Goal: Task Accomplishment & Management: Use online tool/utility

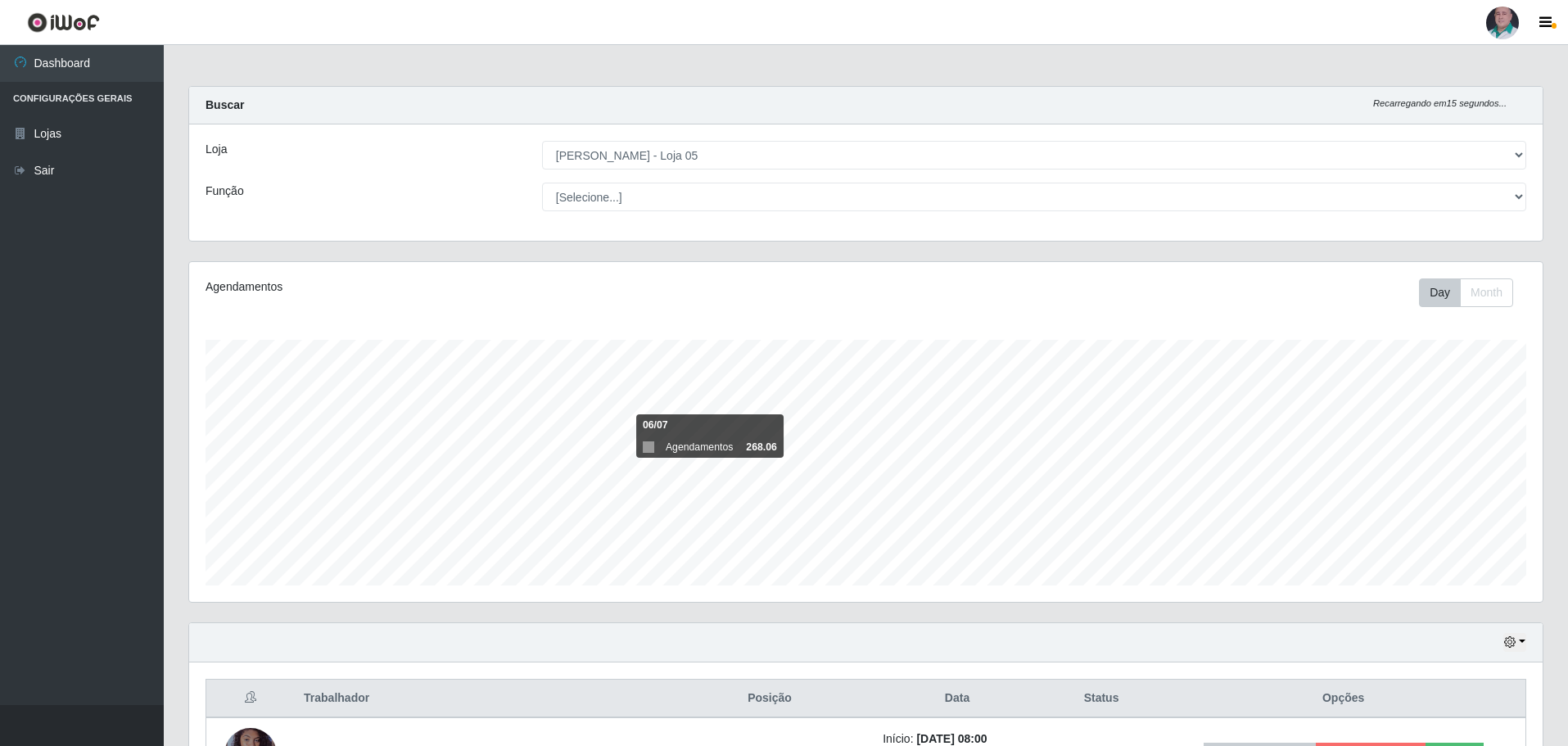
select select "252"
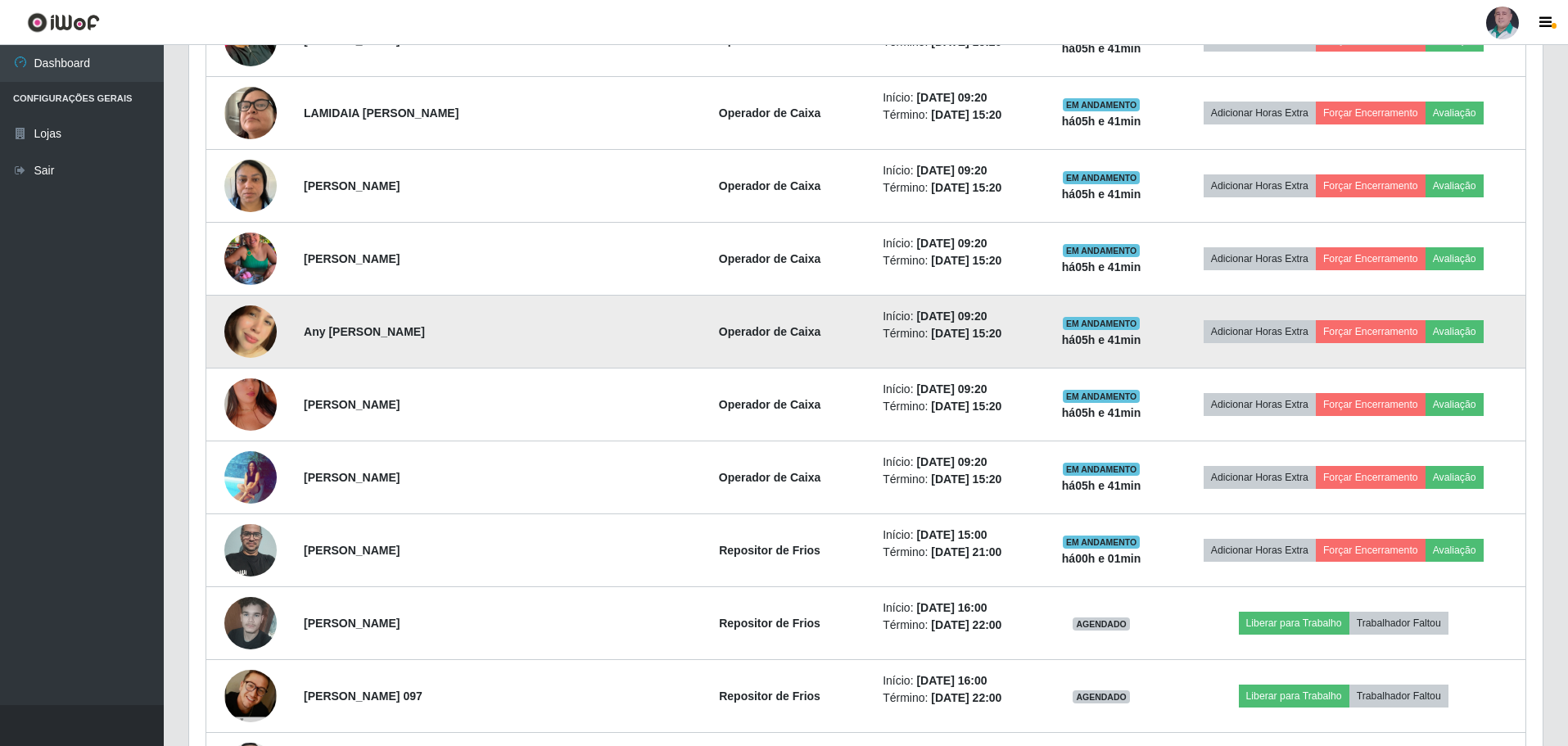
scroll to position [1114, 0]
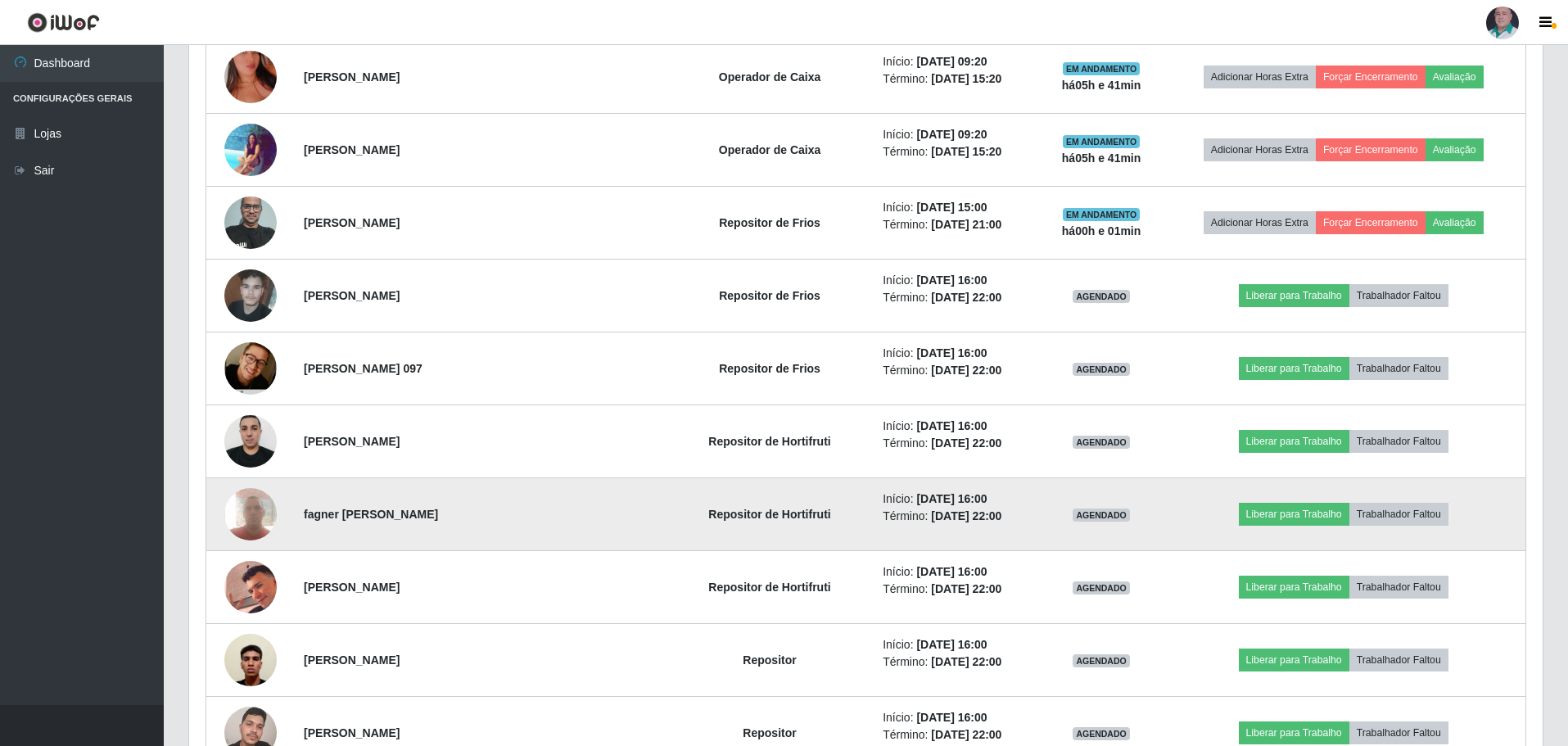
click at [255, 510] on img at bounding box center [250, 514] width 52 height 70
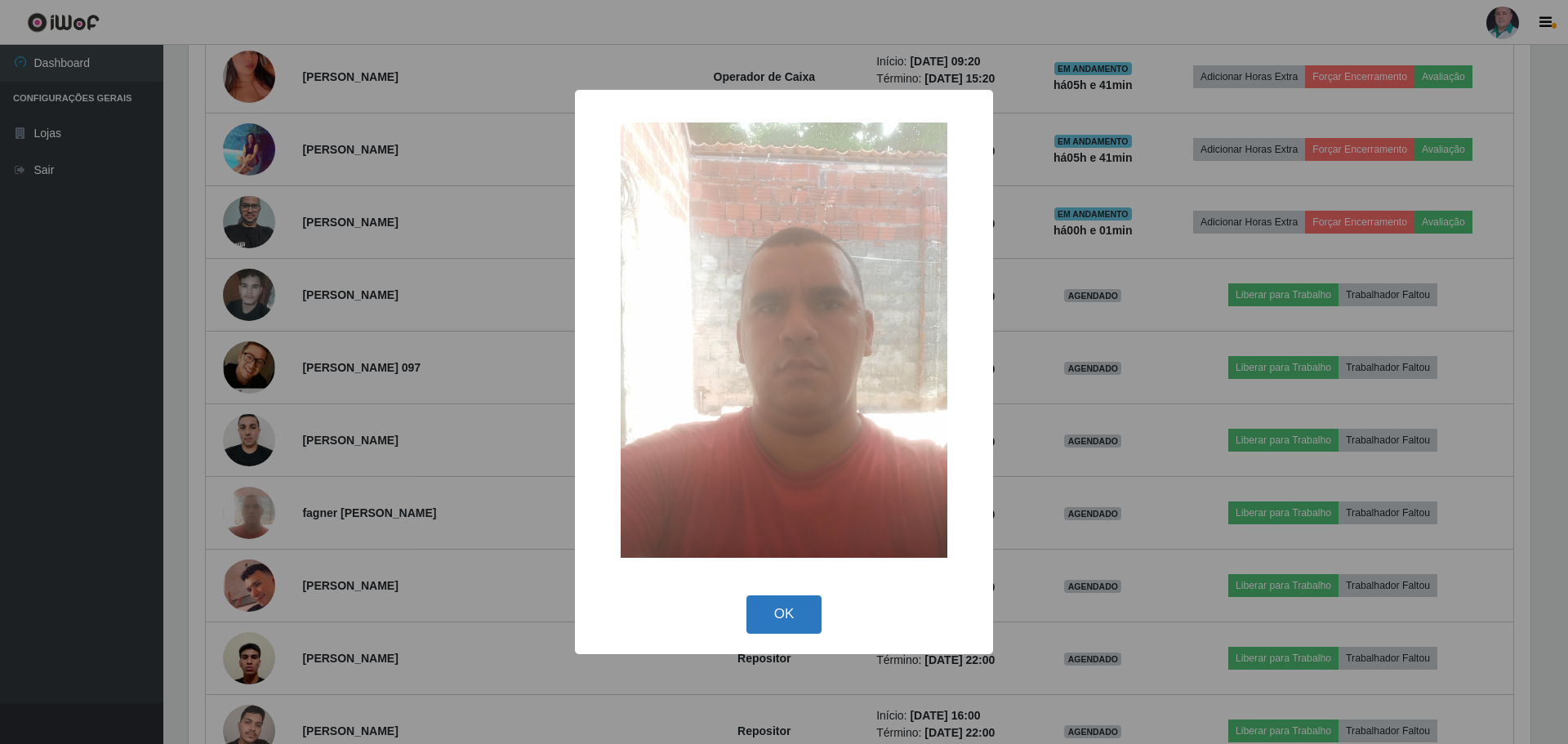
click at [757, 613] on button "OK" at bounding box center [784, 614] width 76 height 38
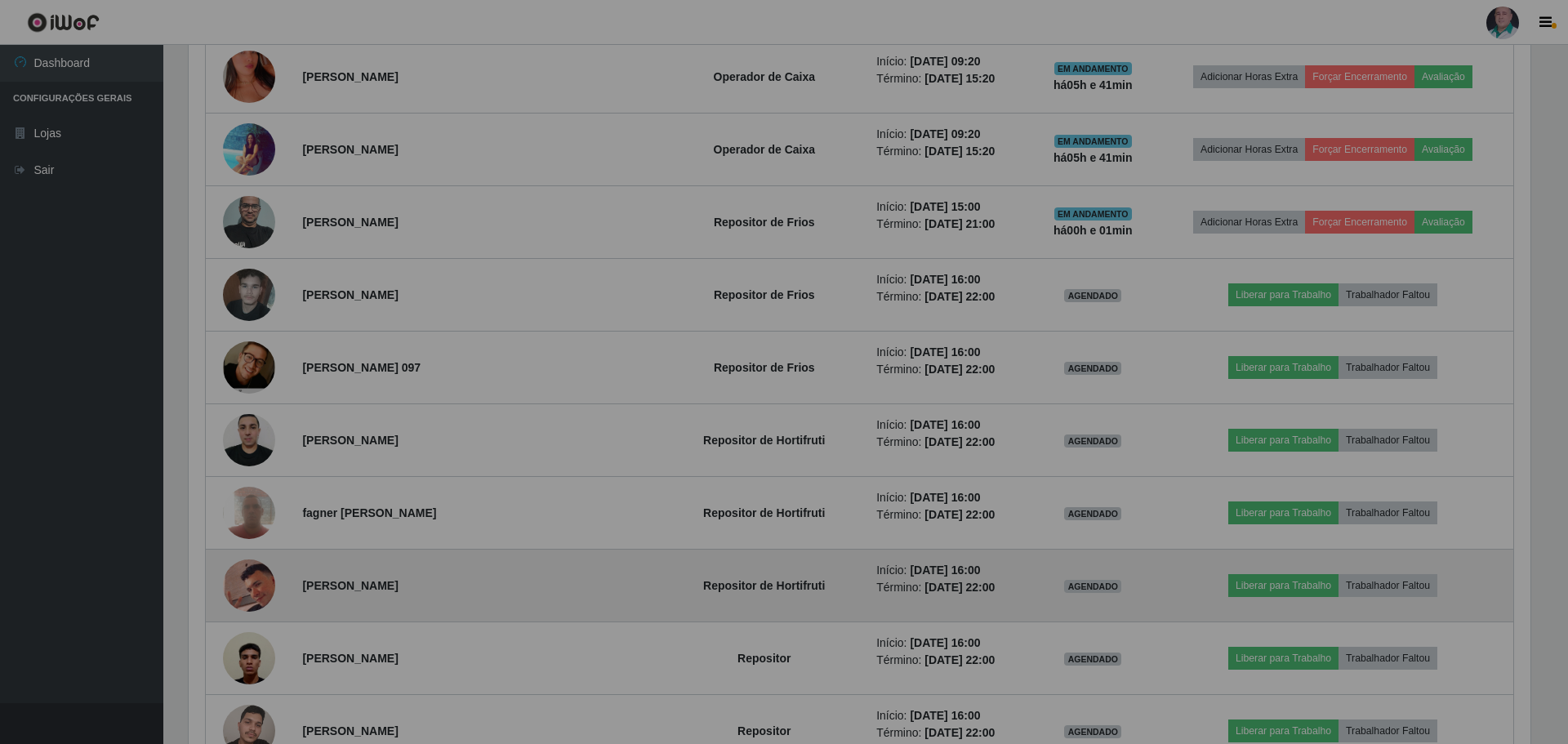
scroll to position [339, 1350]
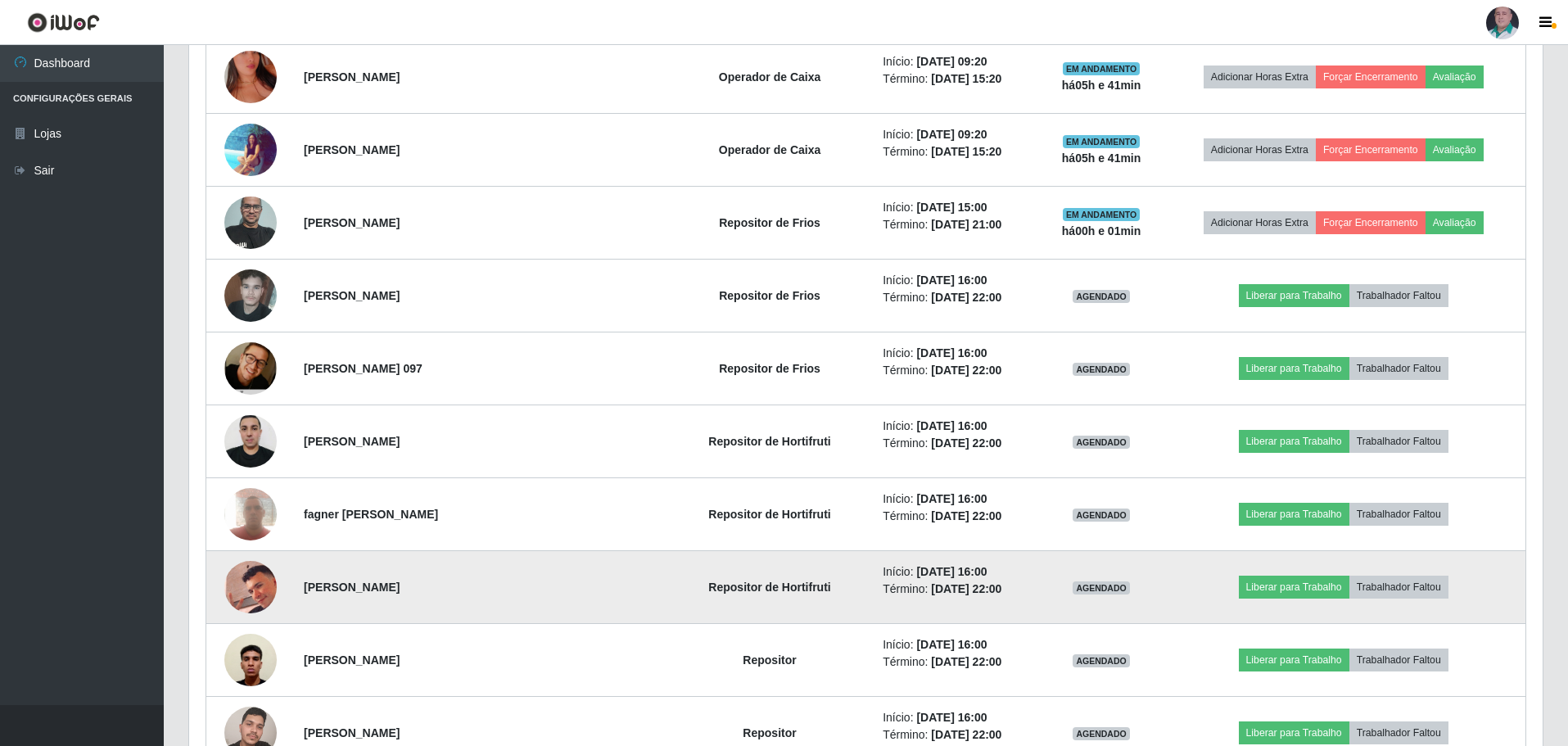
click at [253, 590] on img at bounding box center [250, 587] width 52 height 65
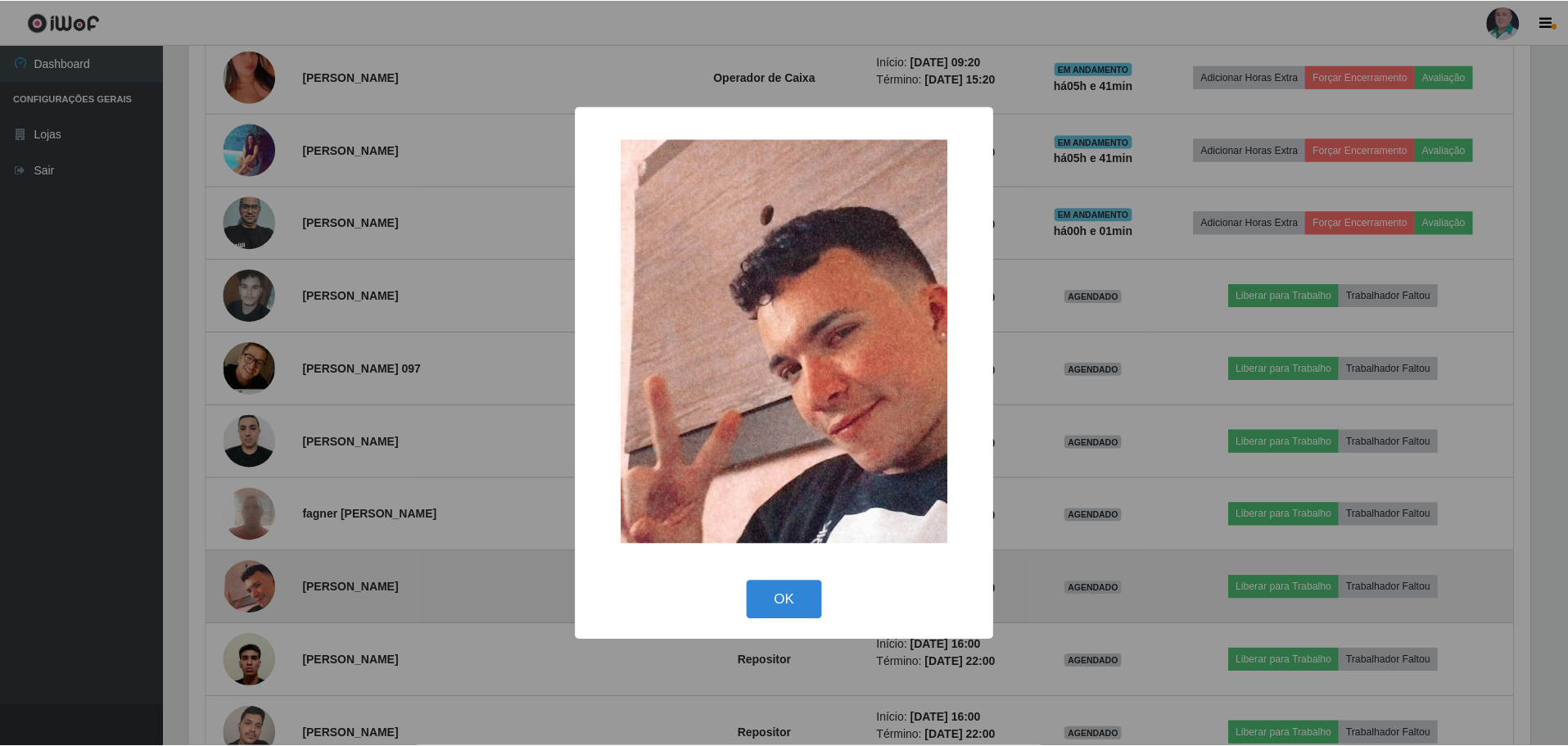
scroll to position [340, 1345]
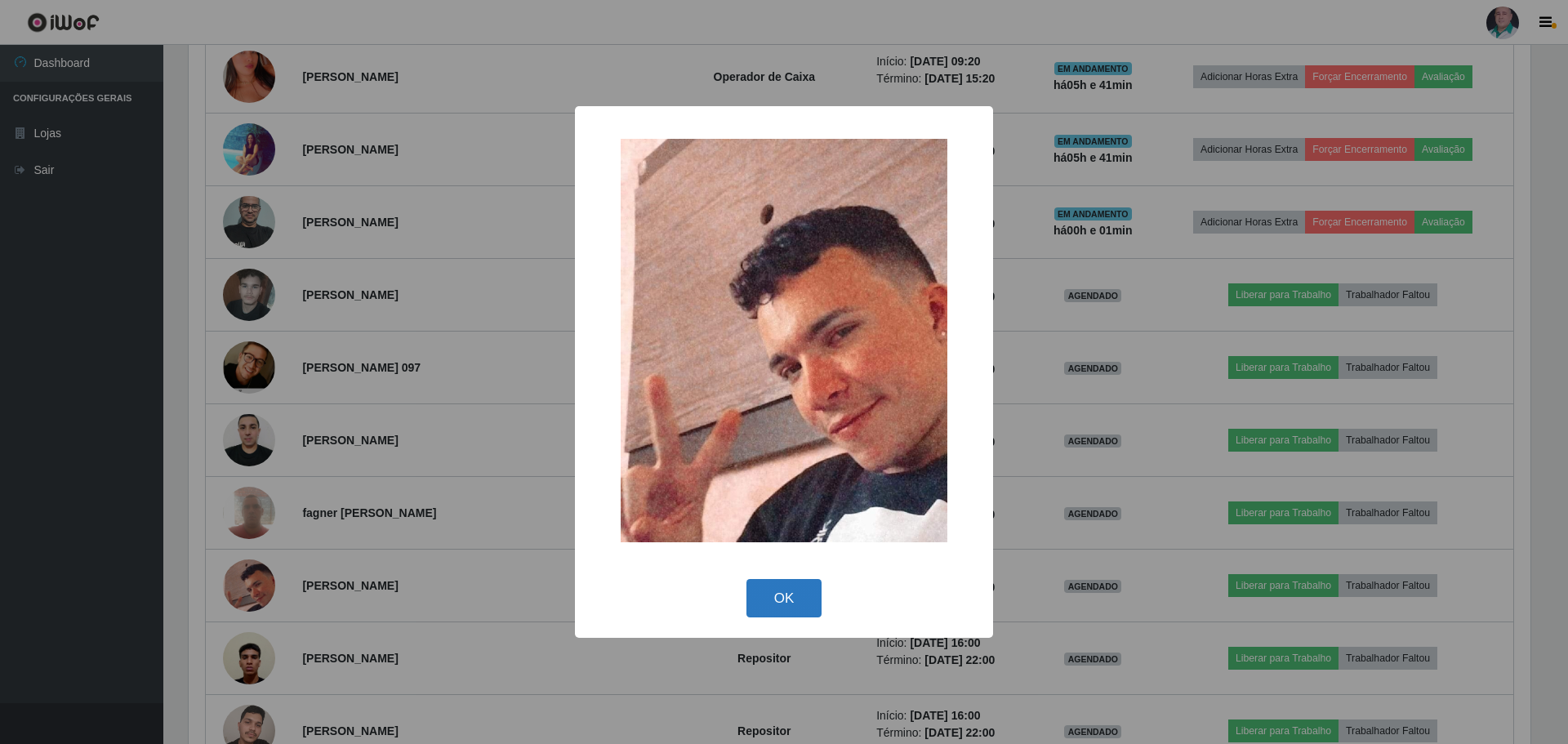
click at [789, 586] on button "OK" at bounding box center [784, 598] width 76 height 38
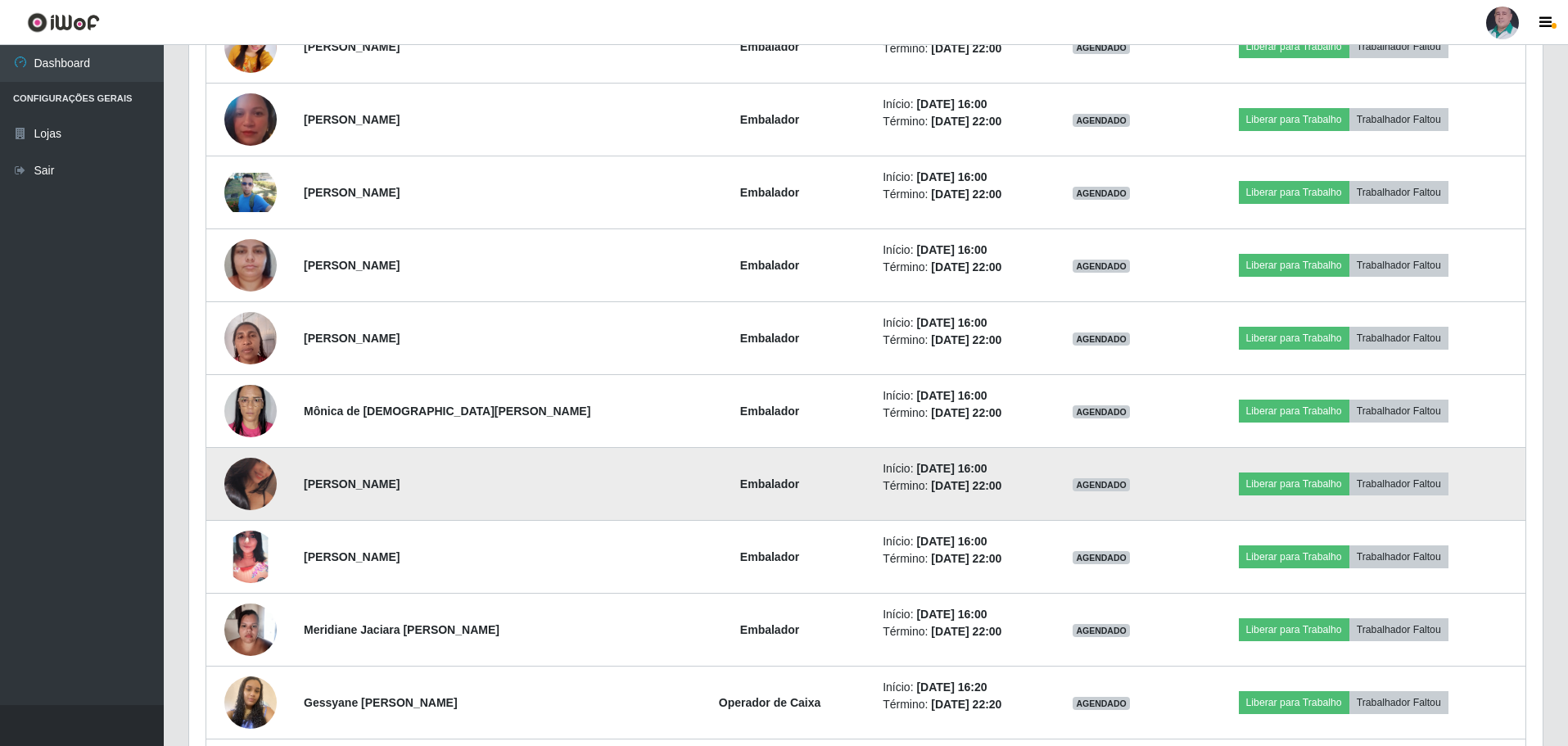
scroll to position [2260, 0]
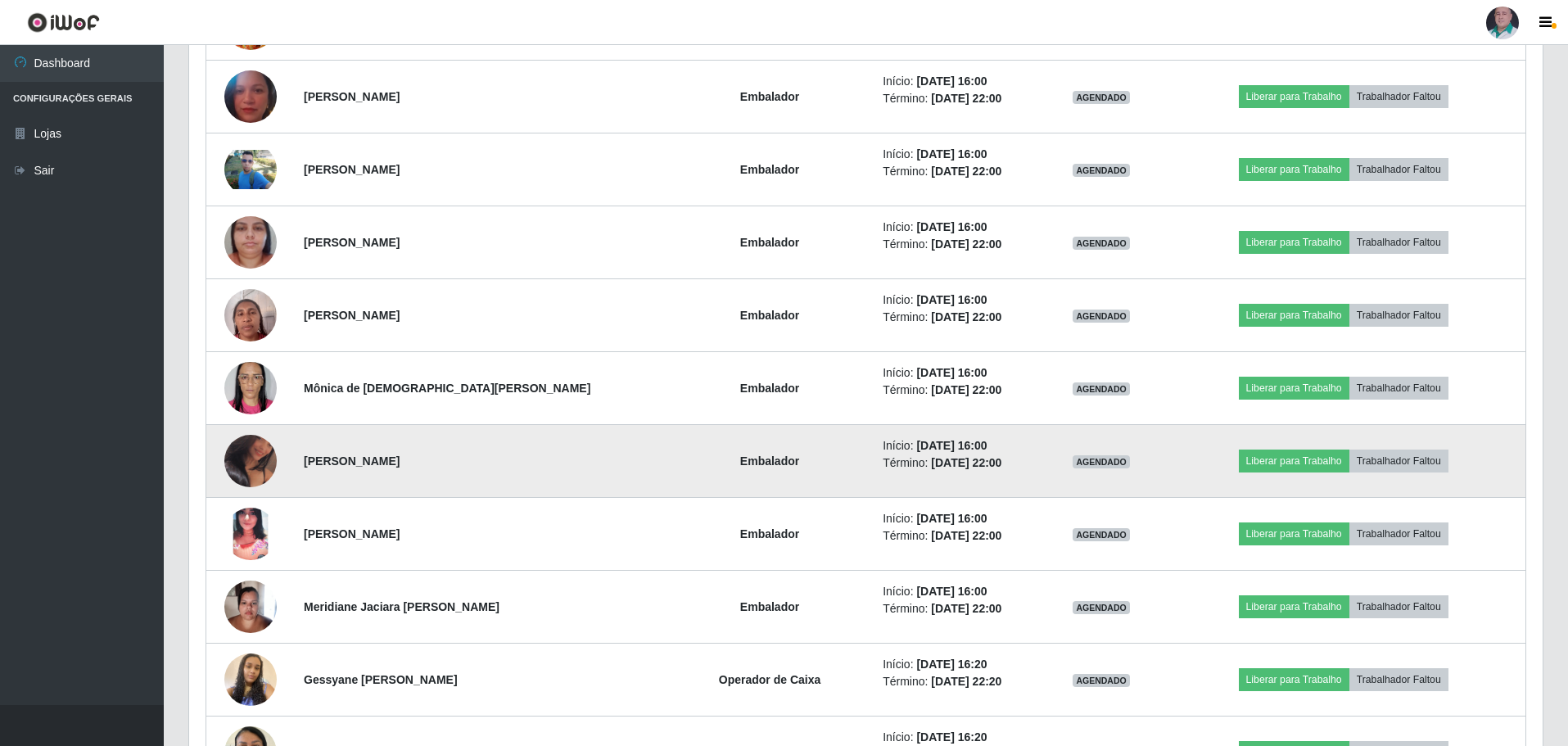
click at [264, 470] on img at bounding box center [250, 461] width 52 height 65
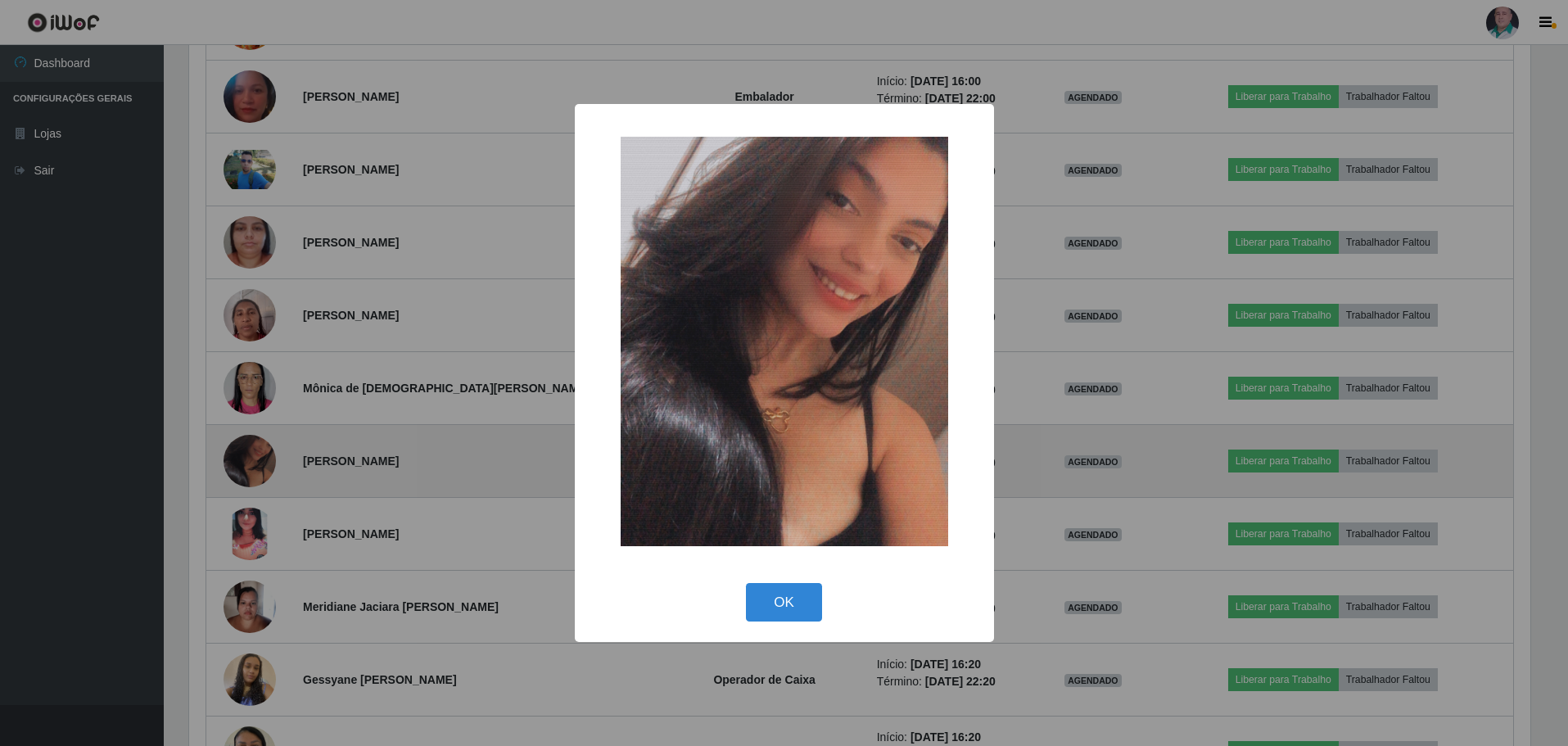
scroll to position [340, 1345]
click at [264, 470] on div "× OK Cancel" at bounding box center [786, 373] width 1572 height 746
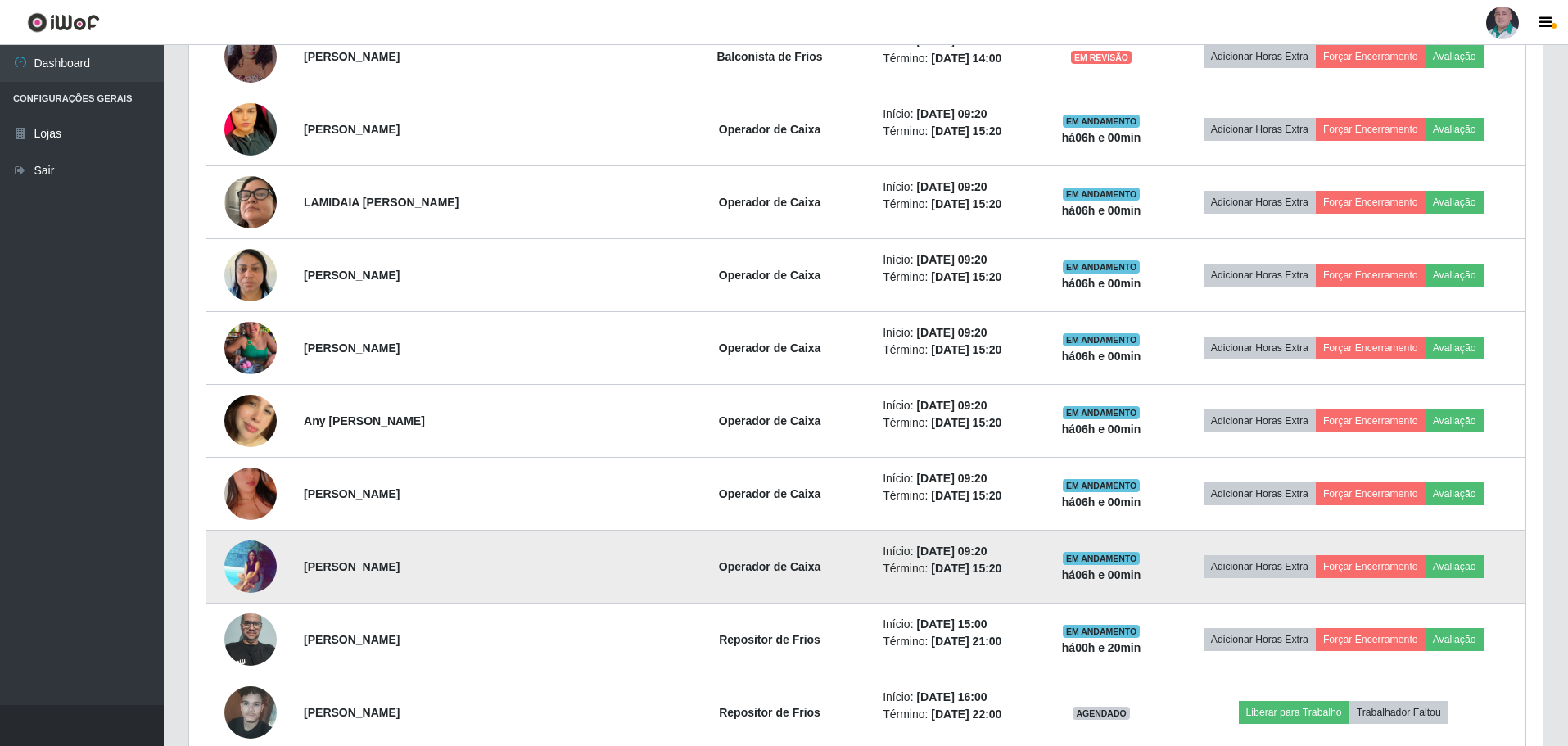
scroll to position [705, 0]
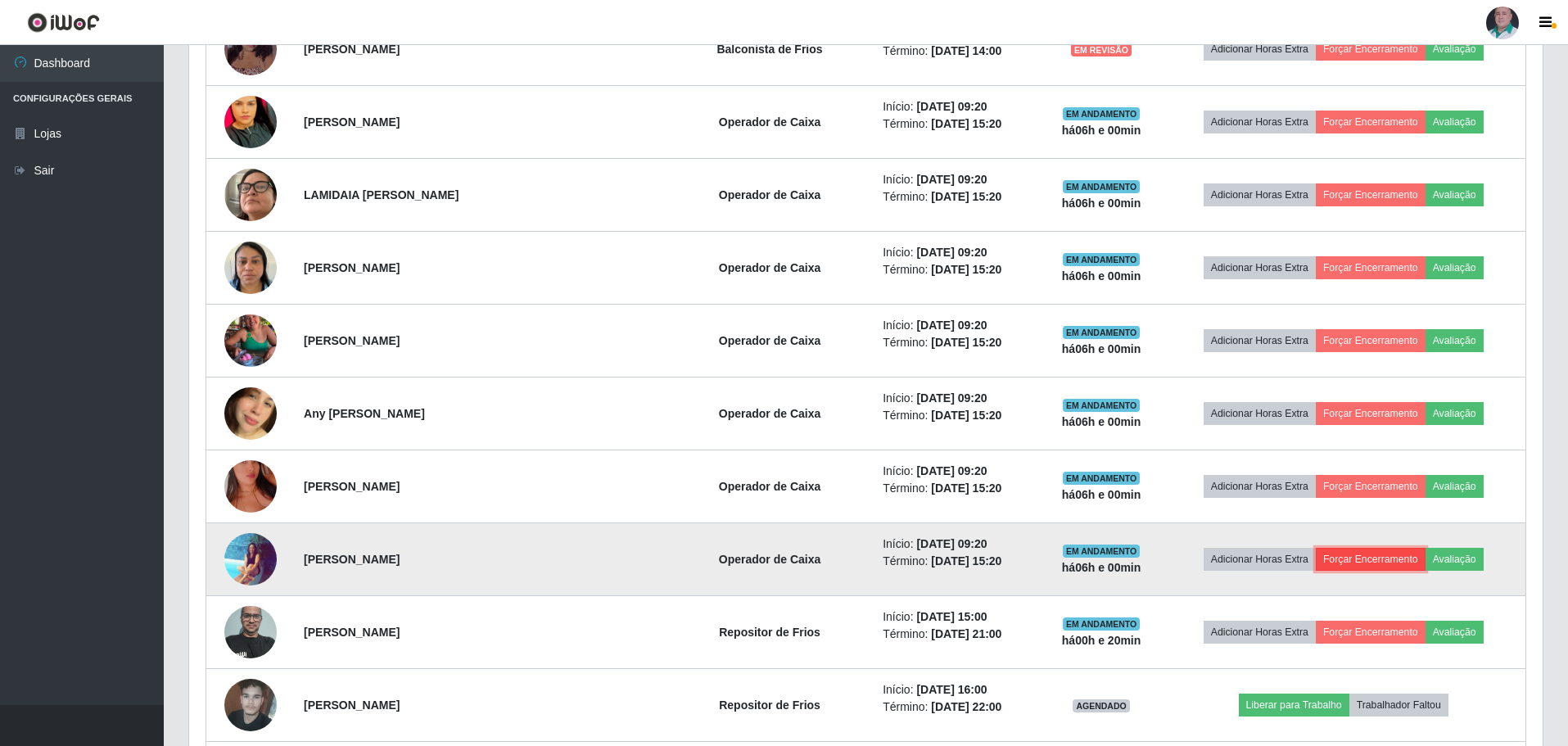
click at [1354, 562] on button "Forçar Encerramento" at bounding box center [1370, 560] width 109 height 23
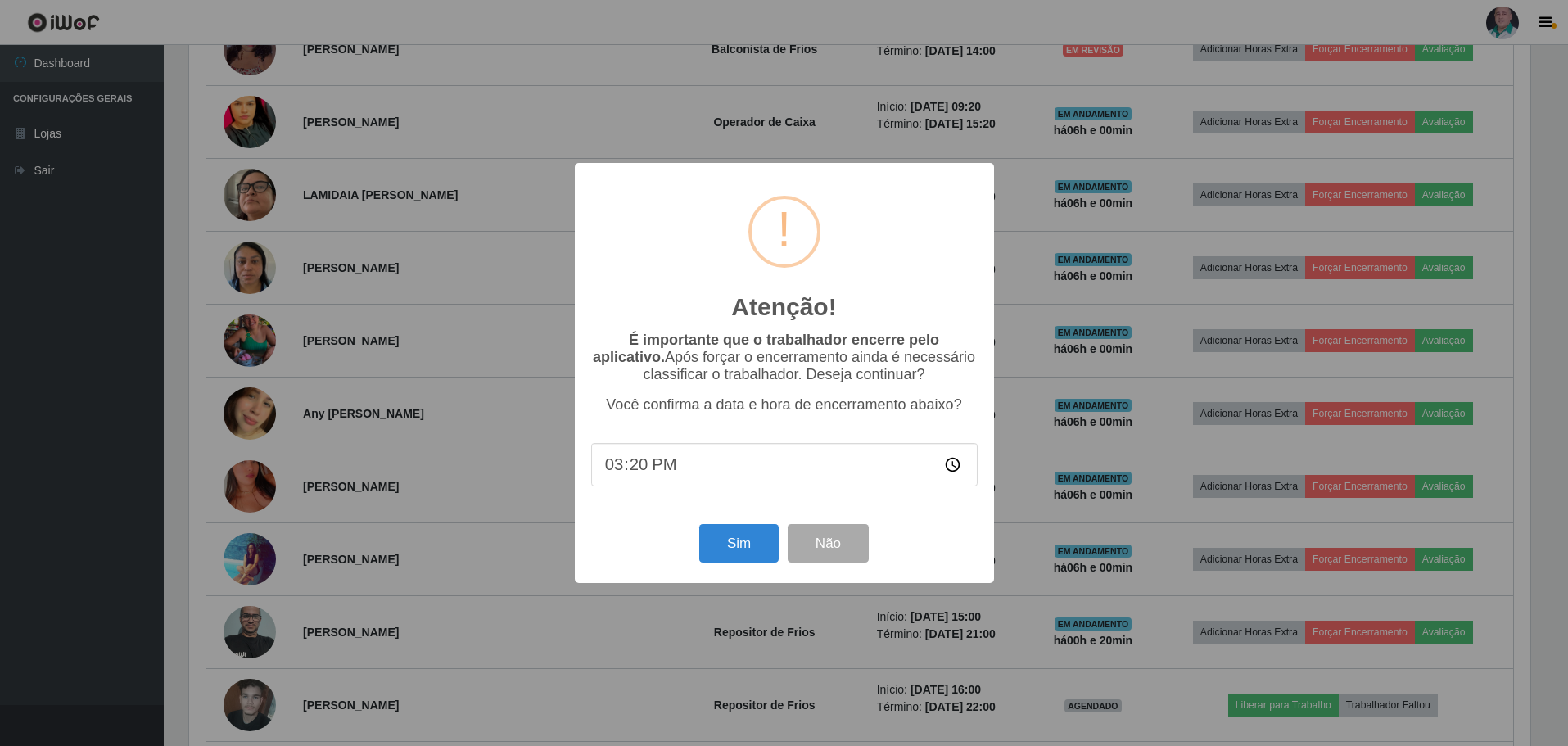
scroll to position [340, 1345]
click at [735, 545] on button "Sim" at bounding box center [741, 543] width 80 height 38
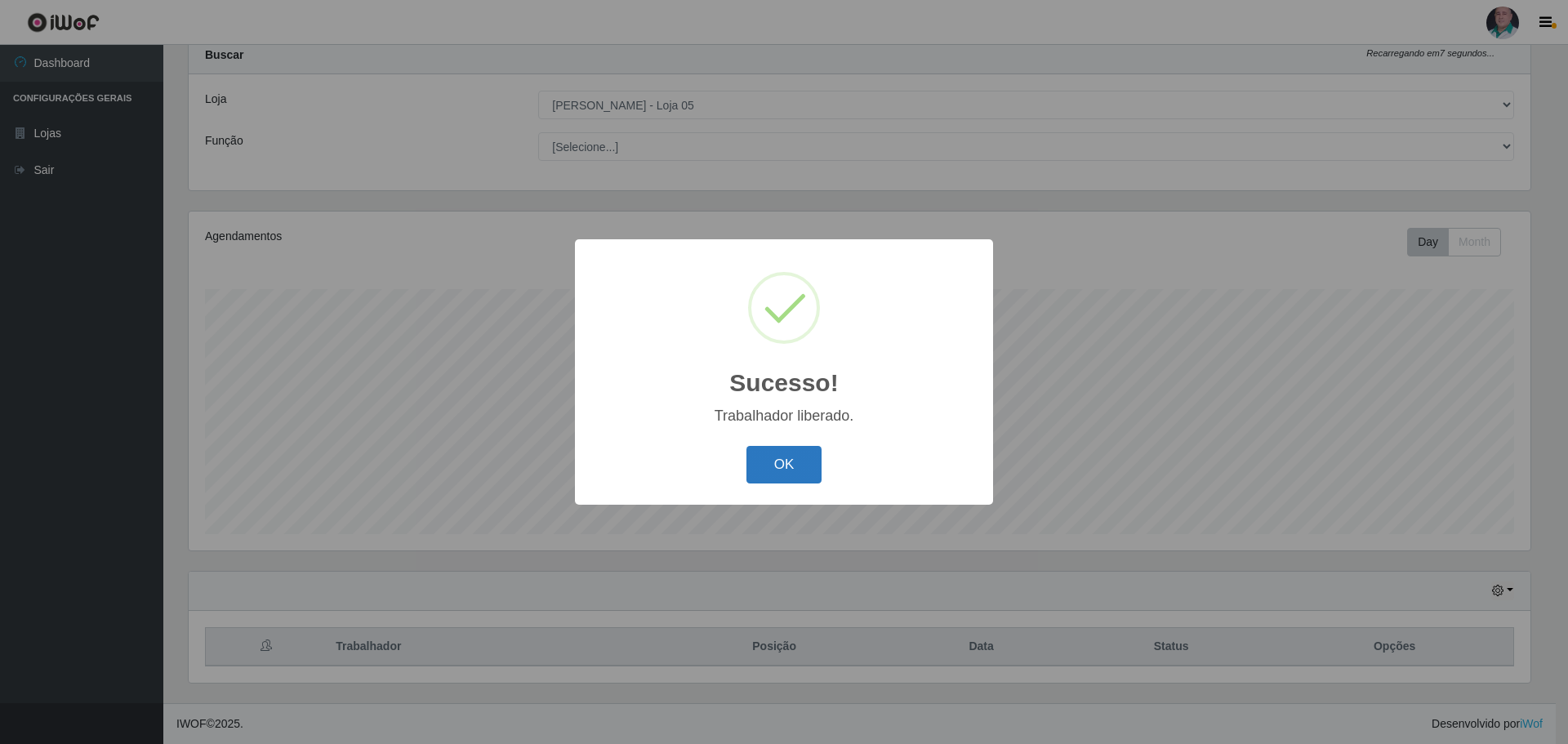
click at [802, 466] on button "OK" at bounding box center [784, 465] width 76 height 38
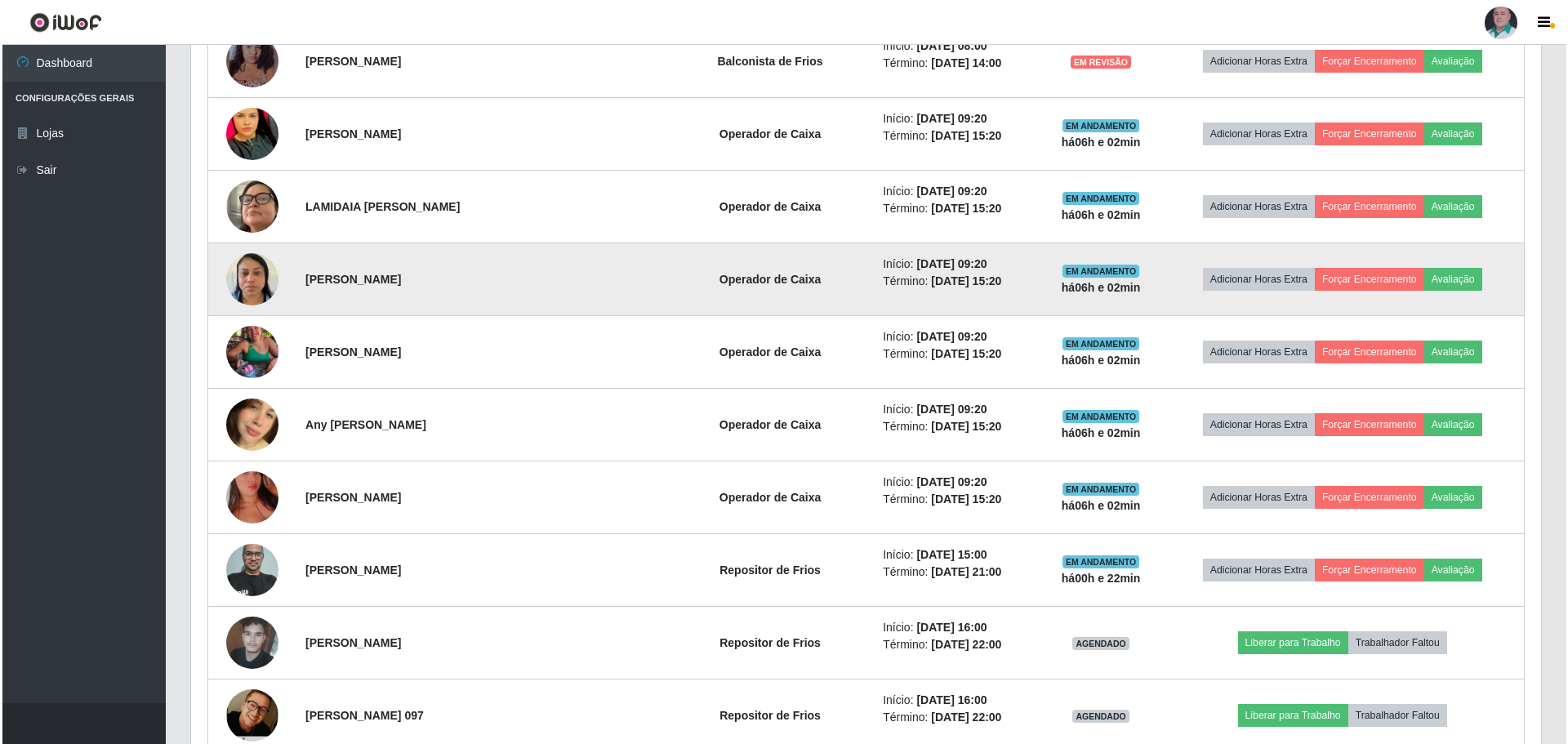
scroll to position [703, 0]
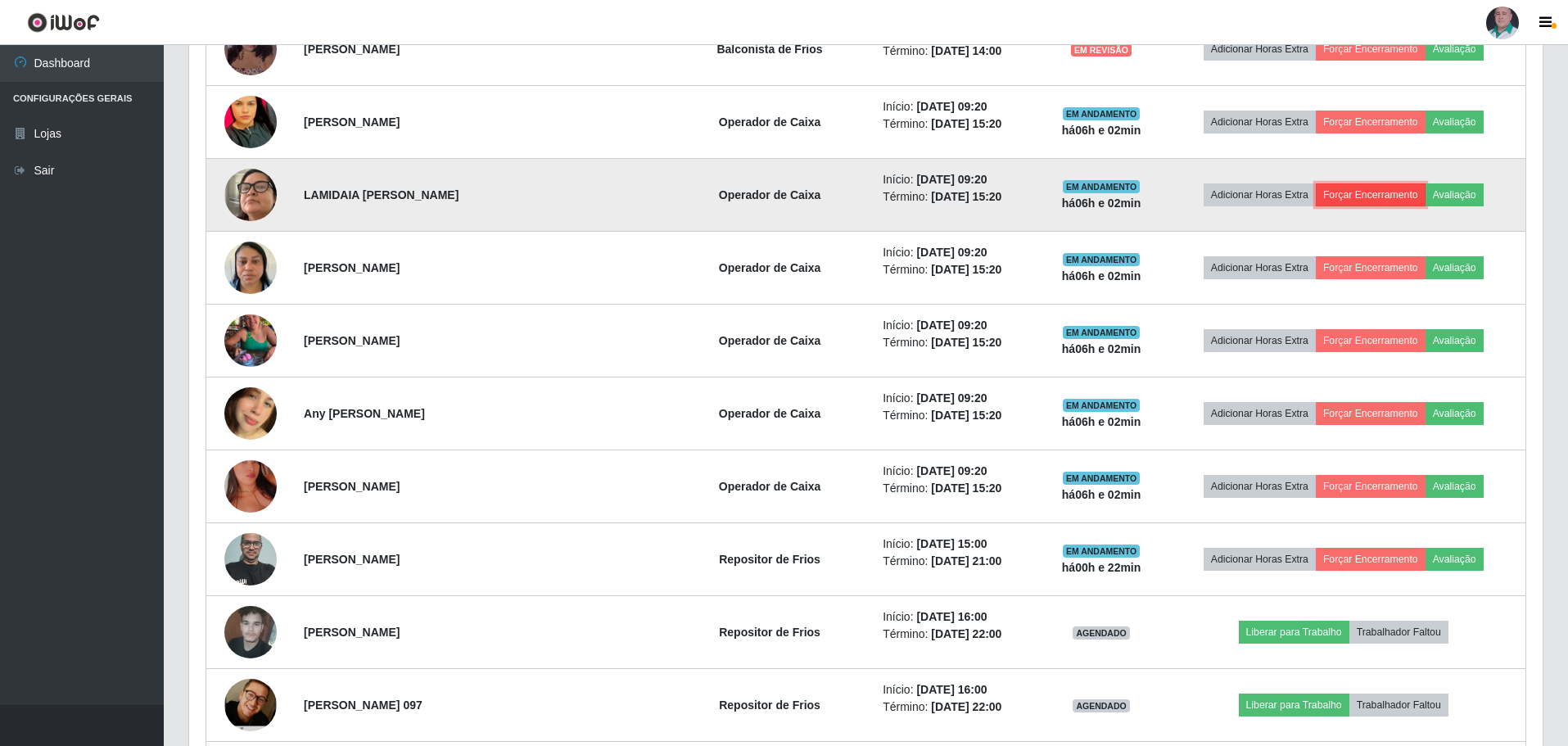
click at [1353, 188] on button "Forçar Encerramento" at bounding box center [1370, 195] width 109 height 23
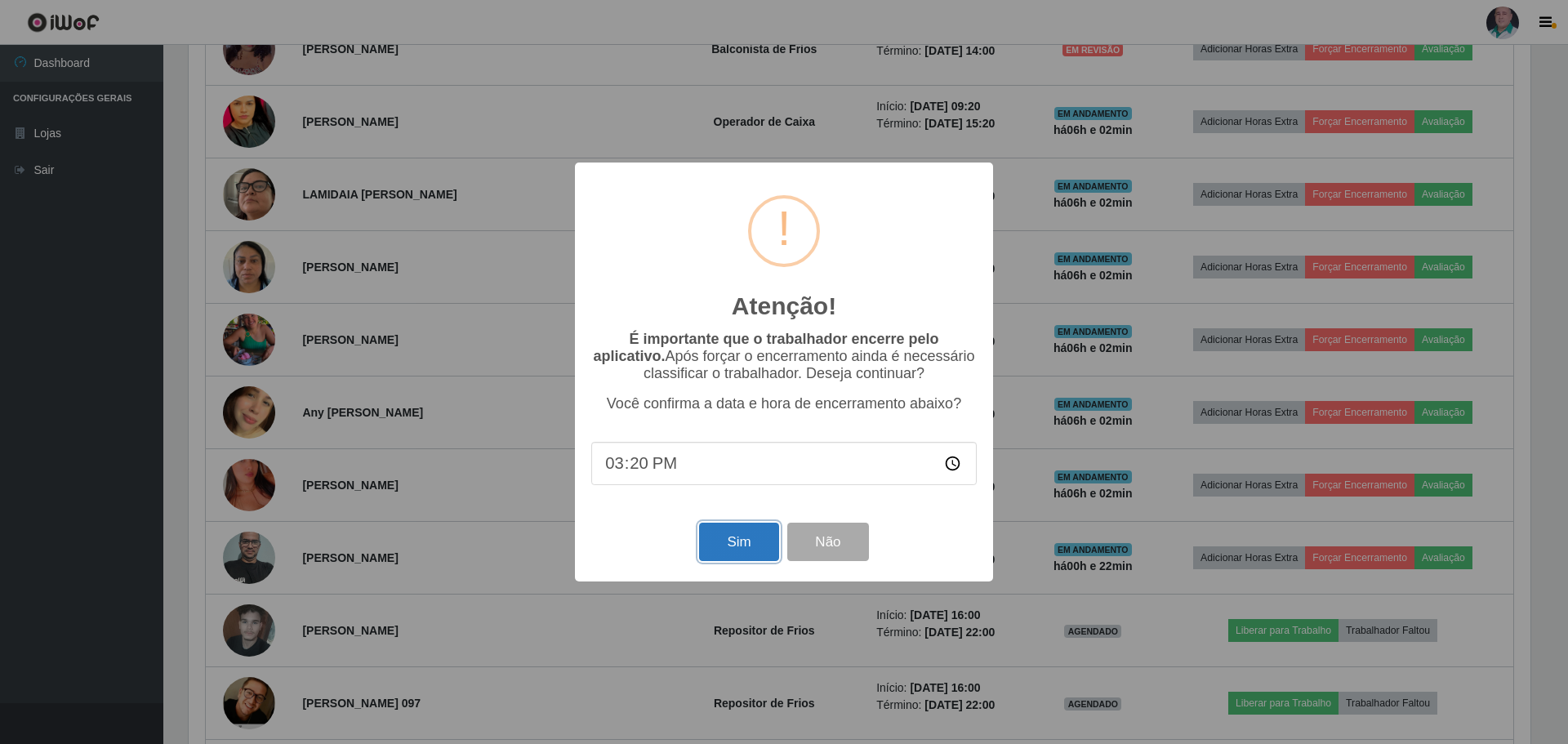
click at [763, 551] on button "Sim" at bounding box center [739, 541] width 79 height 38
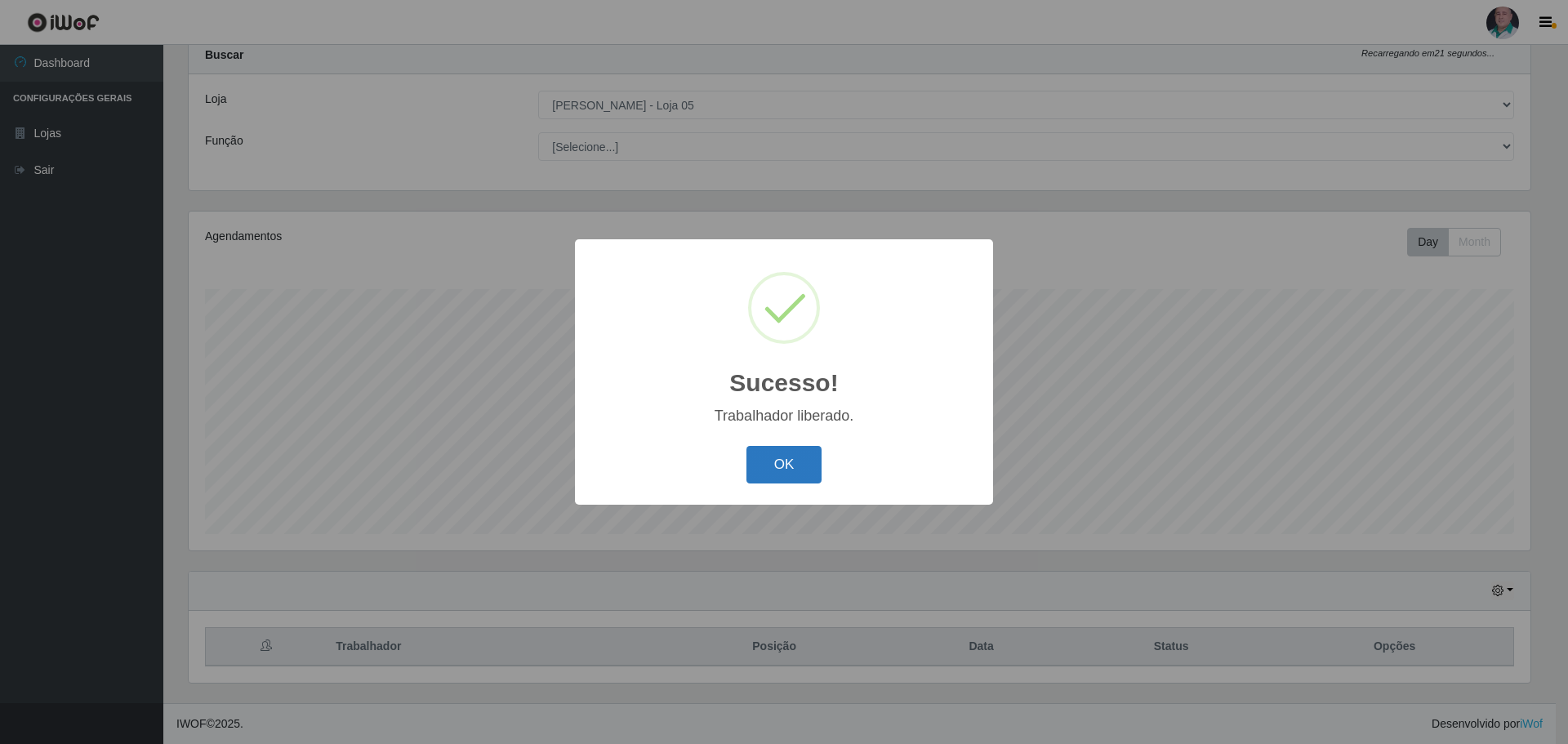
click at [793, 460] on button "OK" at bounding box center [784, 465] width 76 height 38
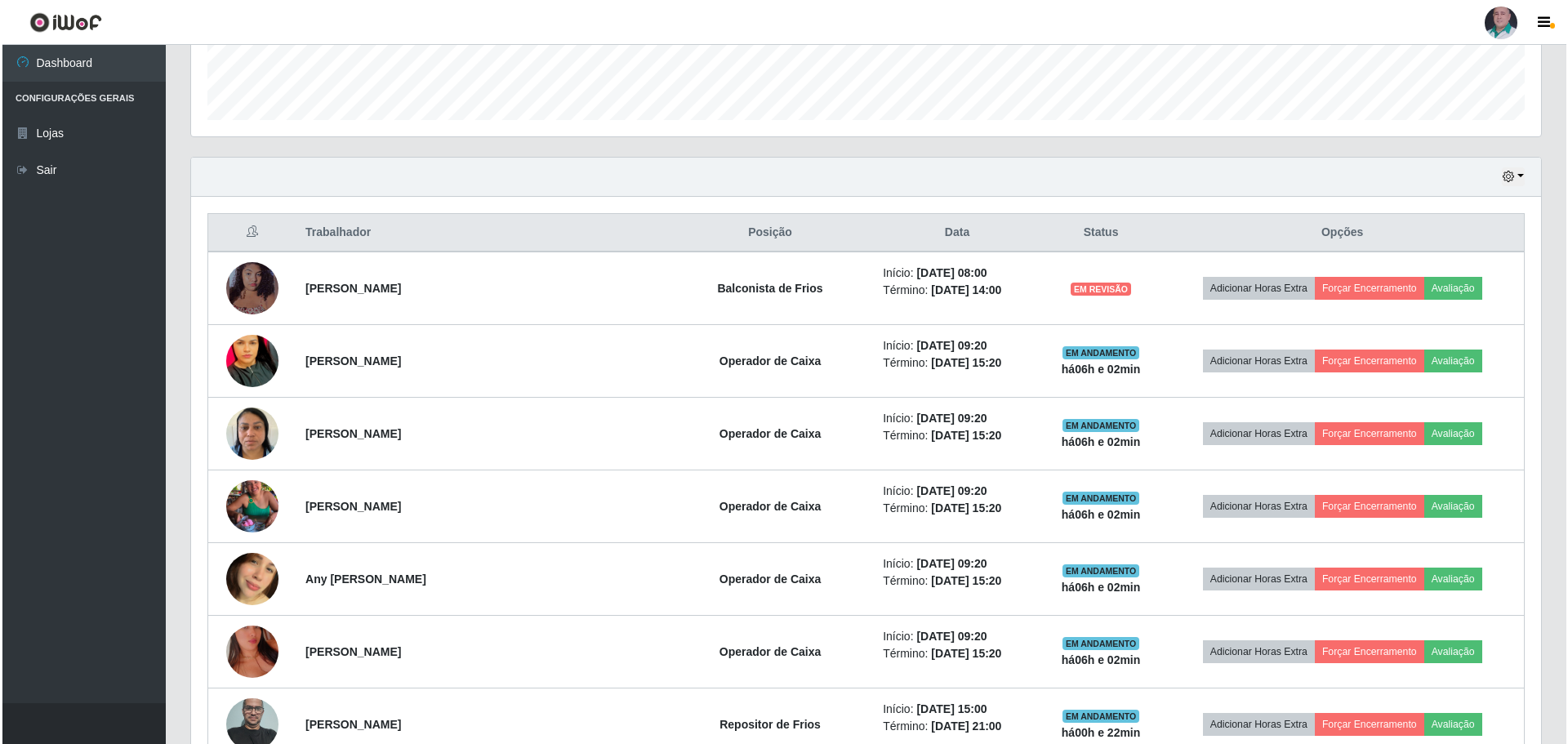
scroll to position [540, 0]
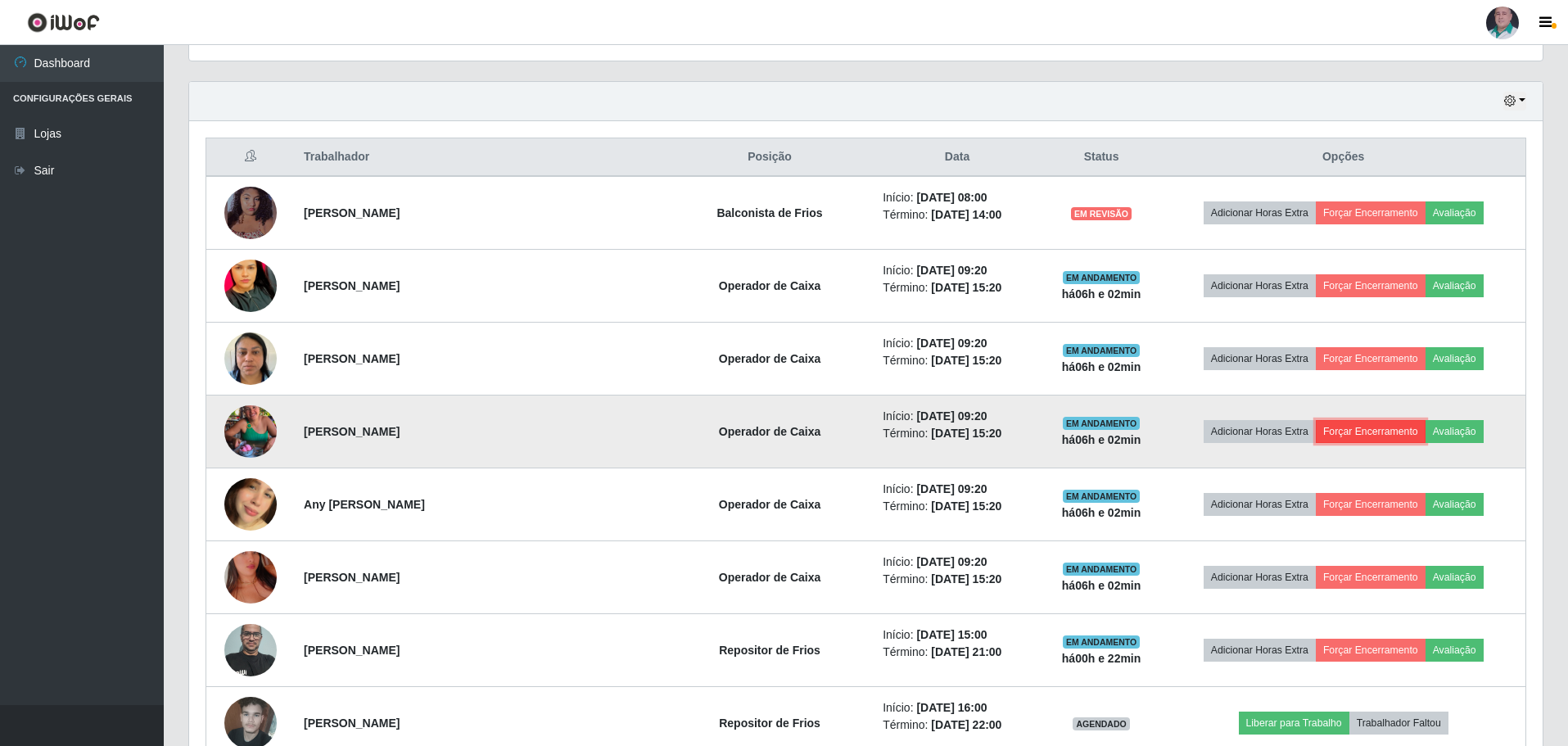
click at [1348, 433] on button "Forçar Encerramento" at bounding box center [1370, 432] width 109 height 23
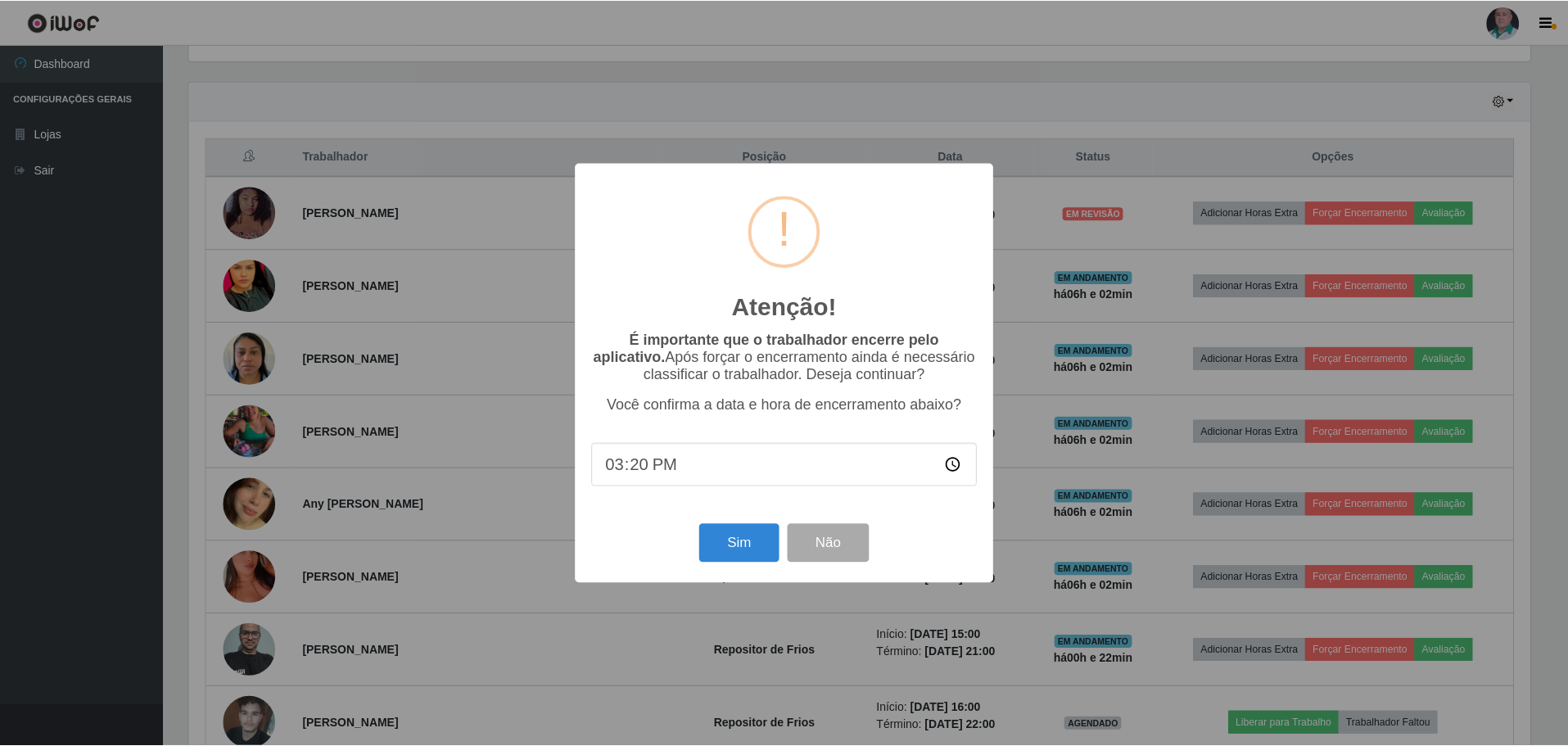
scroll to position [340, 1345]
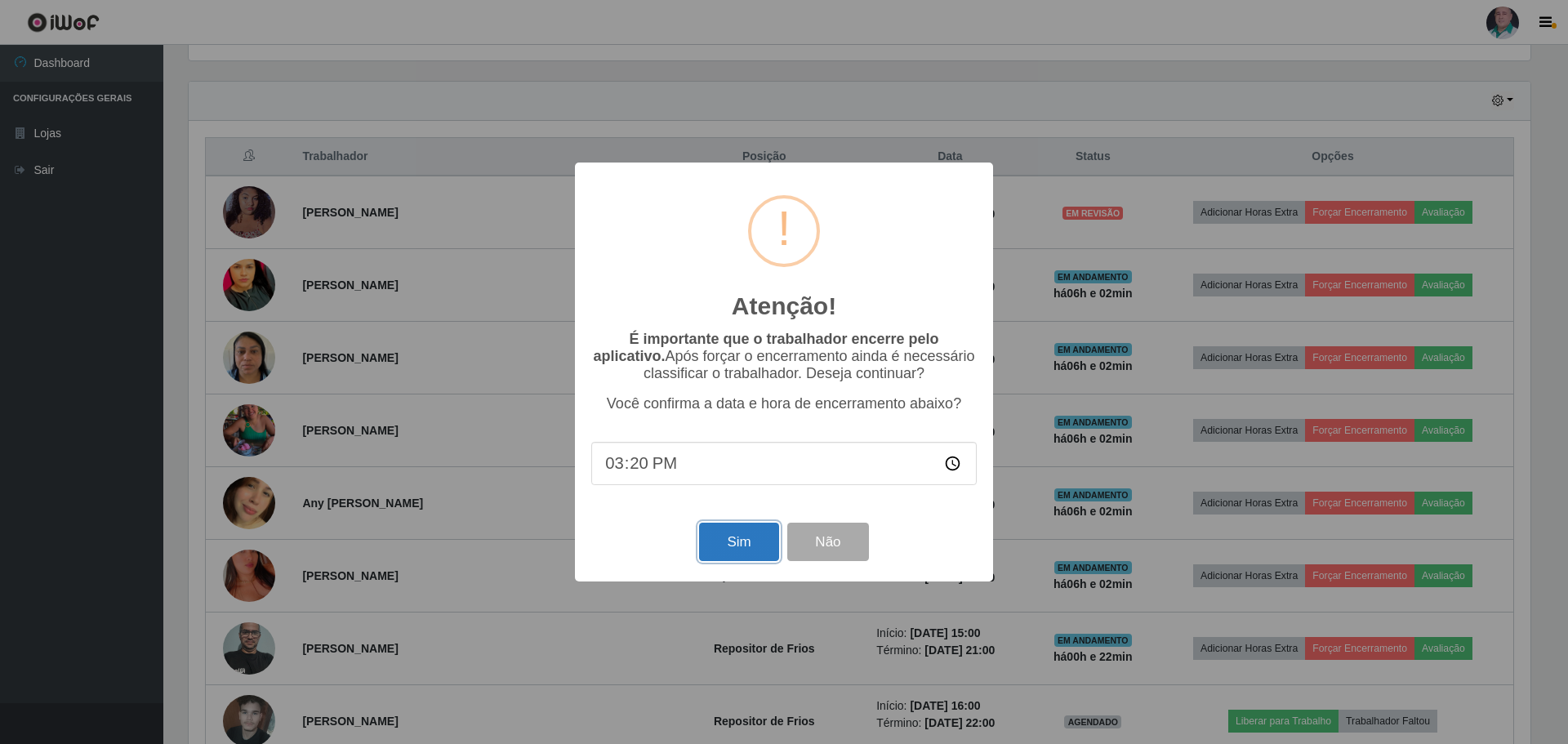
click at [755, 552] on button "Sim" at bounding box center [739, 541] width 79 height 38
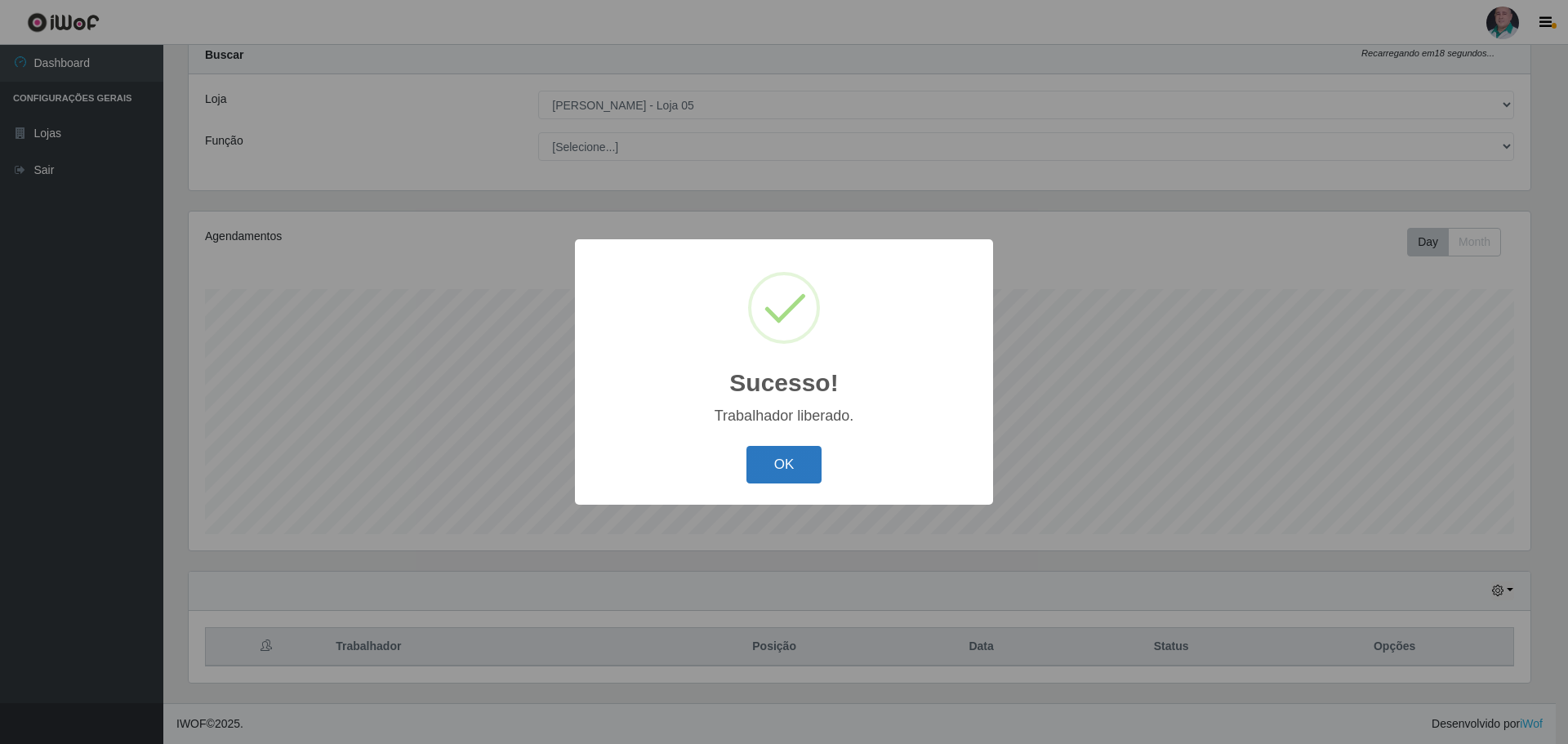
click at [772, 455] on button "OK" at bounding box center [784, 465] width 76 height 38
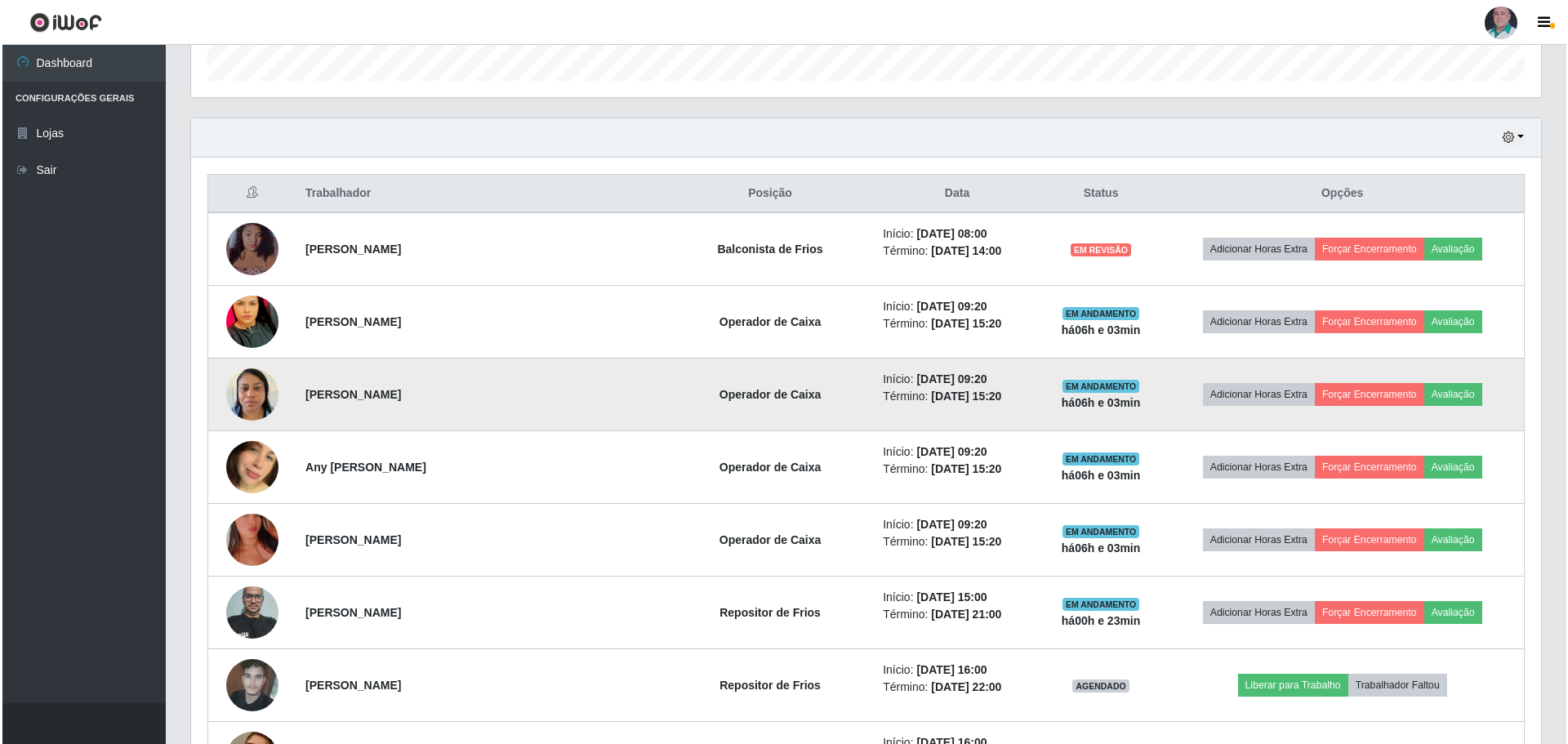
scroll to position [540, 0]
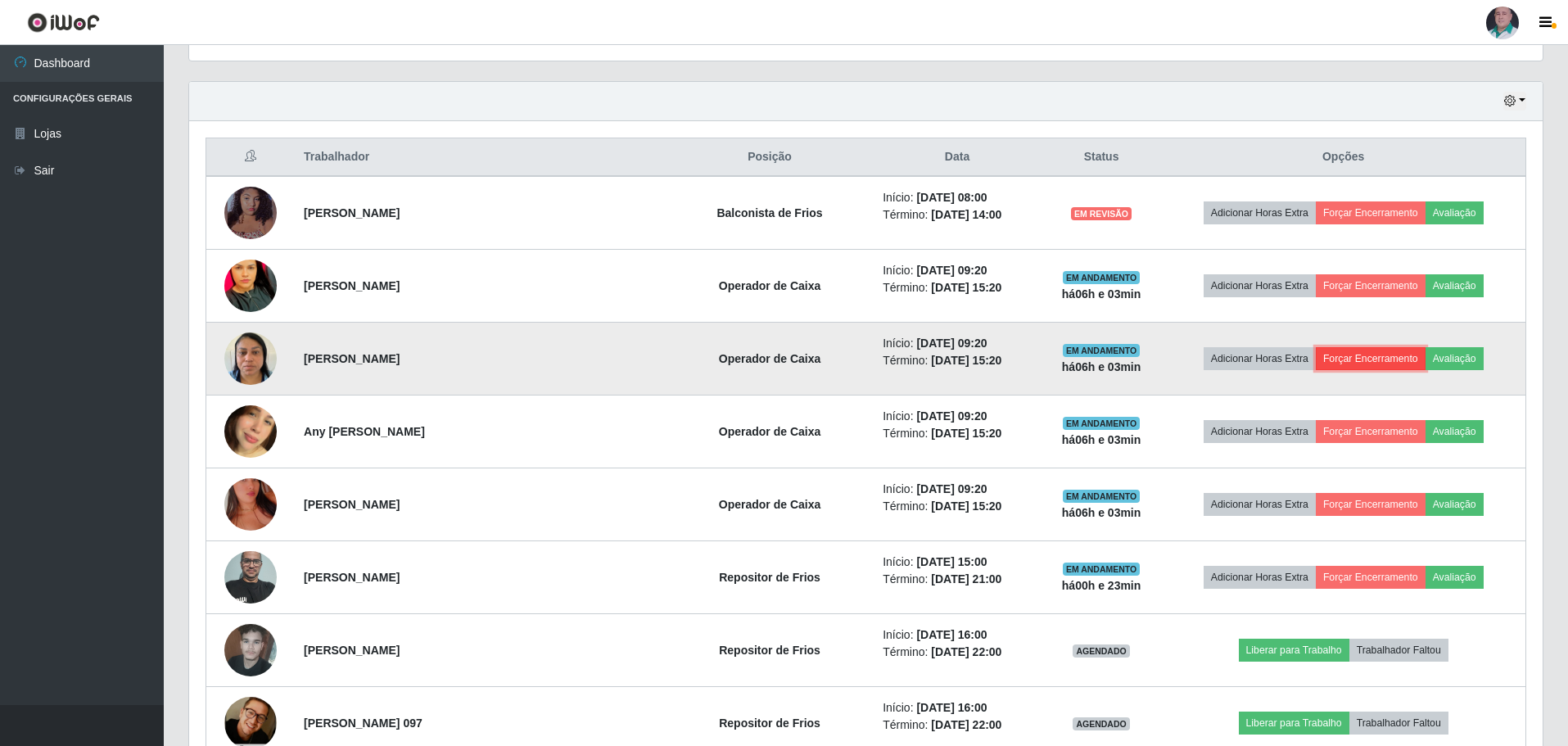
click at [1346, 358] on button "Forçar Encerramento" at bounding box center [1370, 359] width 109 height 23
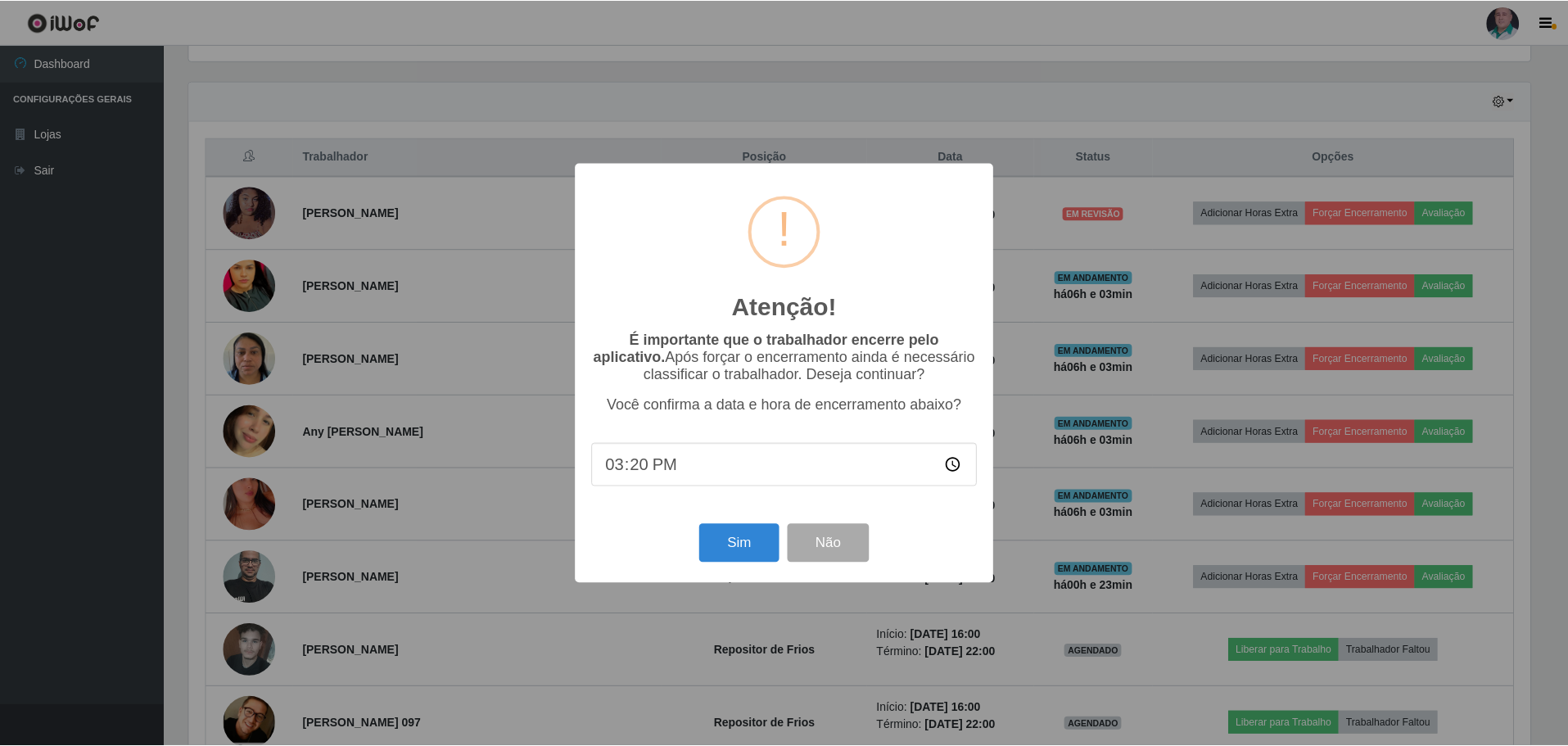
scroll to position [340, 1345]
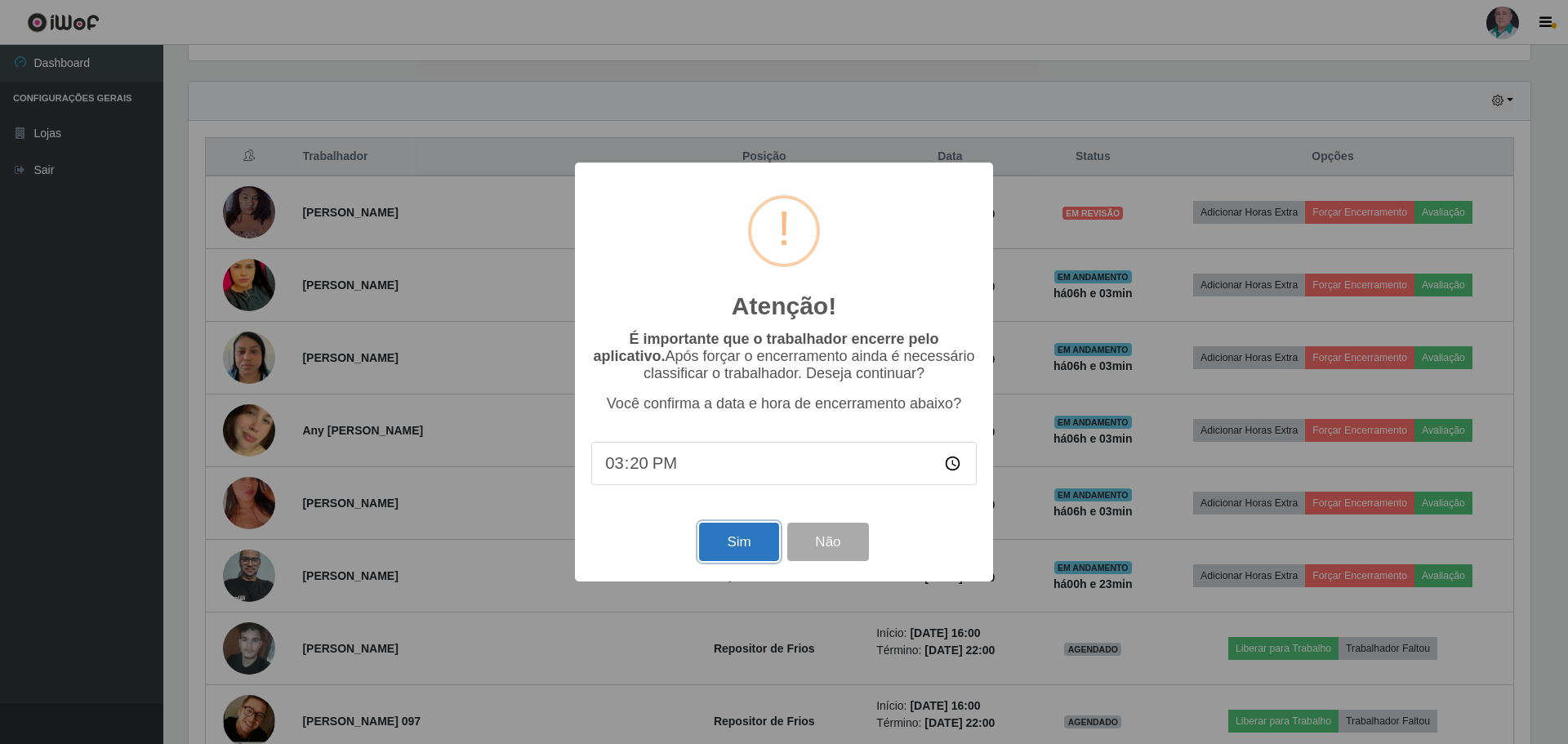
click at [716, 541] on button "Sim" at bounding box center [739, 541] width 79 height 38
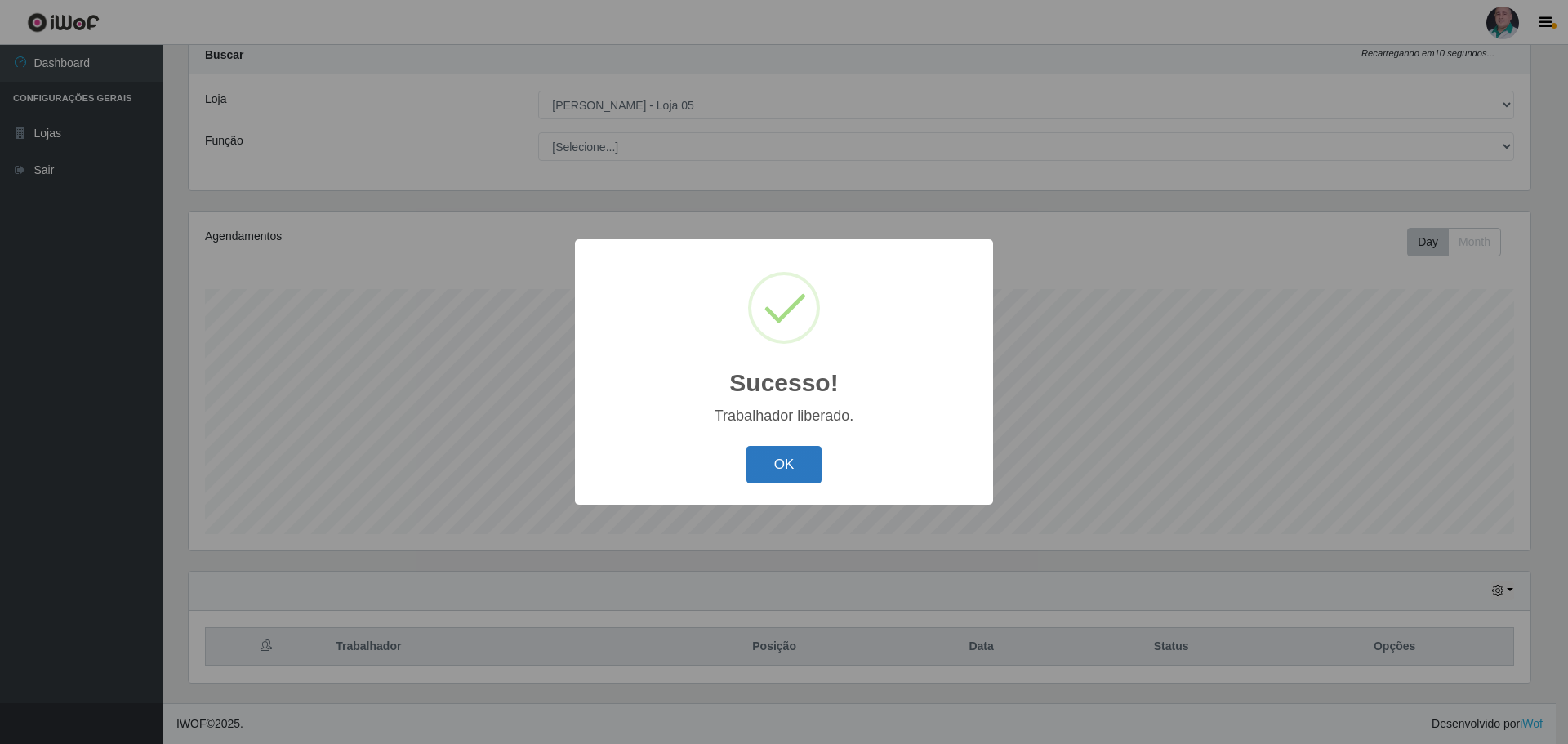
click at [765, 447] on button "OK" at bounding box center [784, 465] width 76 height 38
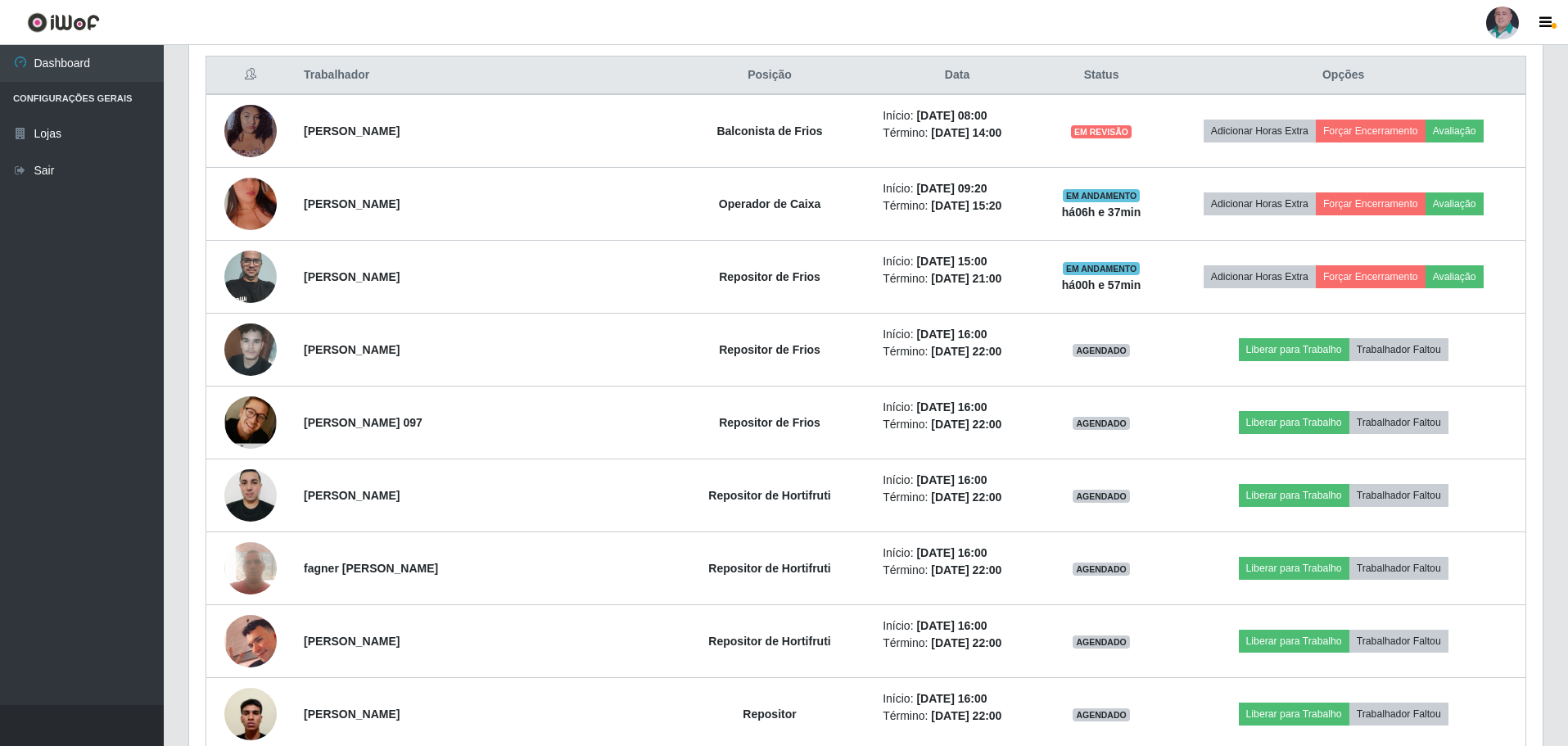
scroll to position [541, 0]
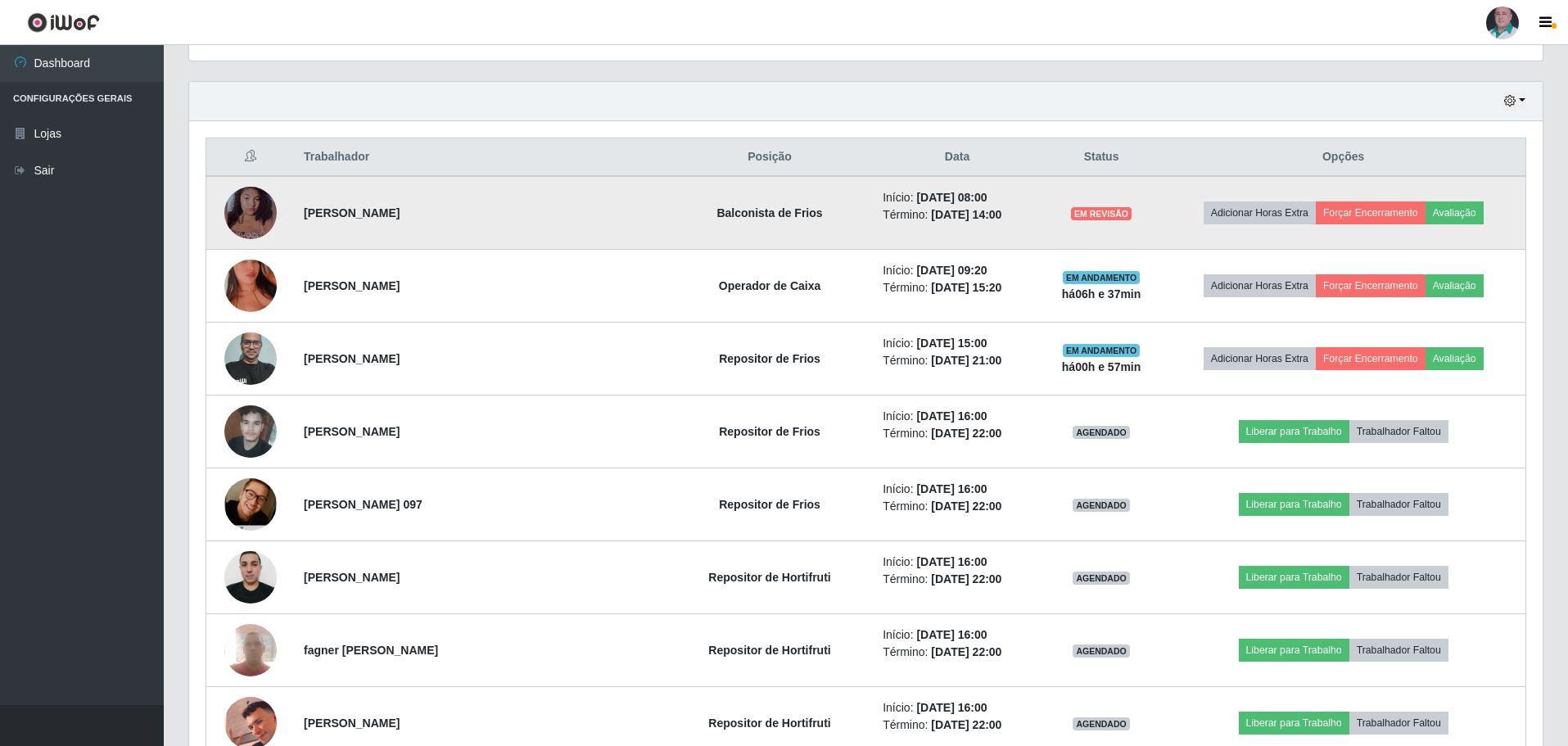
click at [253, 222] on img at bounding box center [250, 212] width 52 height 61
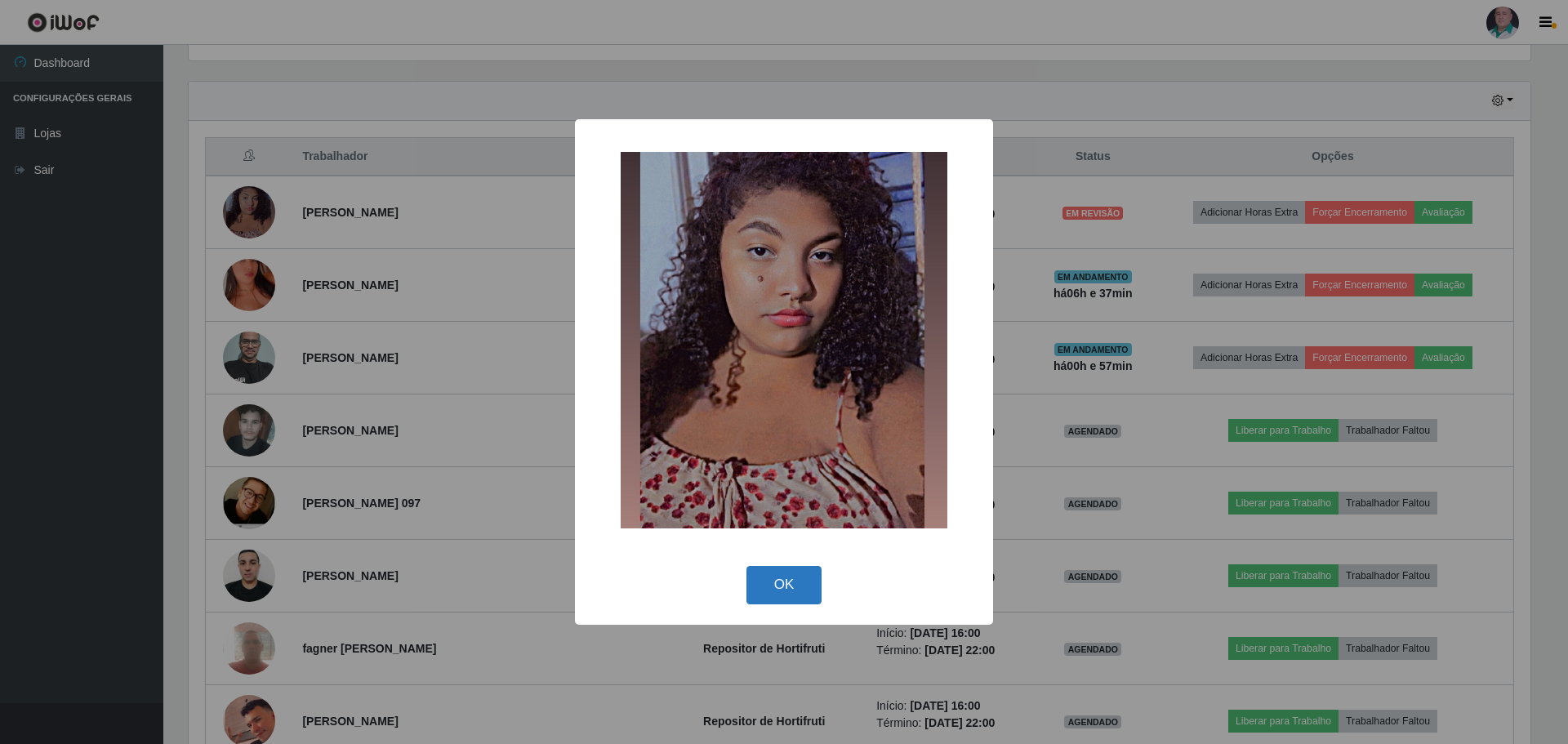
click at [775, 594] on button "OK" at bounding box center [784, 585] width 76 height 38
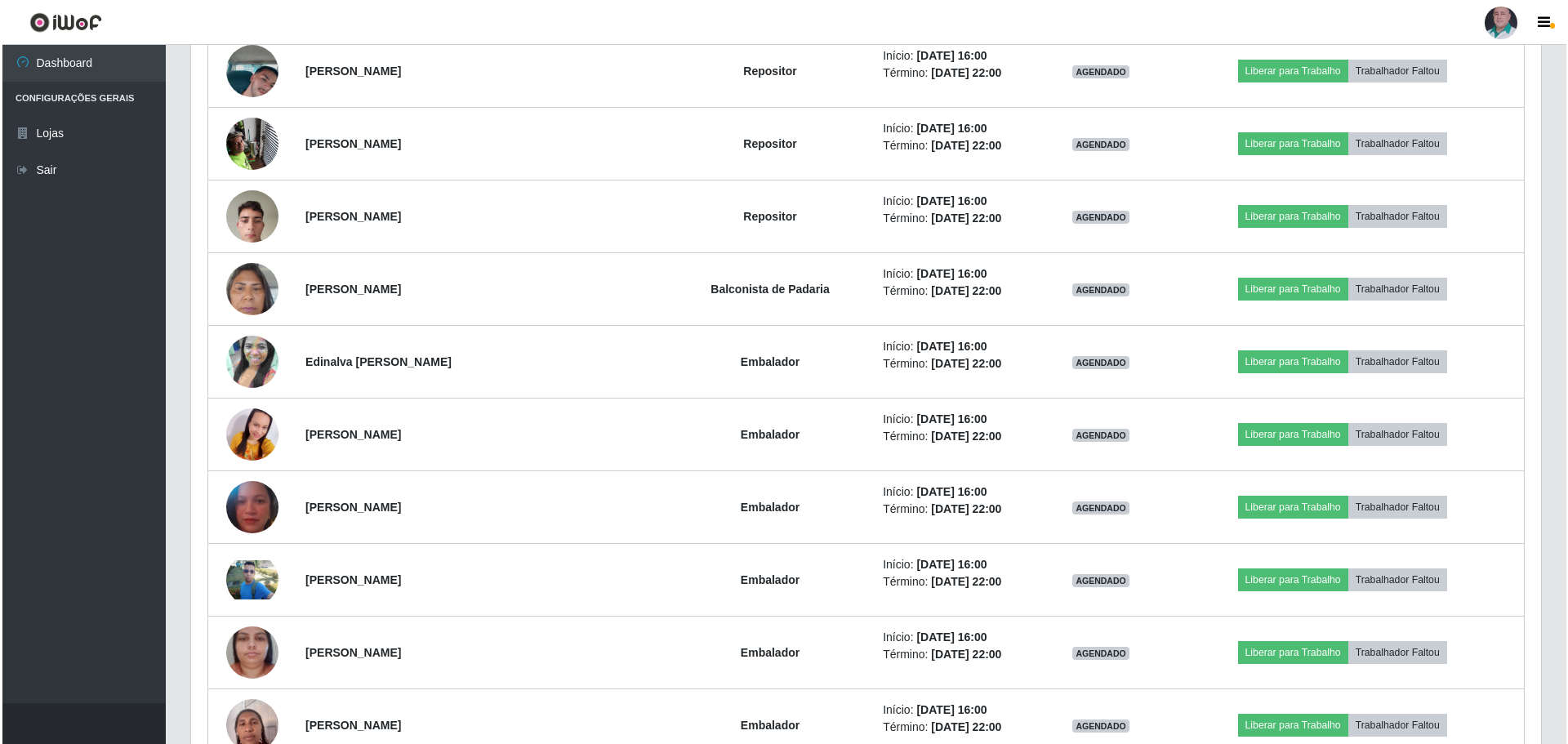
scroll to position [1519, 0]
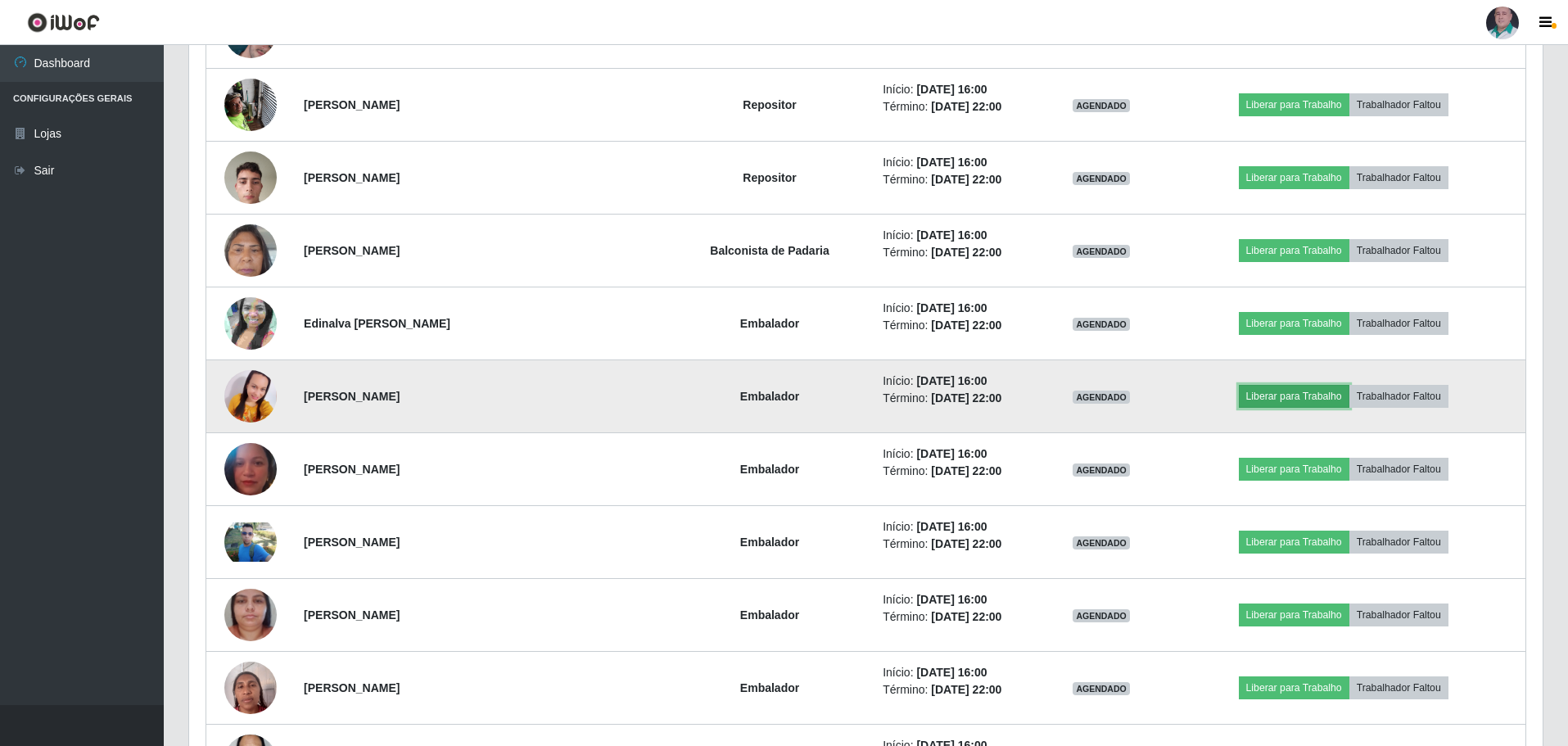
click at [1292, 398] on button "Liberar para Trabalho" at bounding box center [1294, 396] width 110 height 23
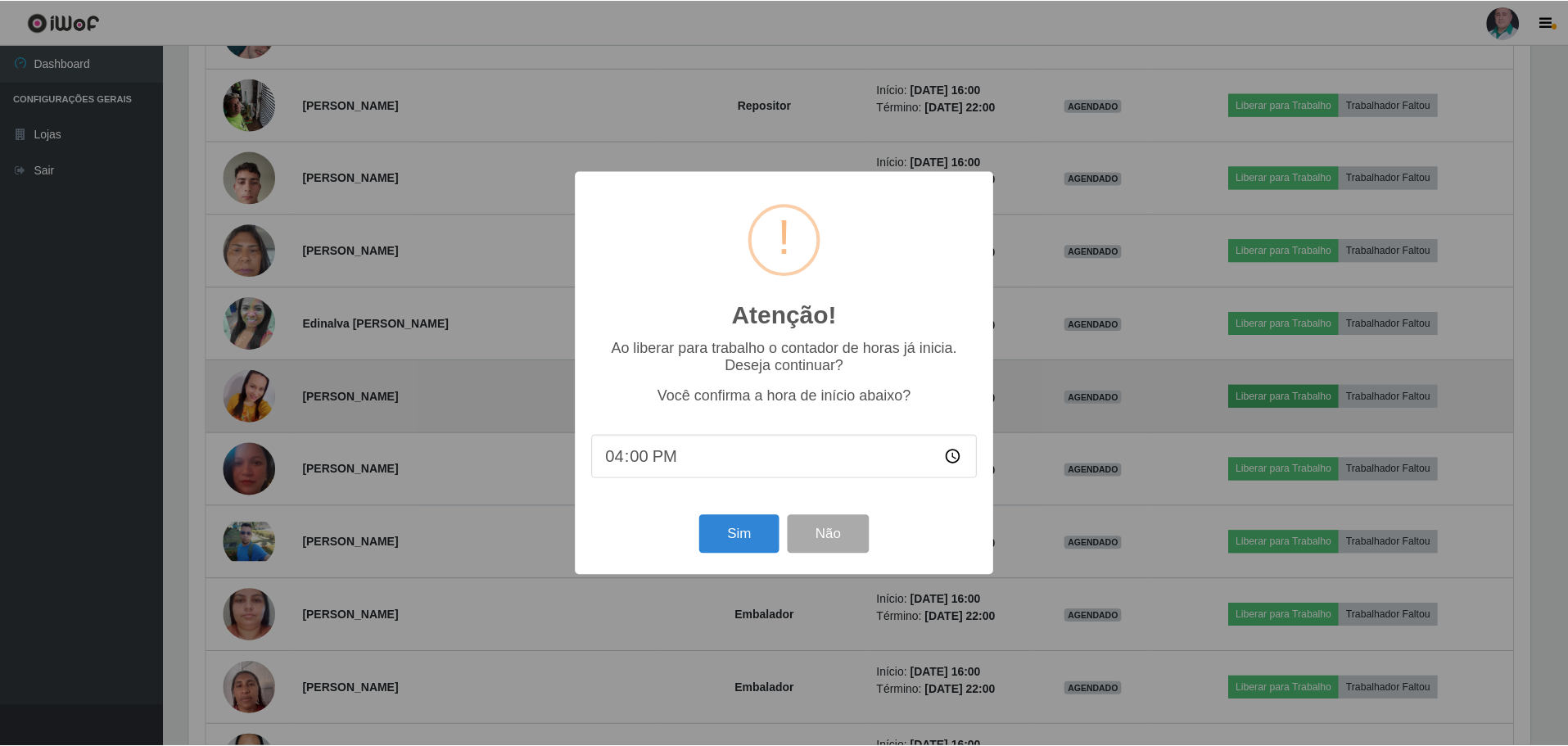
scroll to position [340, 1345]
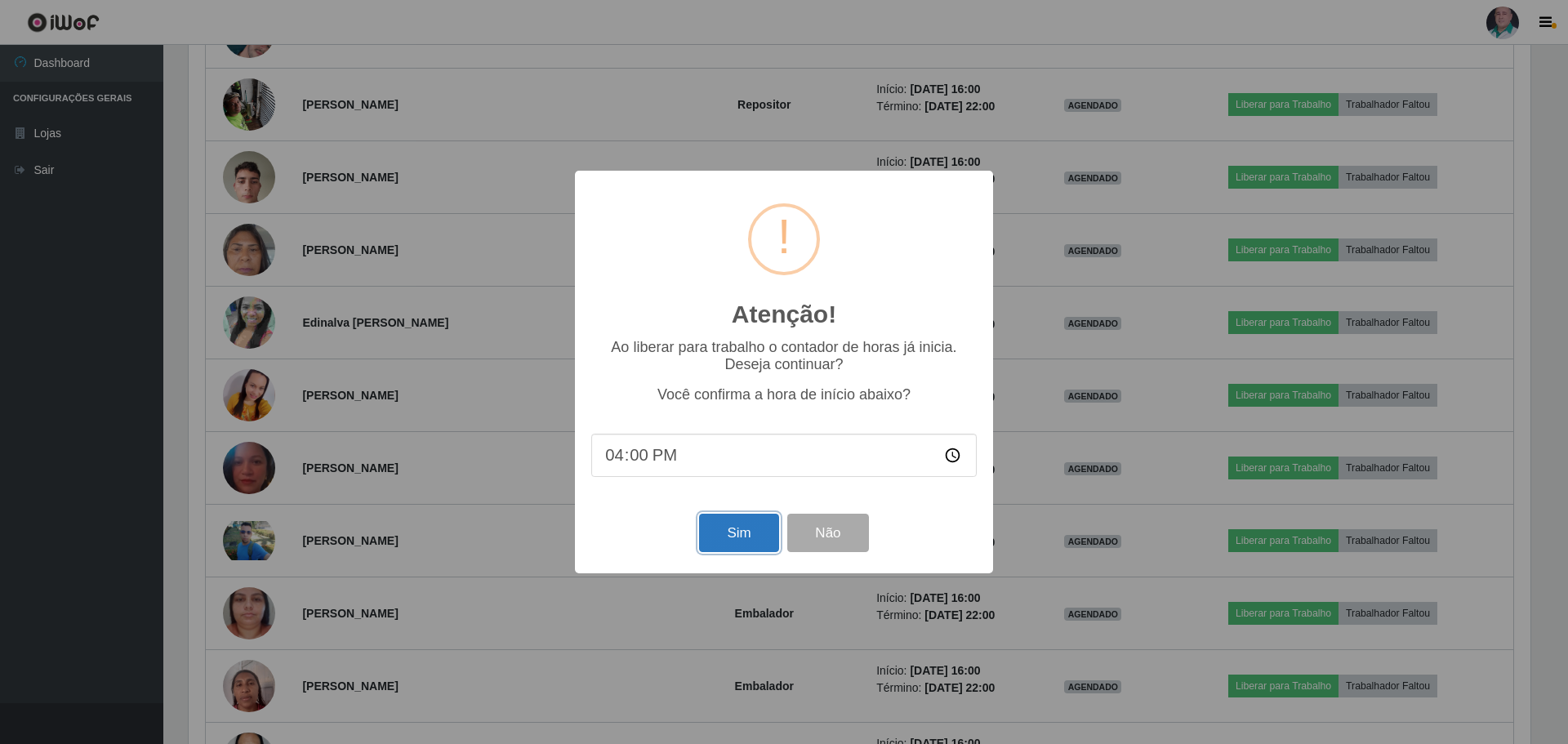
click at [710, 537] on button "Sim" at bounding box center [739, 532] width 79 height 38
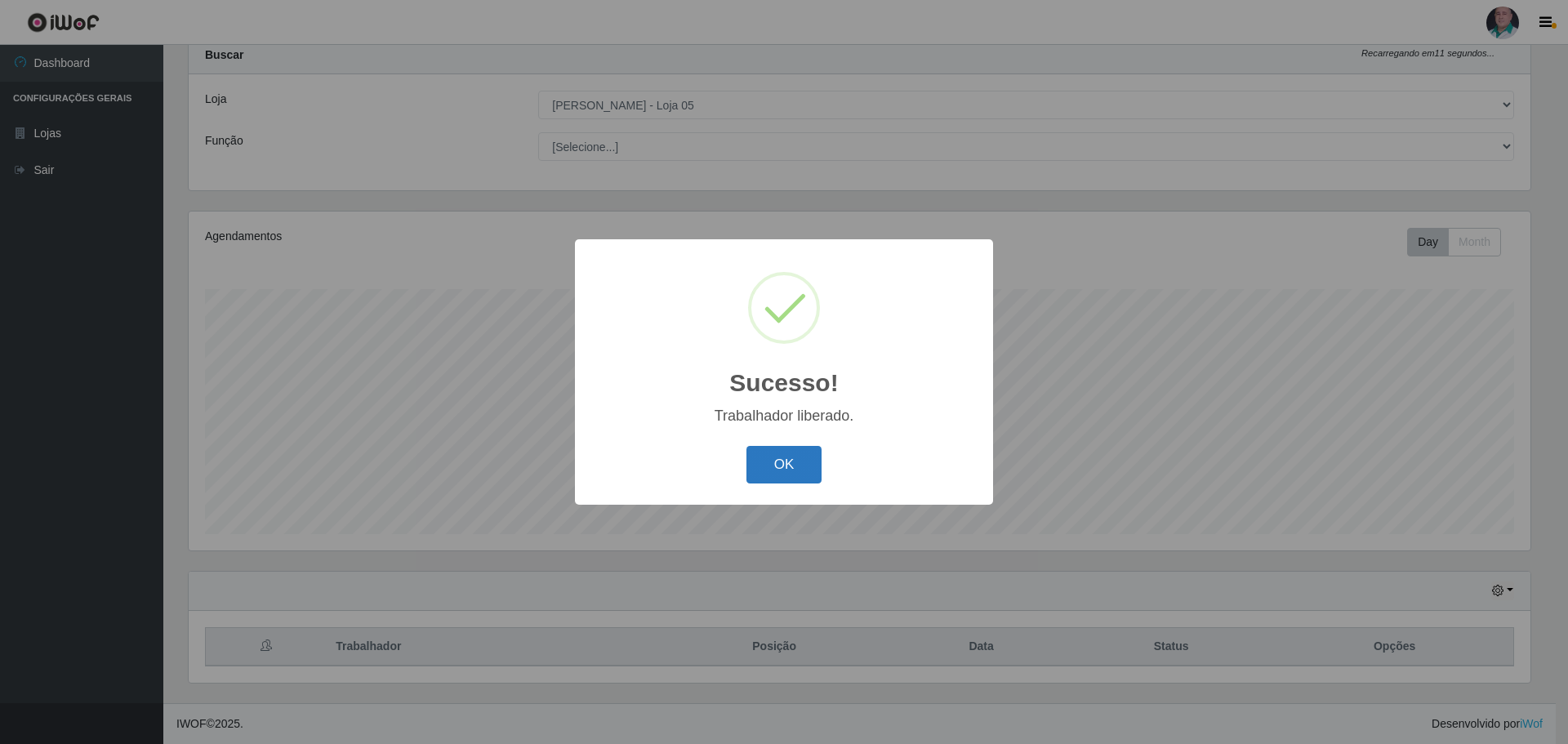
click at [775, 468] on button "OK" at bounding box center [784, 465] width 76 height 38
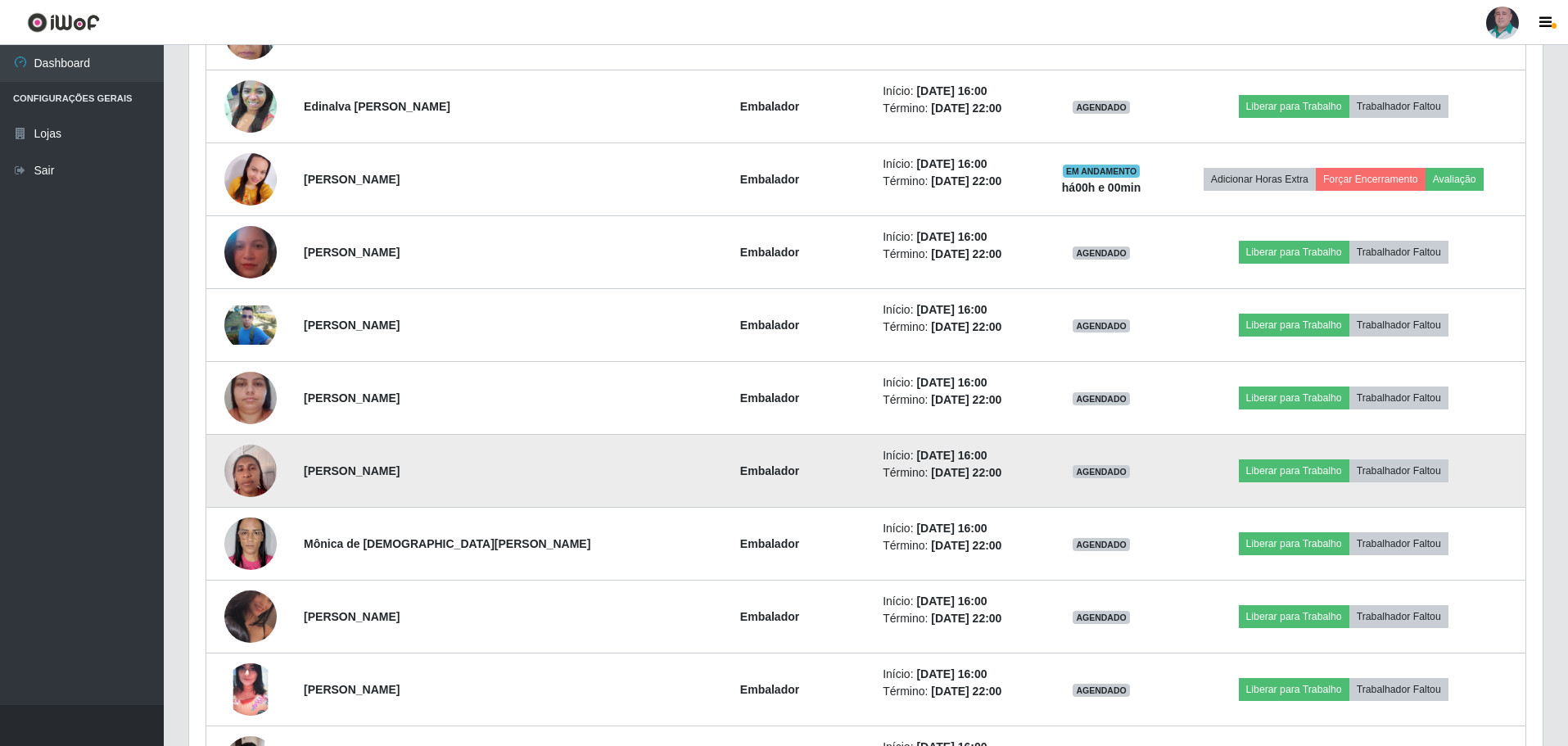
scroll to position [1770, 0]
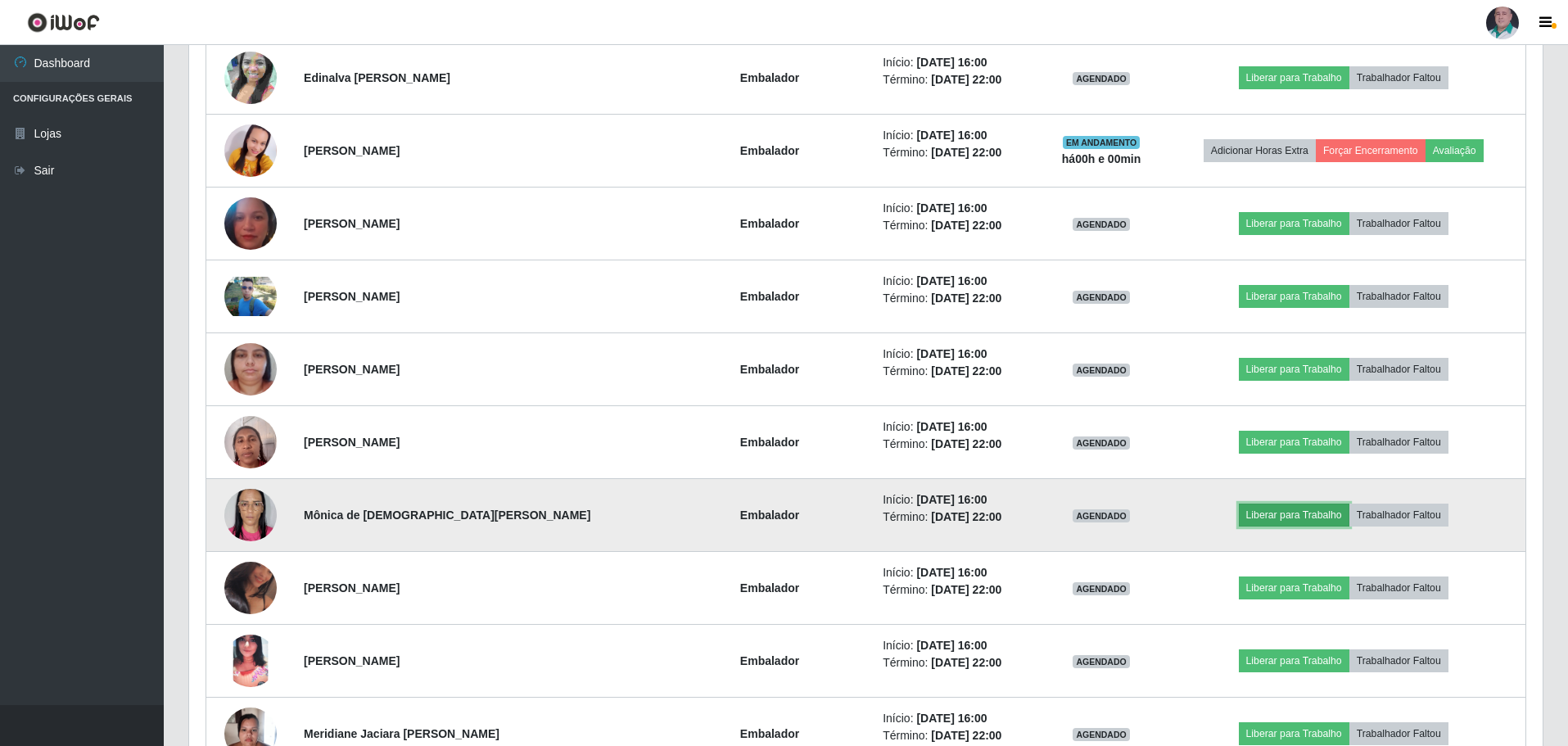
click at [1283, 516] on button "Liberar para Trabalho" at bounding box center [1294, 516] width 110 height 23
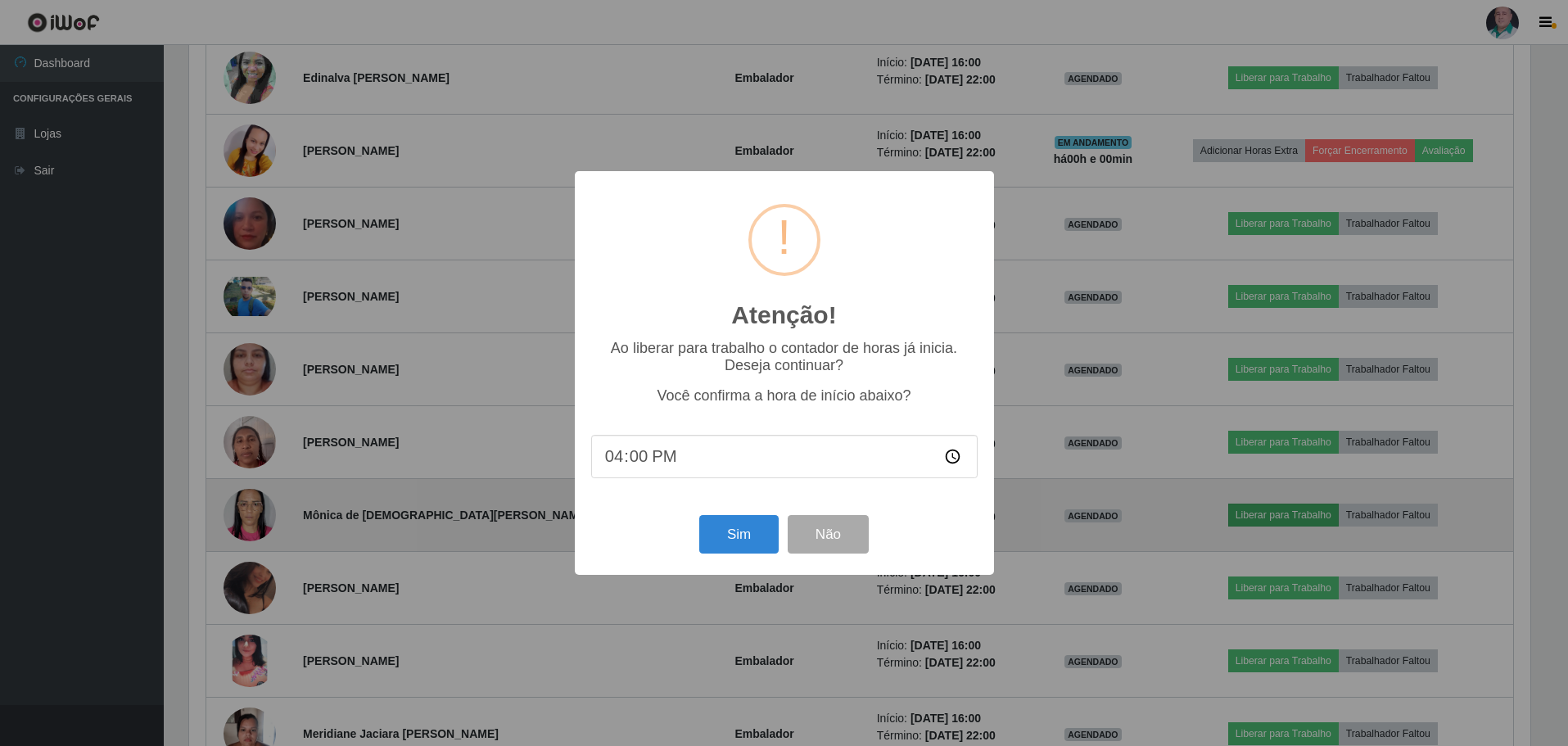
scroll to position [340, 1345]
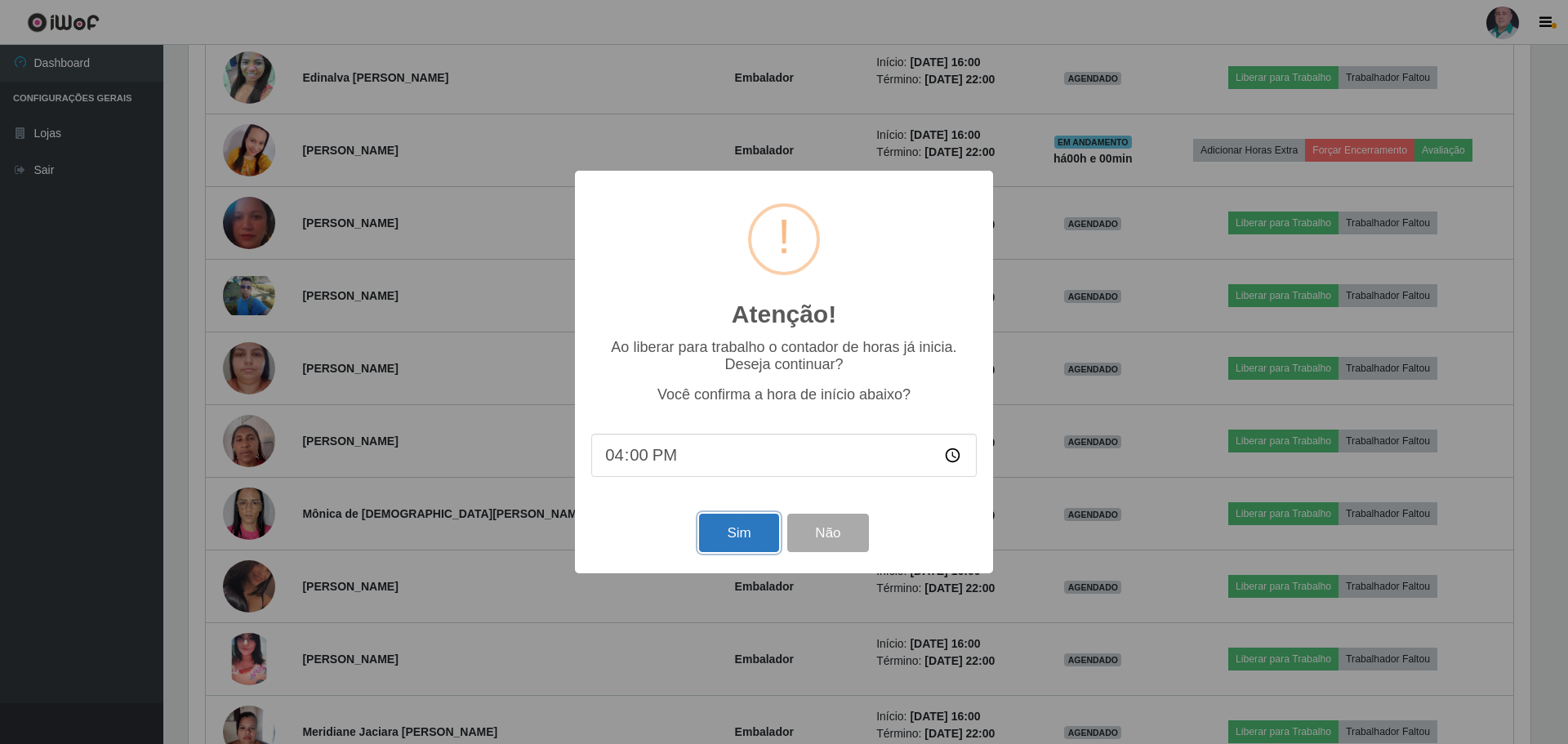
click at [720, 534] on button "Sim" at bounding box center [739, 532] width 79 height 38
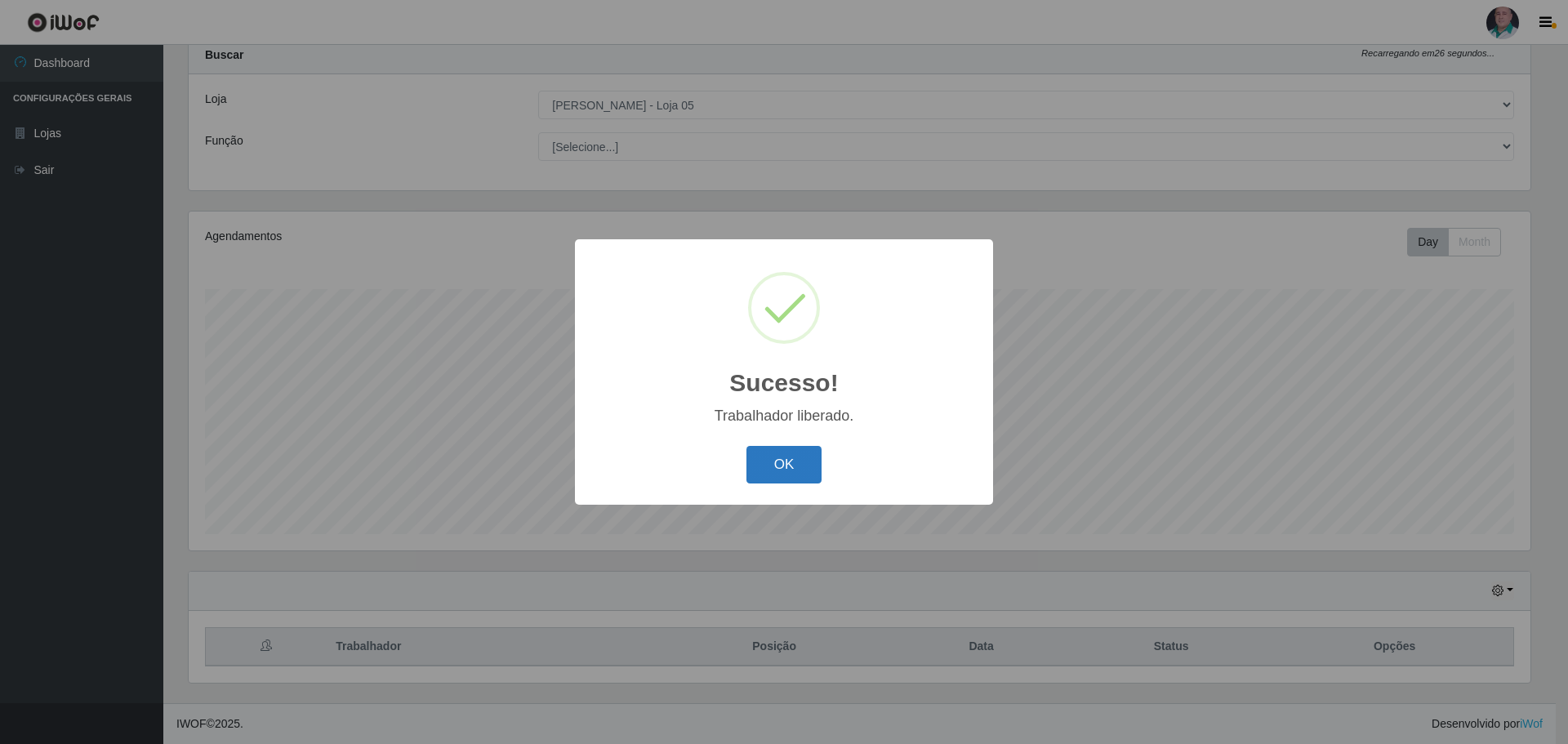
click at [779, 455] on button "OK" at bounding box center [784, 465] width 76 height 38
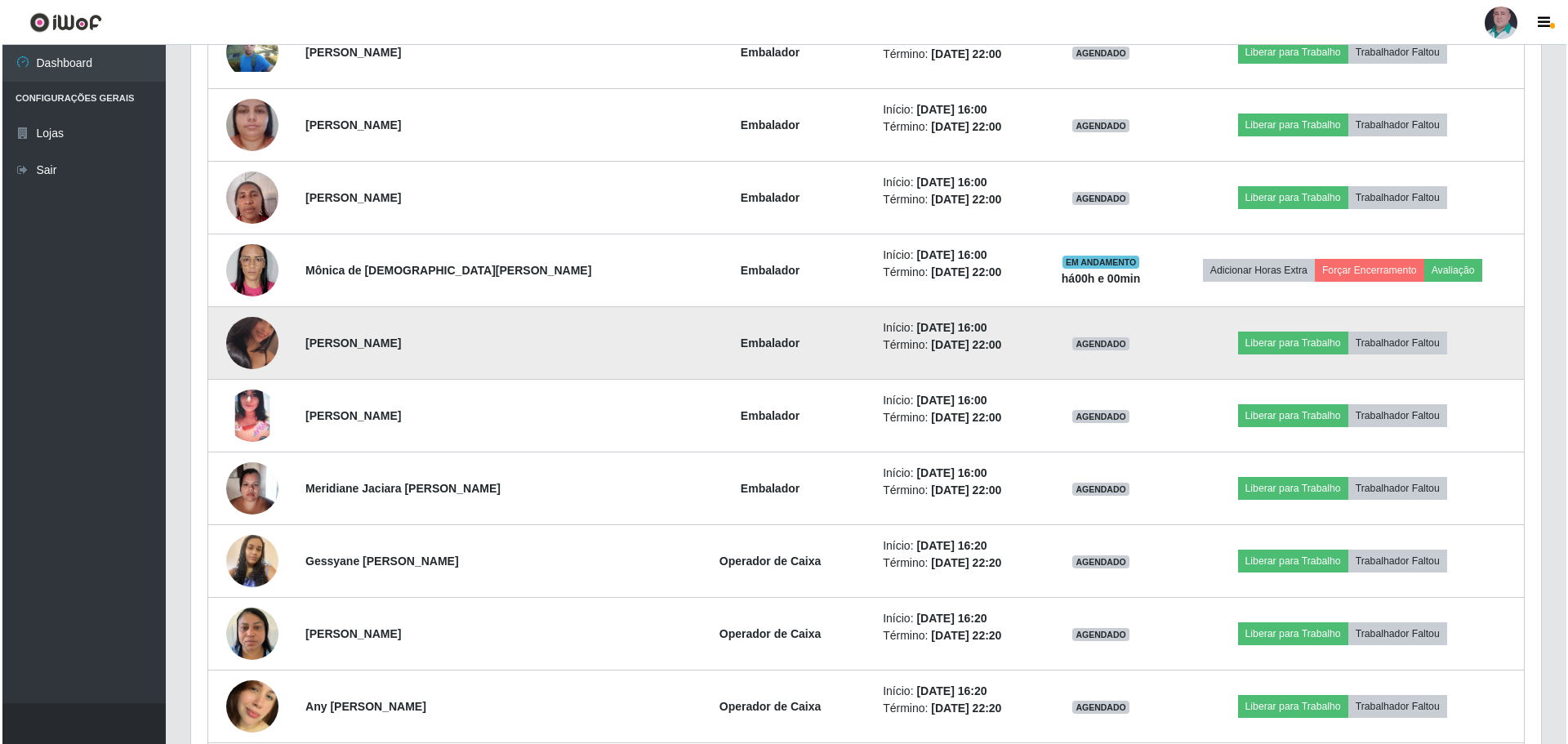
scroll to position [2010, 0]
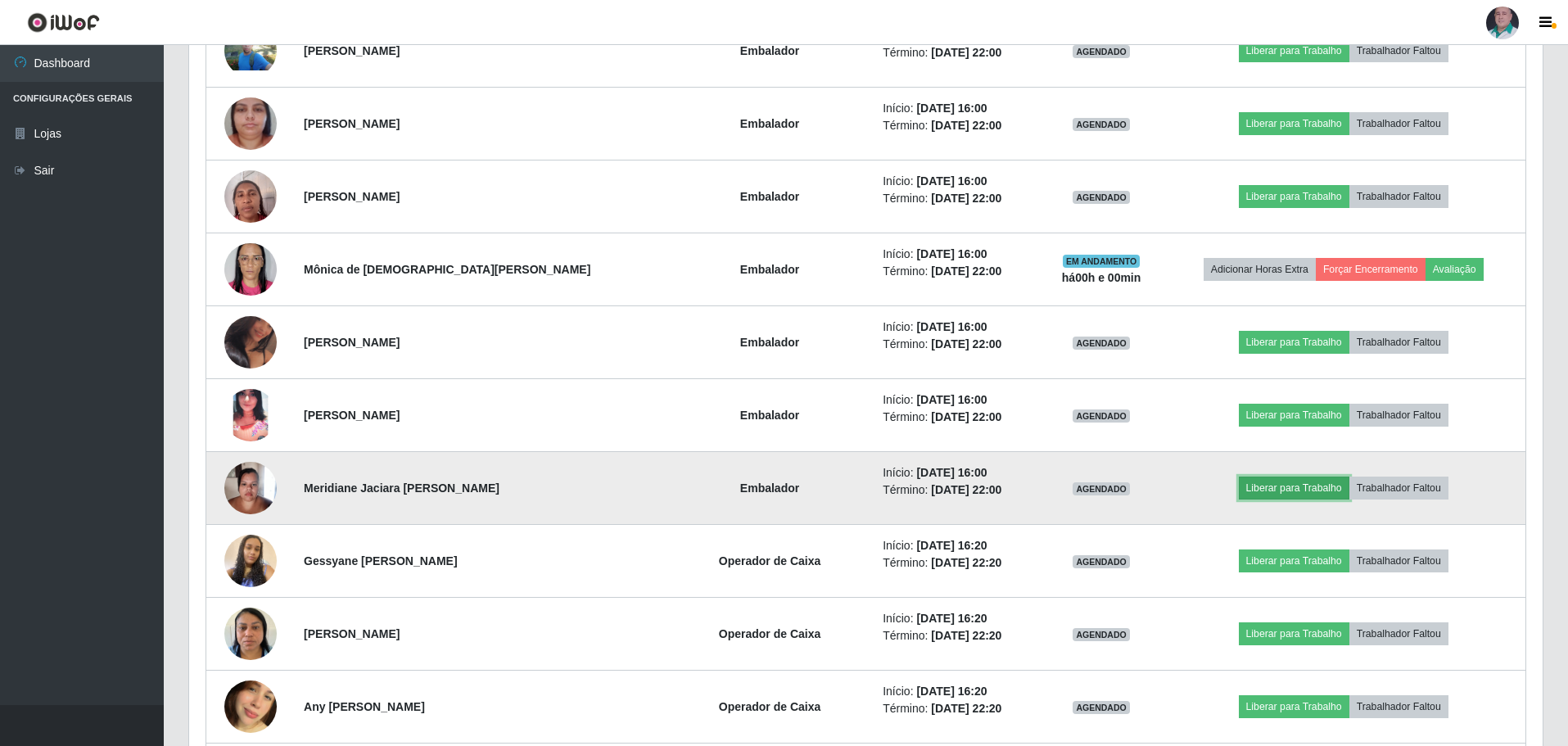
click at [1290, 481] on button "Liberar para Trabalho" at bounding box center [1294, 488] width 110 height 23
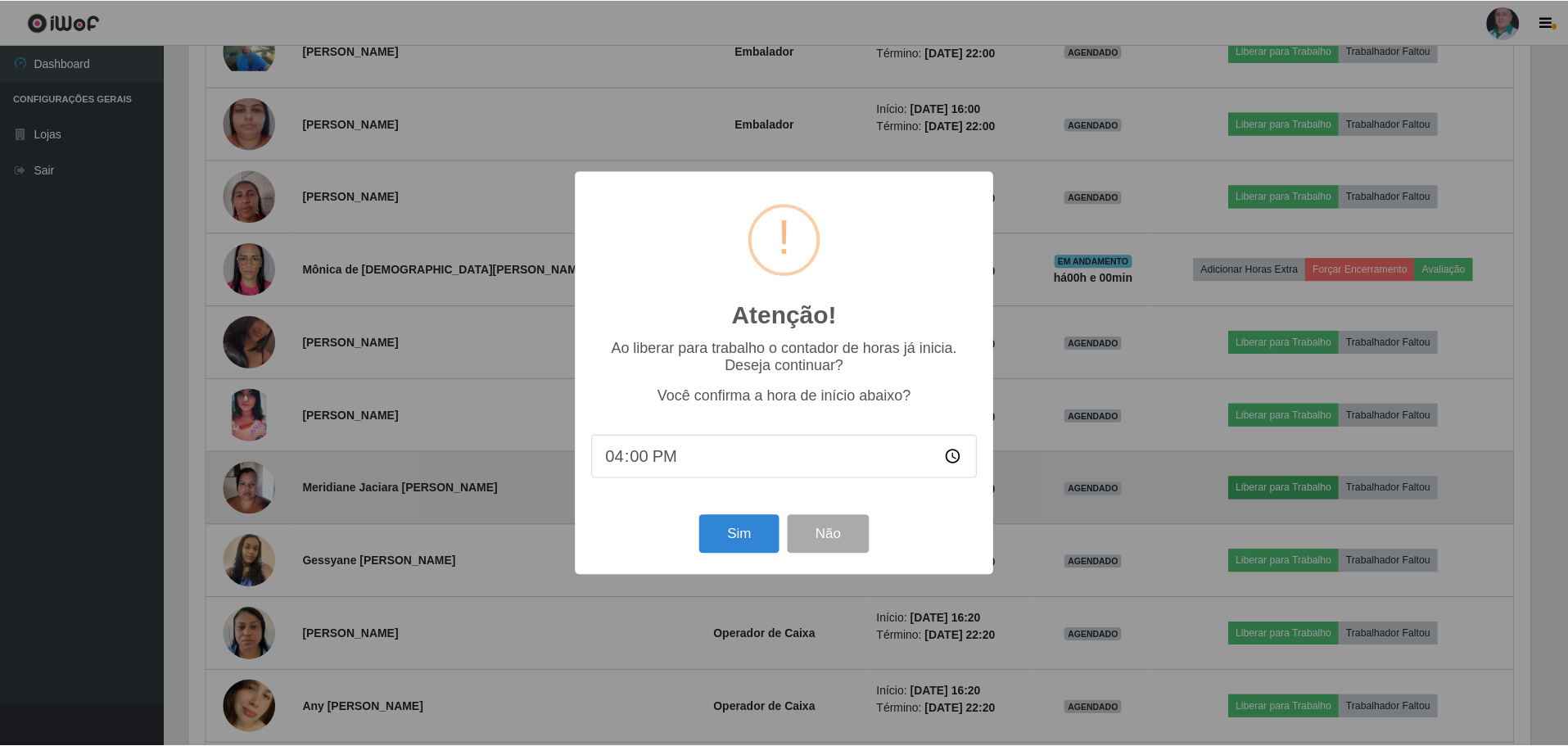
scroll to position [340, 1345]
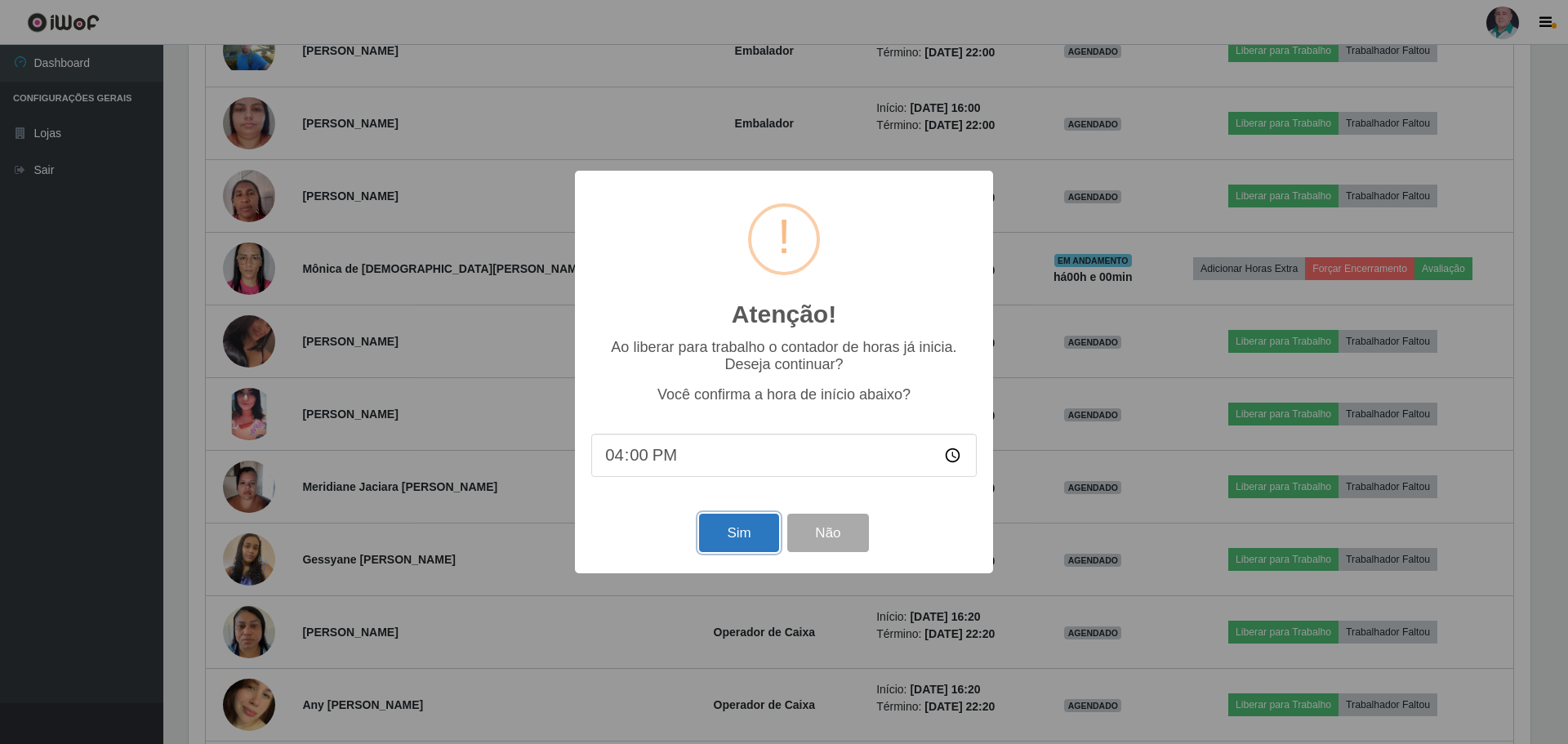
click at [742, 536] on button "Sim" at bounding box center [739, 532] width 79 height 38
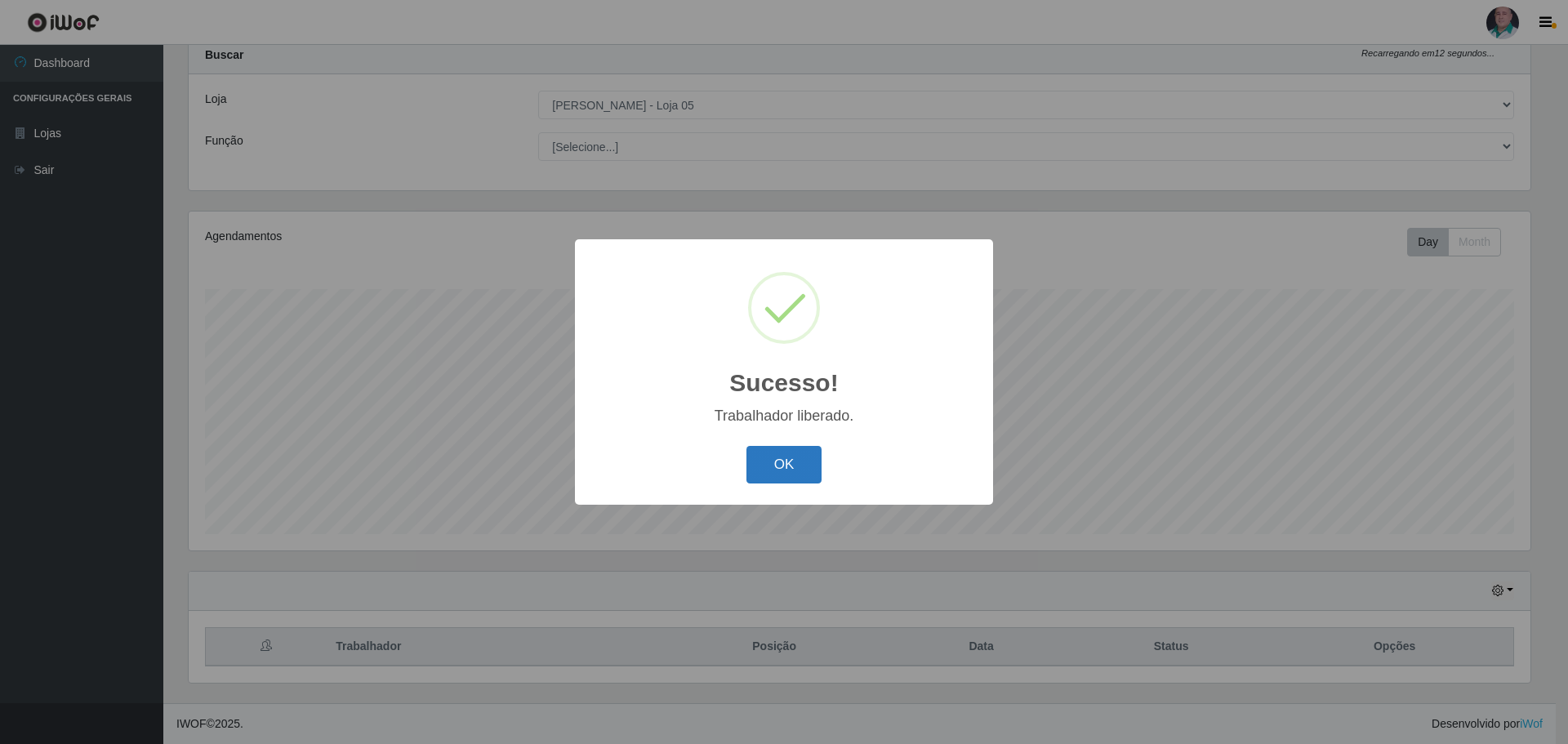
click at [789, 463] on button "OK" at bounding box center [784, 465] width 76 height 38
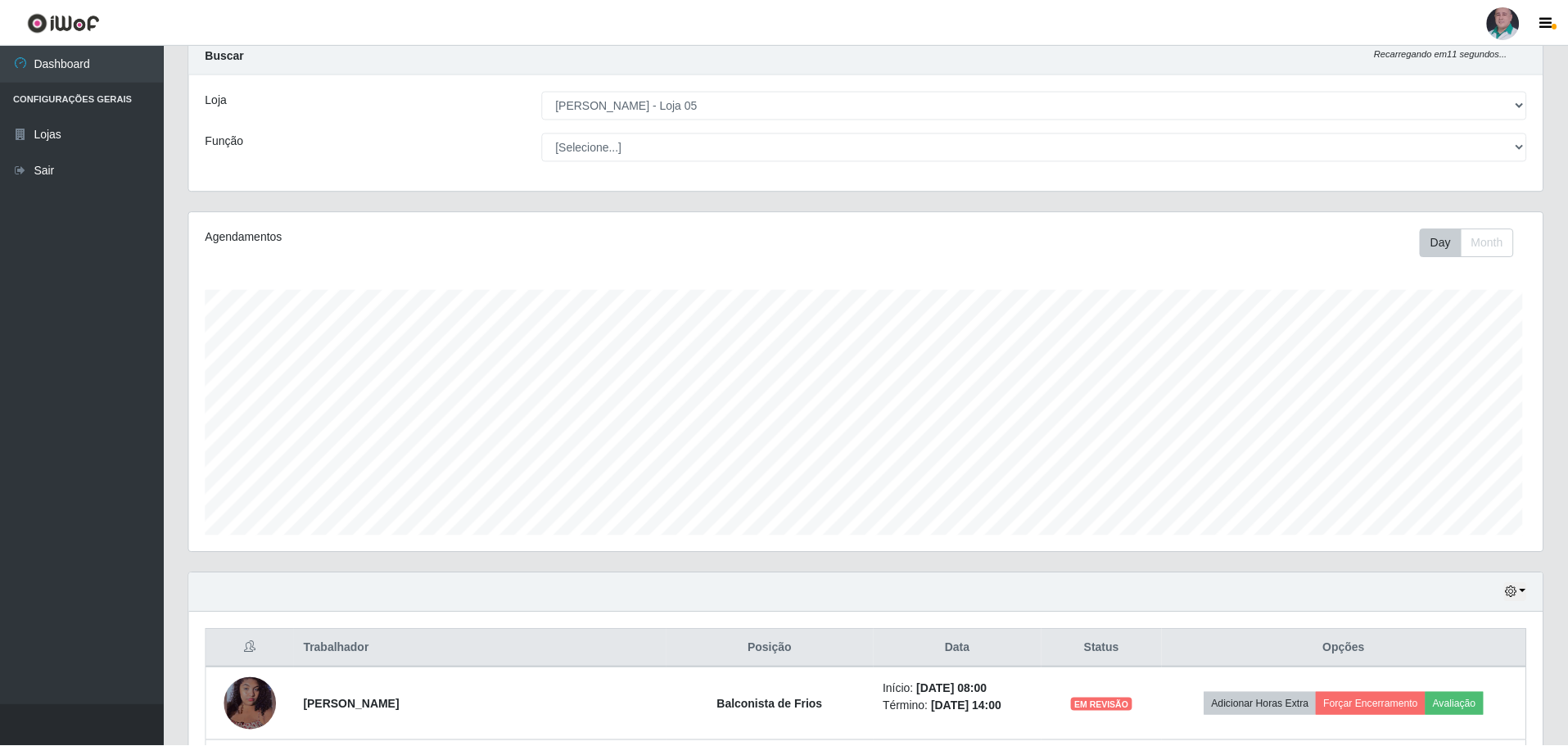
scroll to position [0, 0]
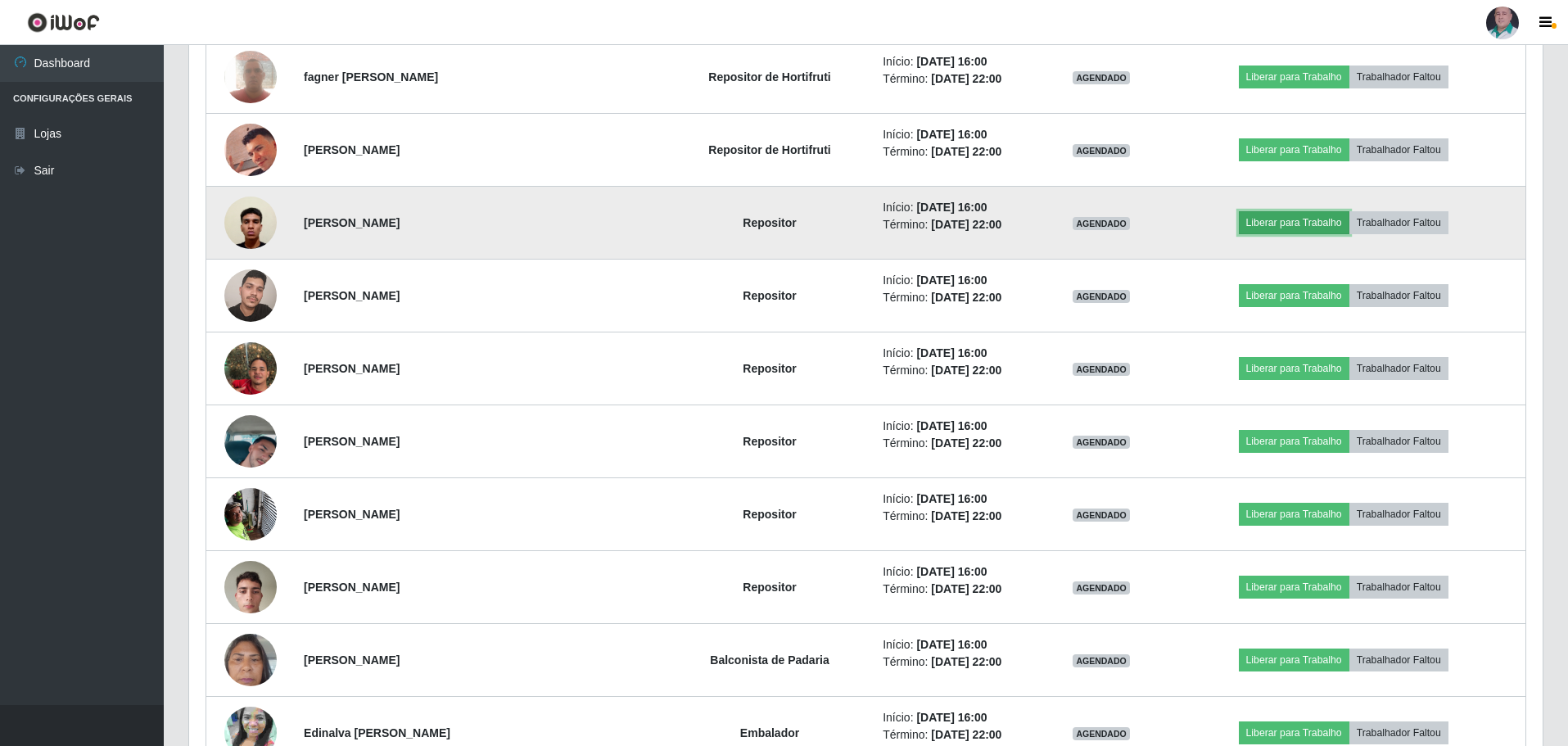
click at [1280, 222] on button "Liberar para Trabalho" at bounding box center [1294, 223] width 110 height 23
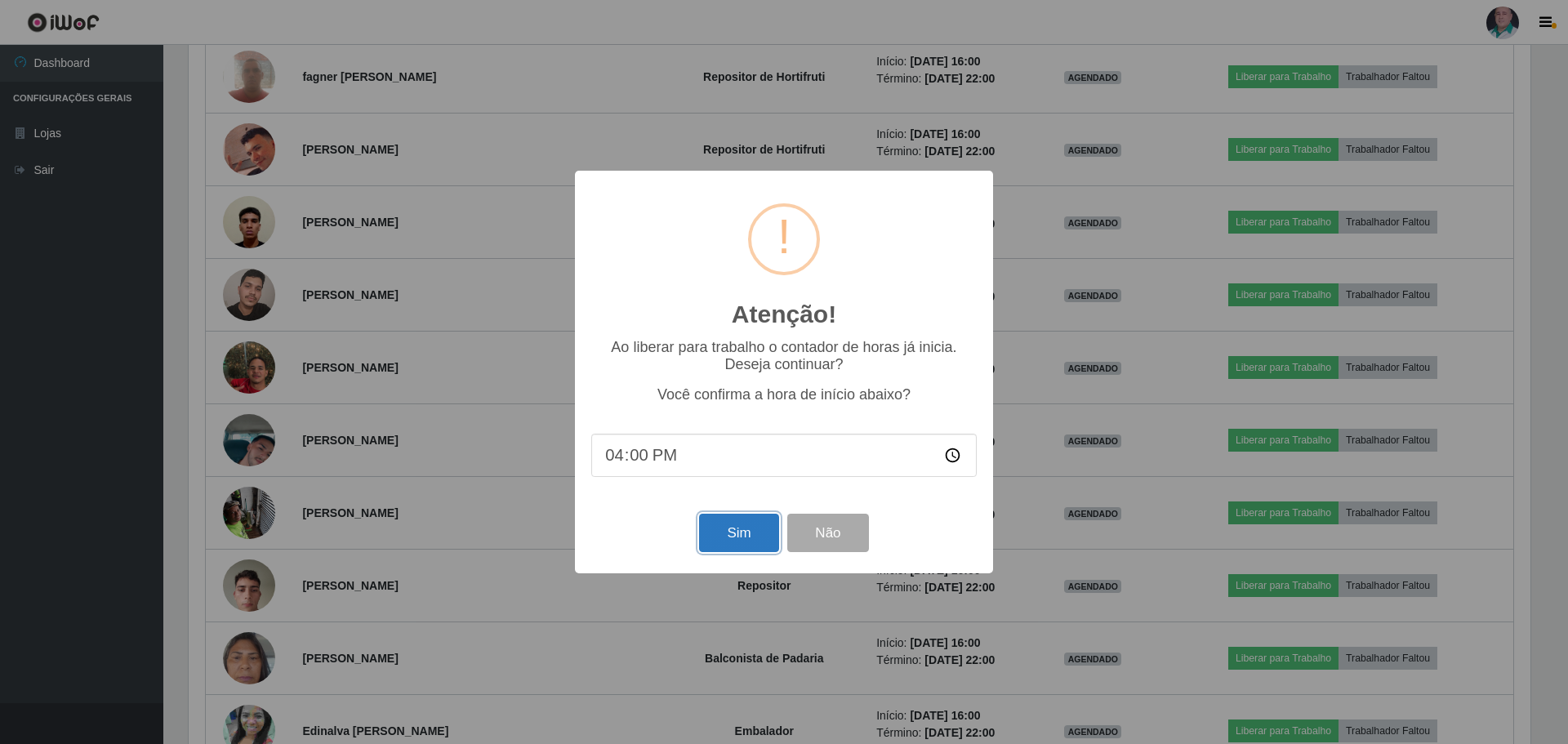
click at [733, 523] on button "Sim" at bounding box center [739, 532] width 79 height 38
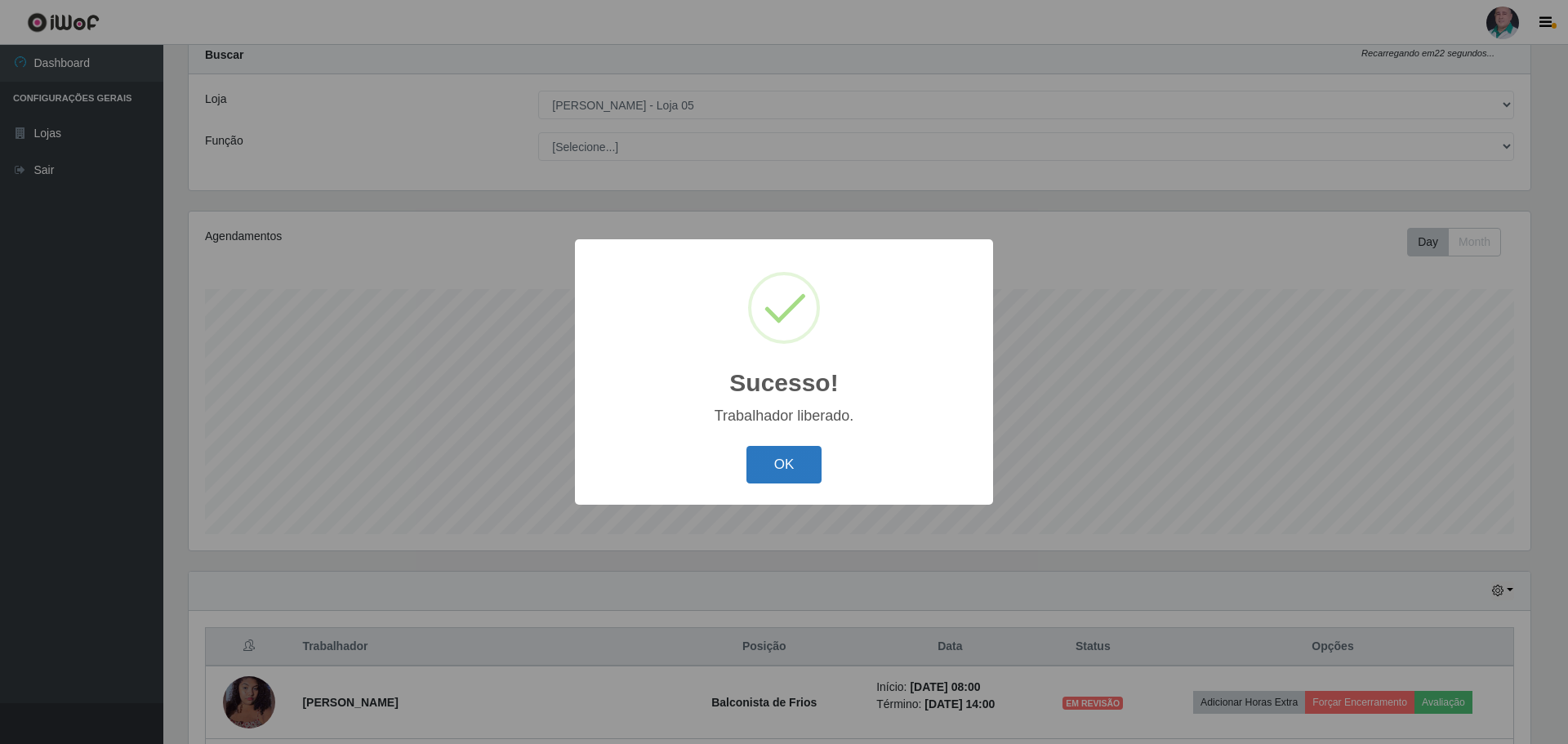
click at [776, 470] on button "OK" at bounding box center [784, 465] width 76 height 38
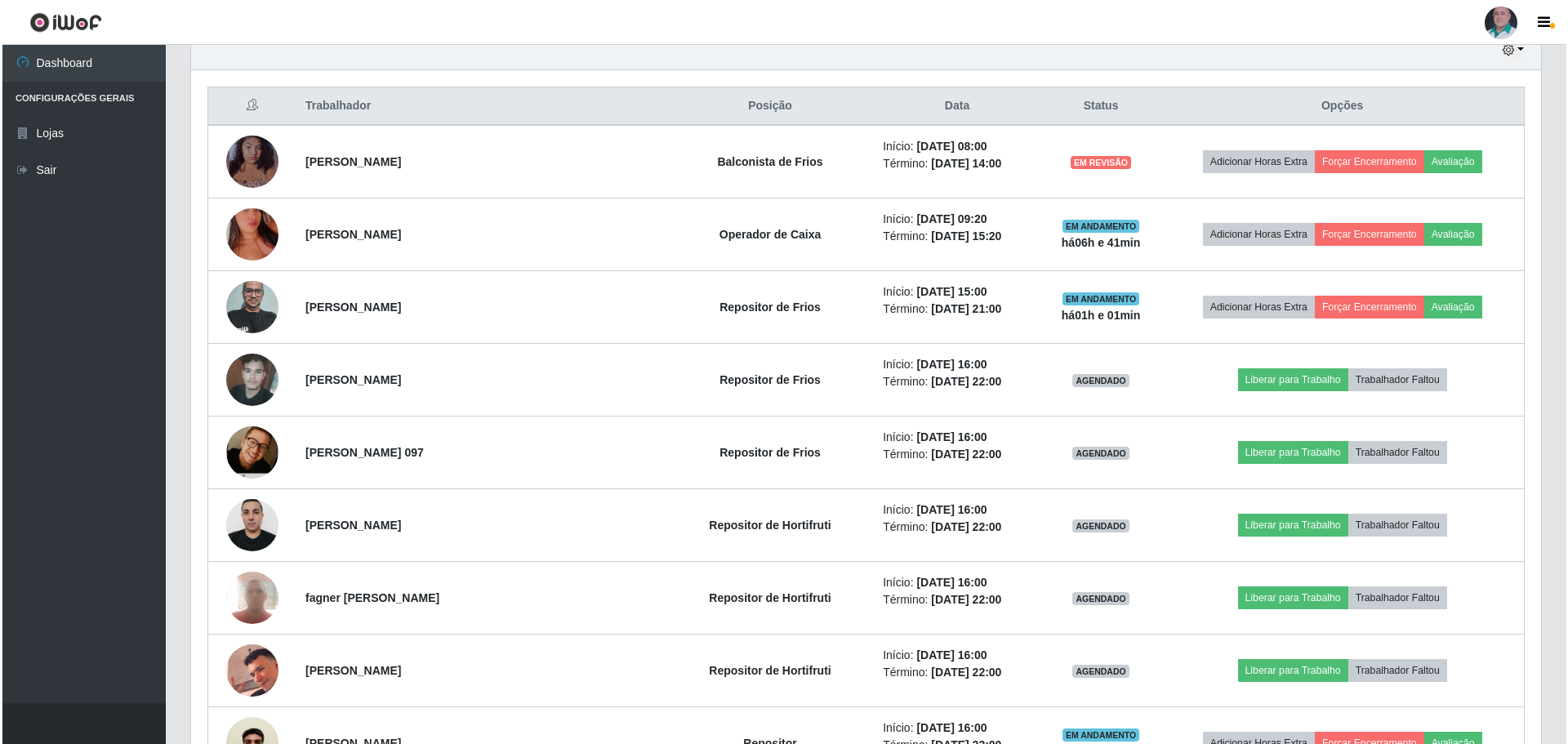
scroll to position [540, 0]
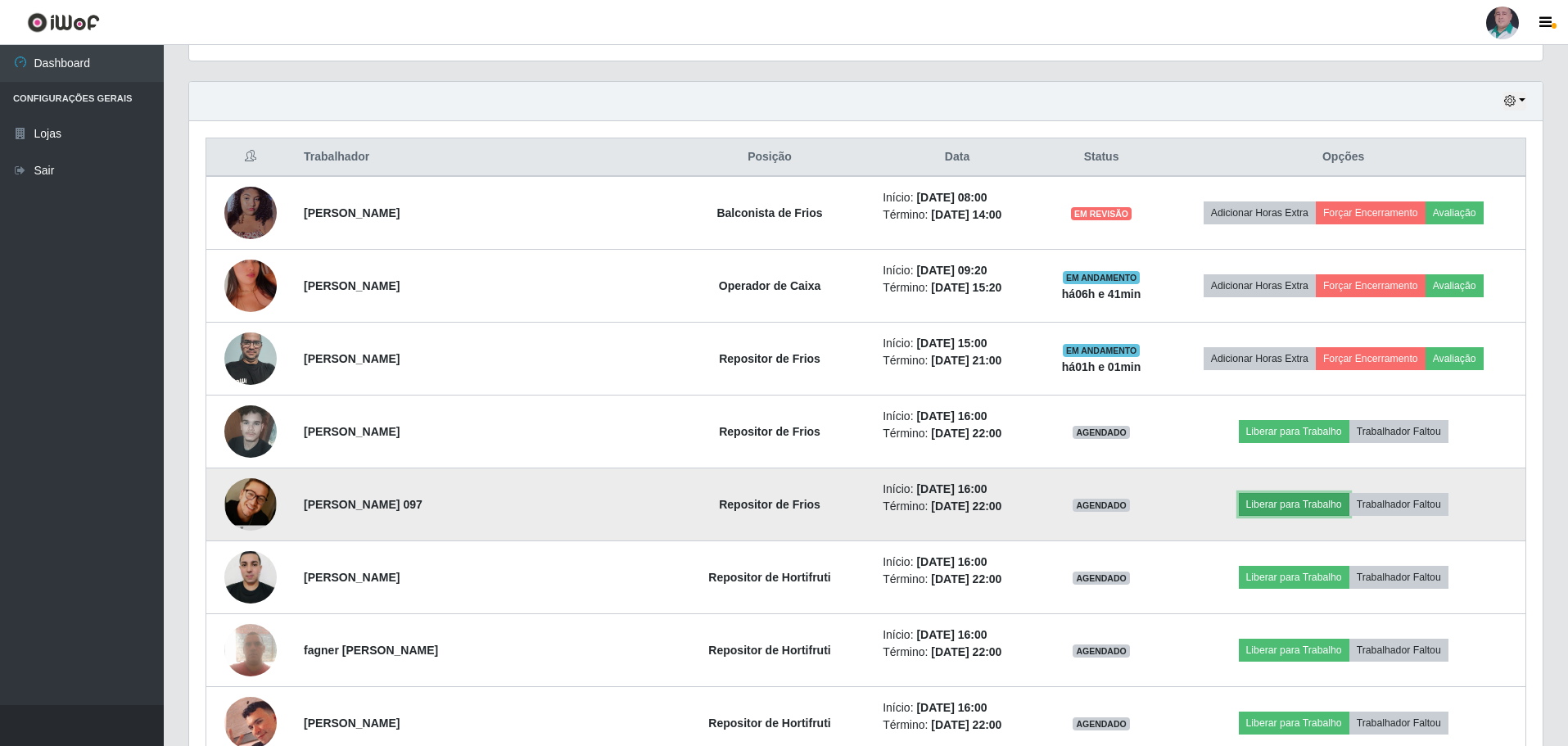
click at [1269, 506] on button "Liberar para Trabalho" at bounding box center [1294, 505] width 110 height 23
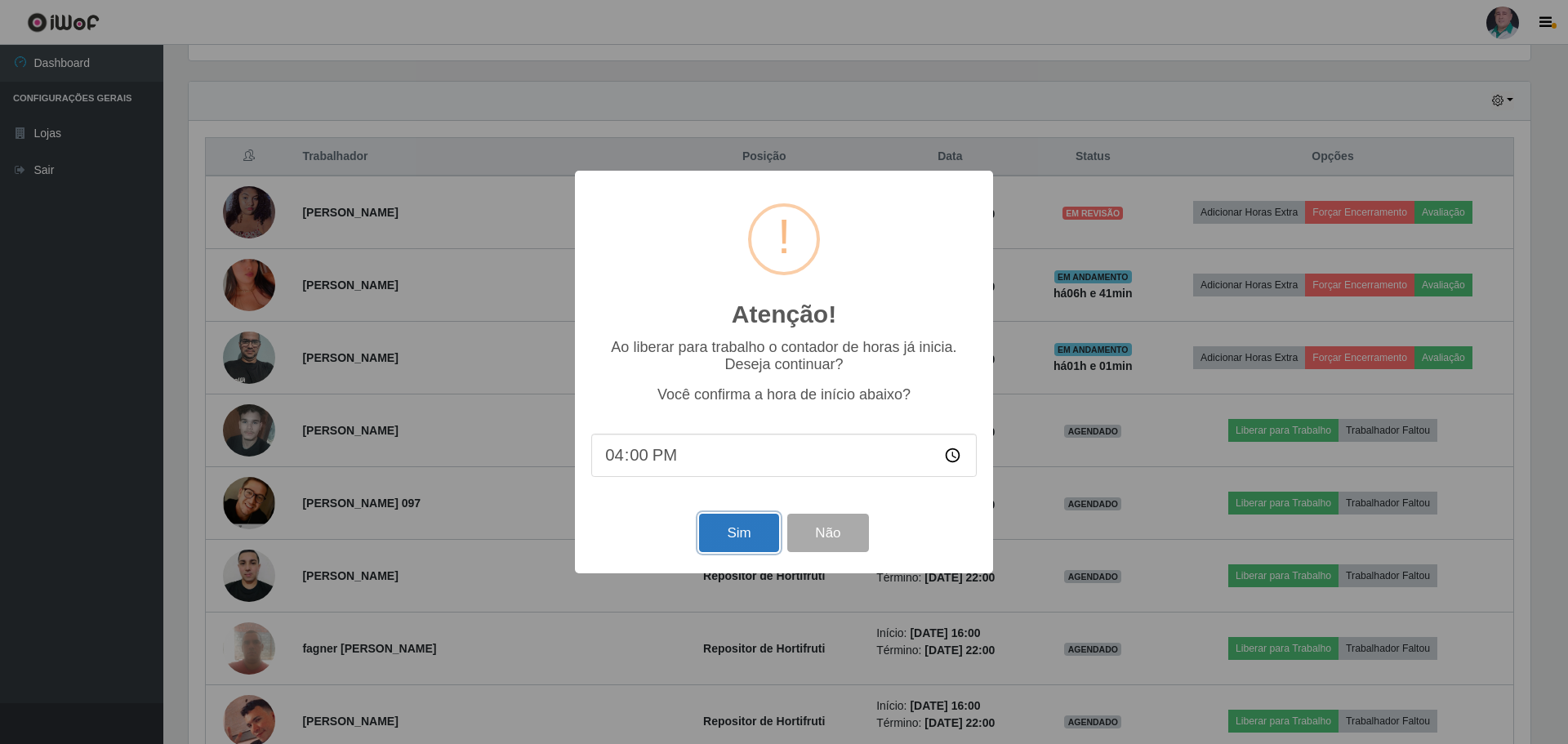
click at [734, 535] on button "Sim" at bounding box center [739, 532] width 79 height 38
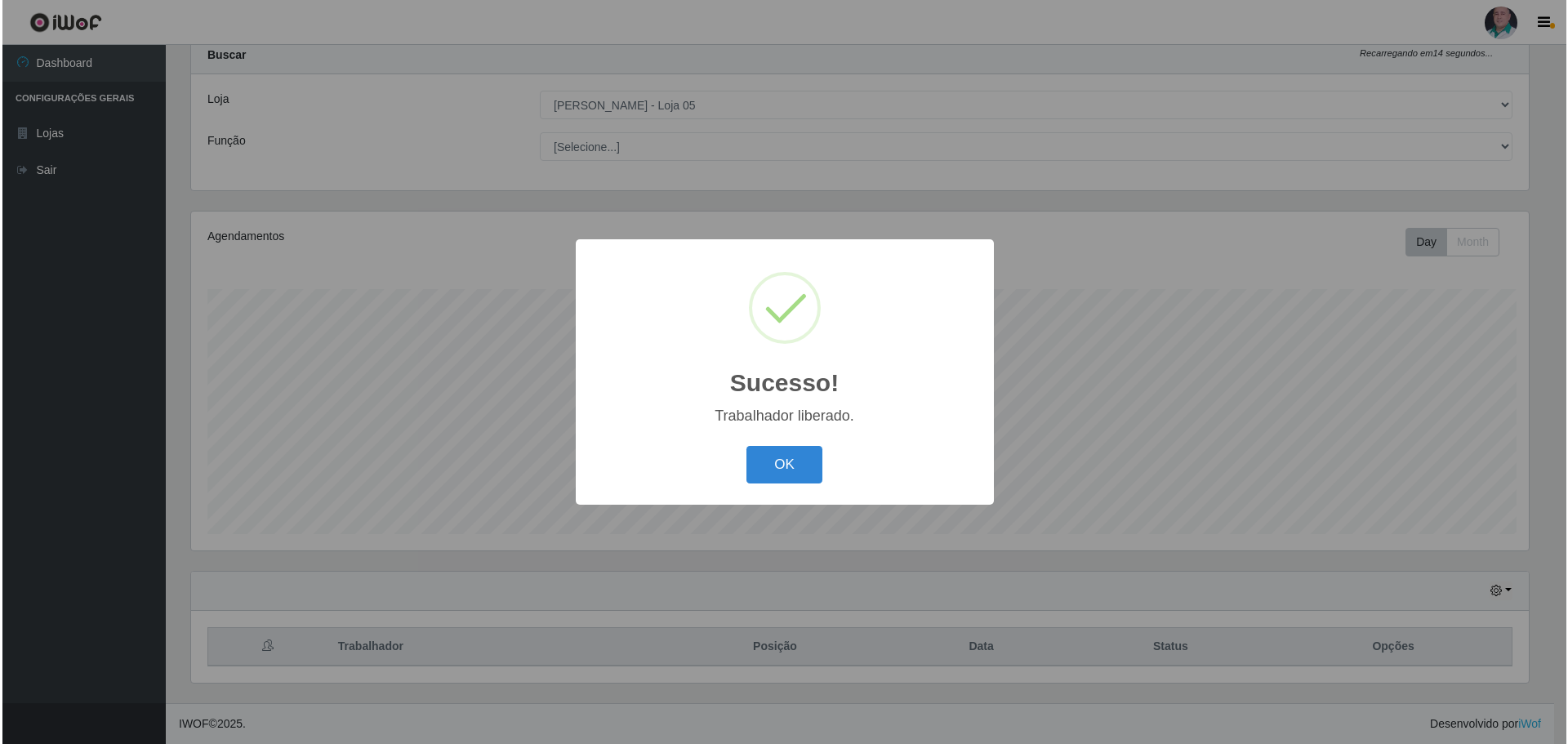
scroll to position [816281, 815181]
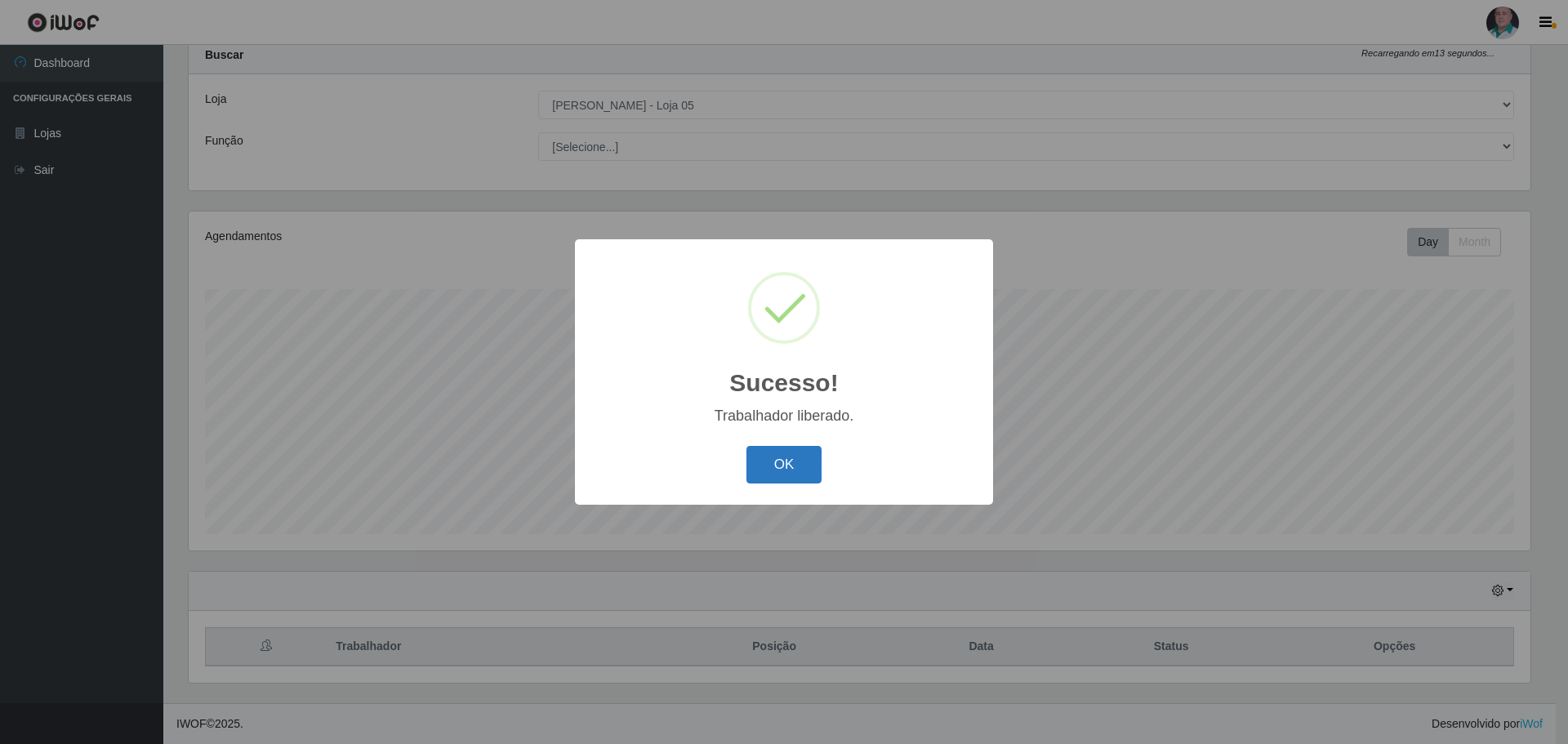
click at [774, 470] on button "OK" at bounding box center [784, 465] width 76 height 38
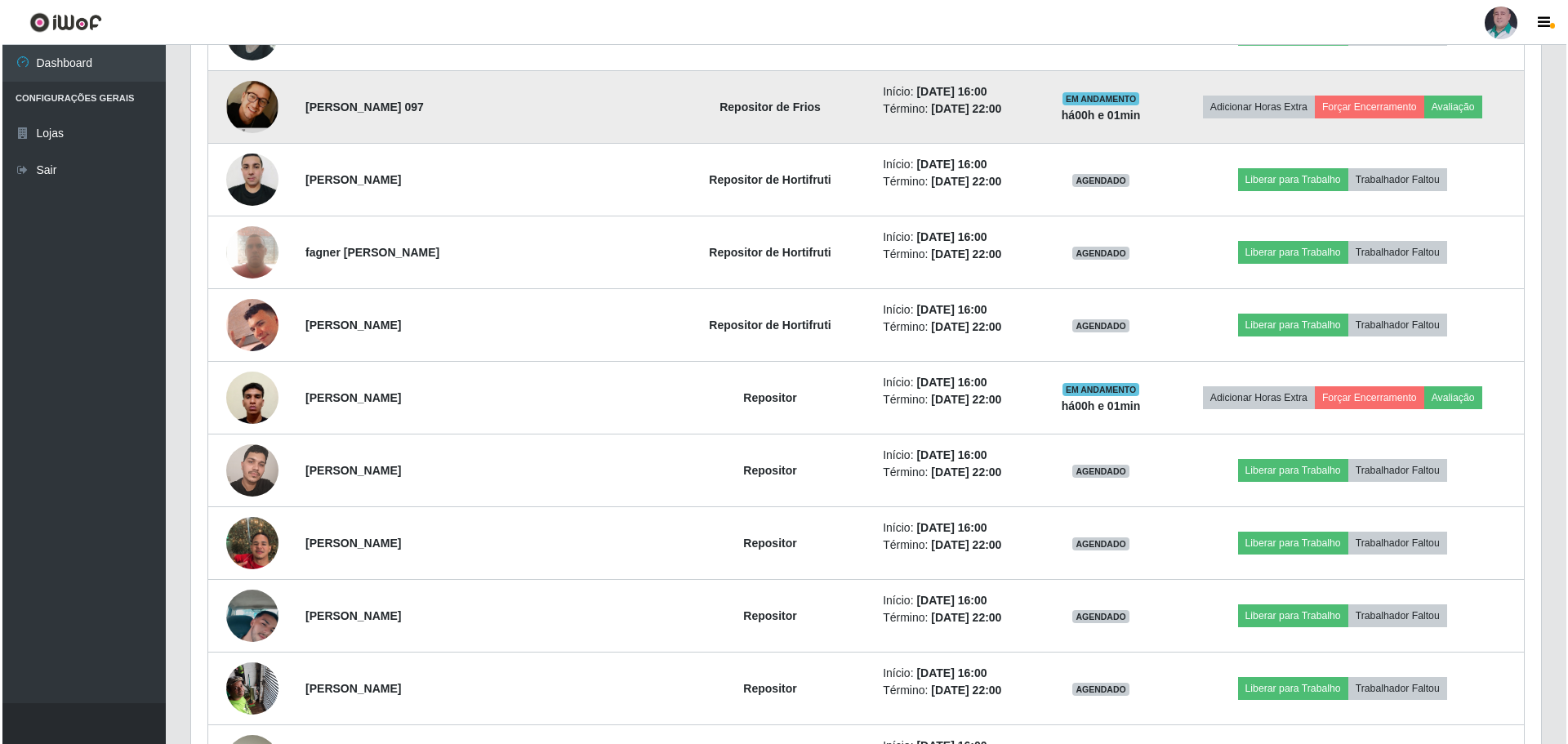
scroll to position [948, 0]
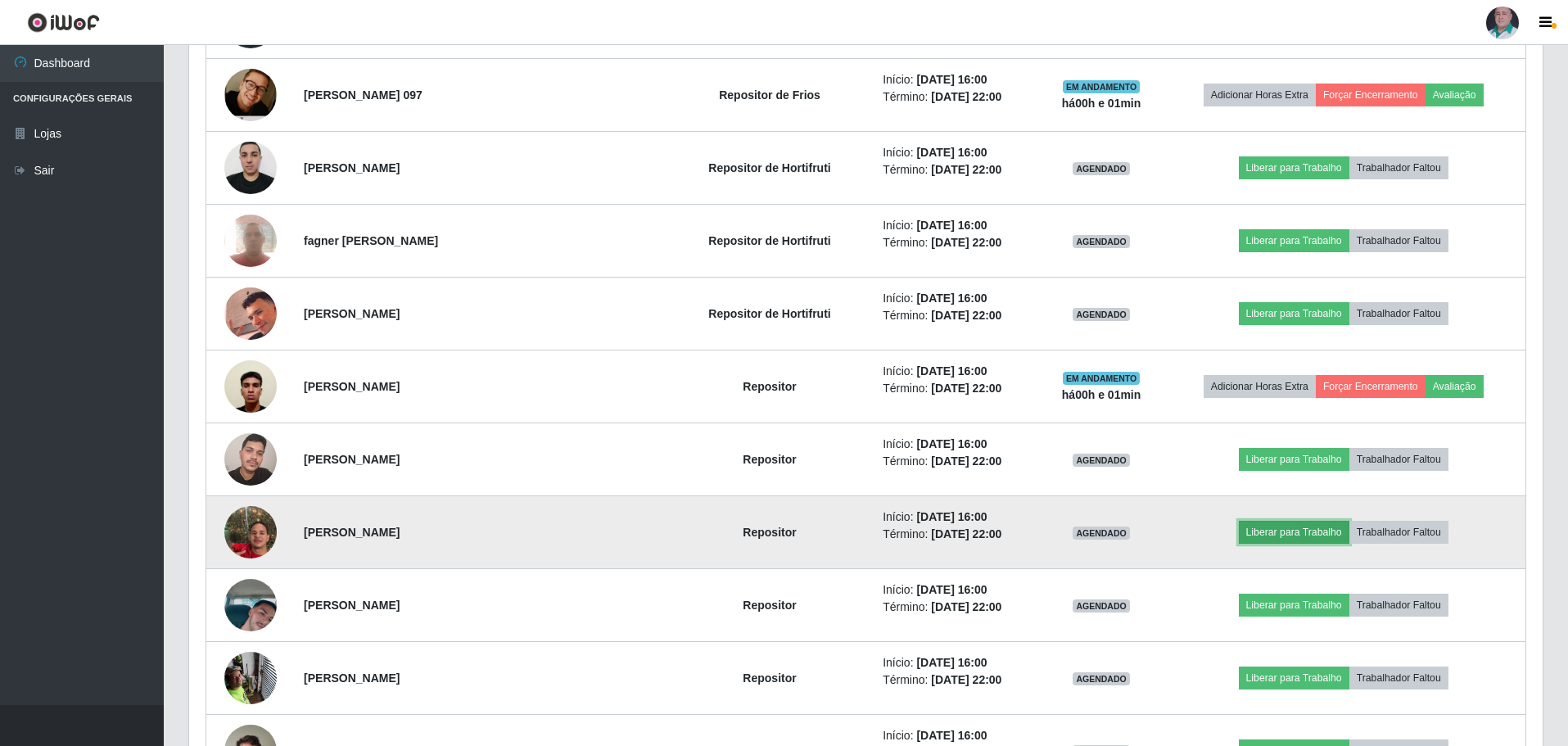
click at [1253, 533] on button "Liberar para Trabalho" at bounding box center [1294, 532] width 110 height 23
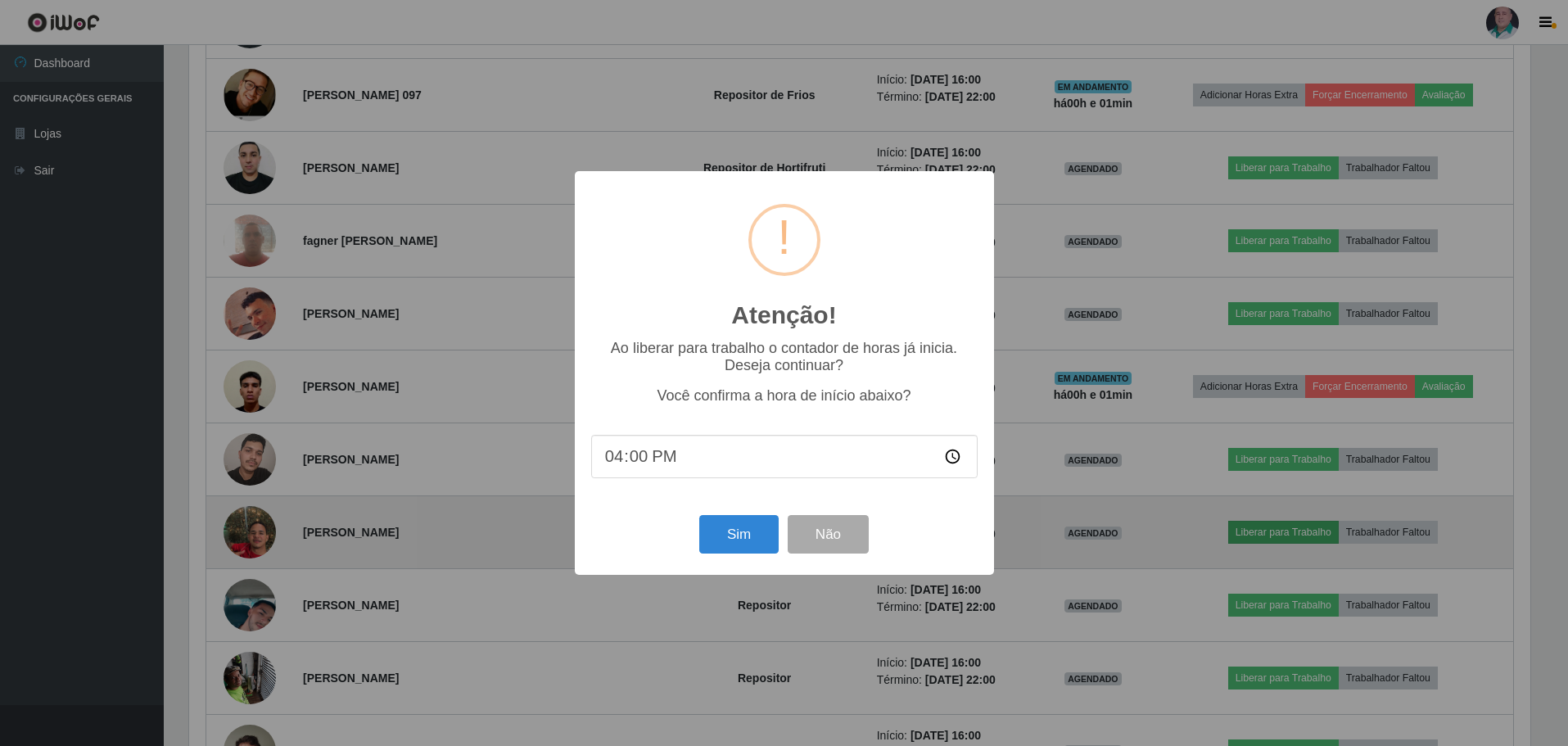
scroll to position [340, 1345]
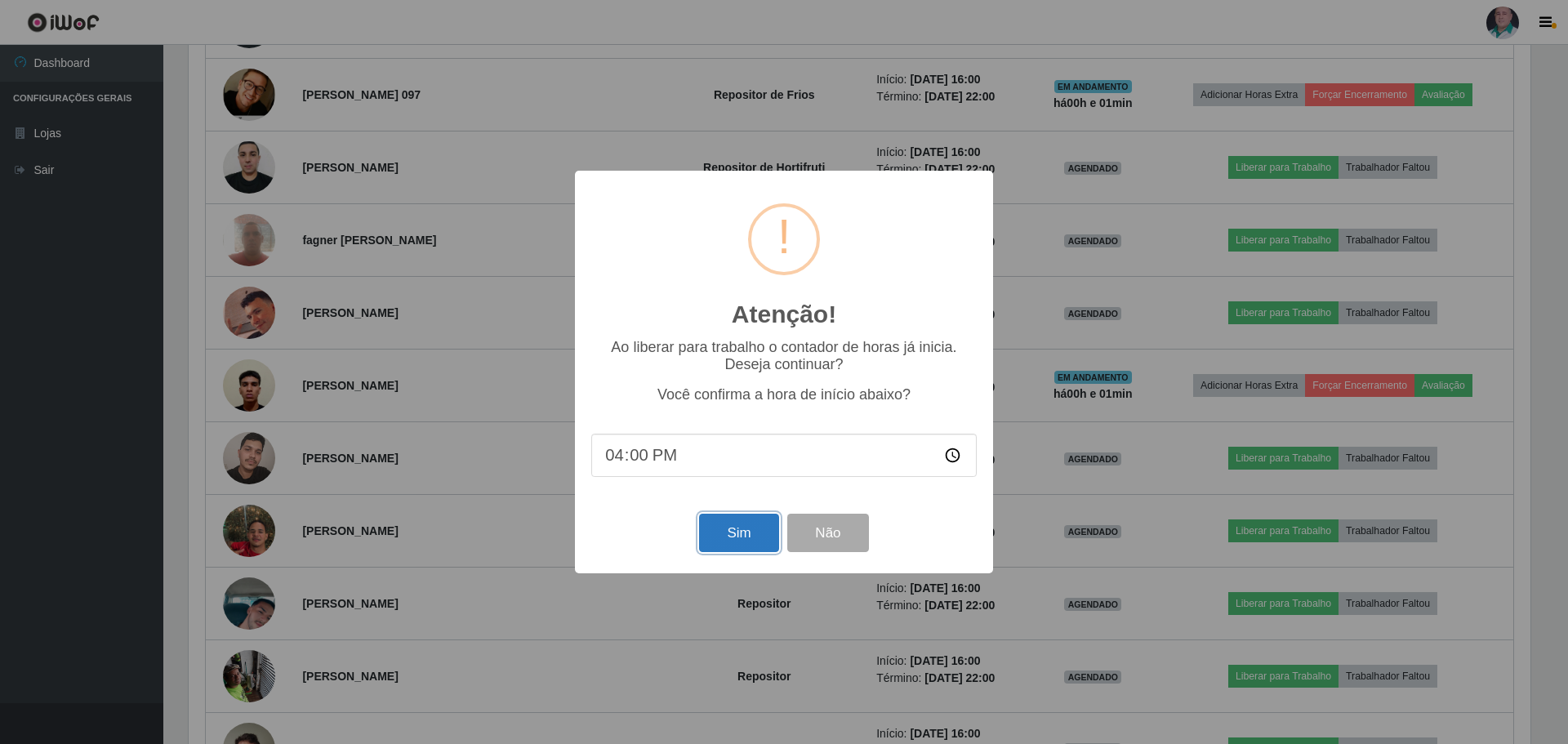
click at [756, 528] on button "Sim" at bounding box center [739, 532] width 79 height 38
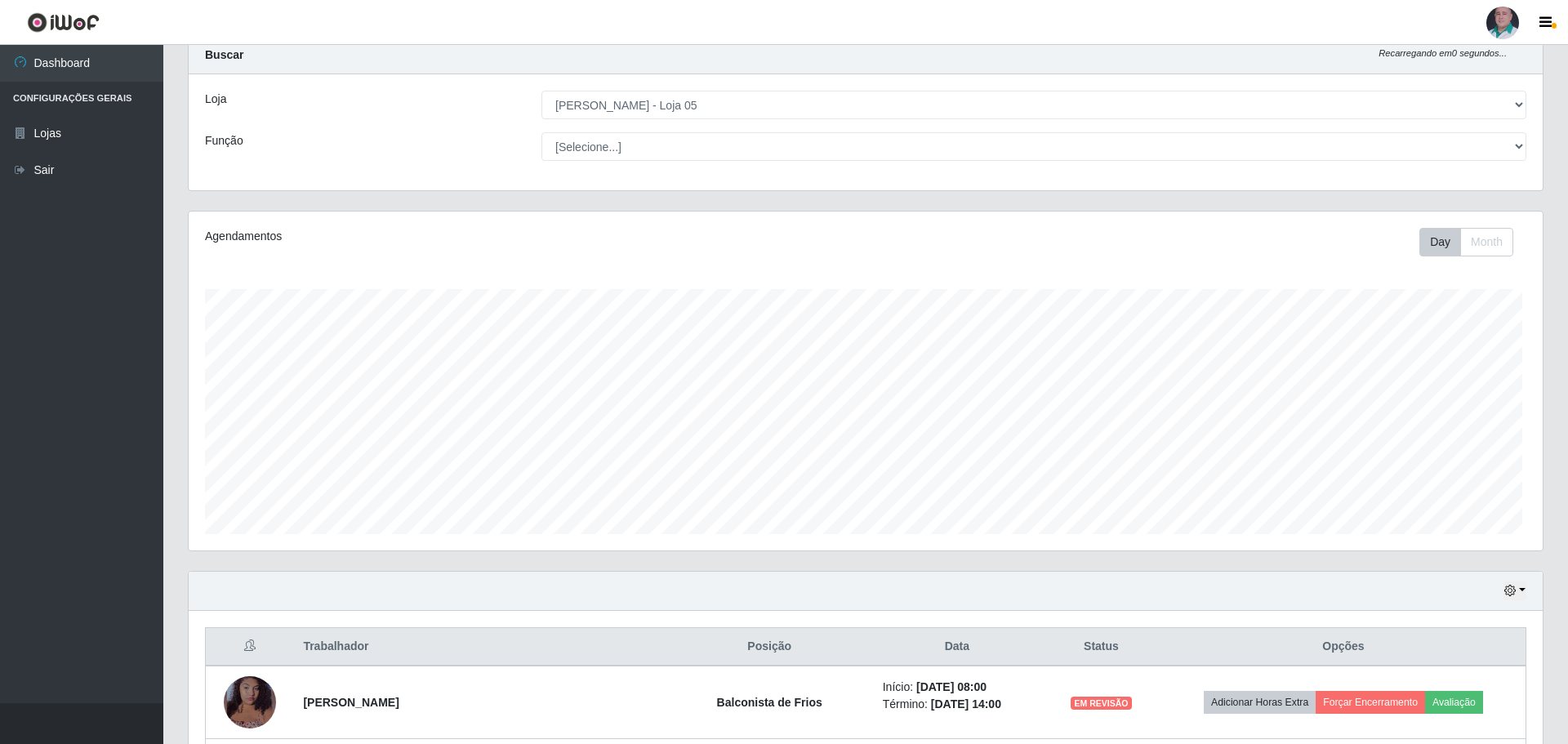
scroll to position [816281, 815181]
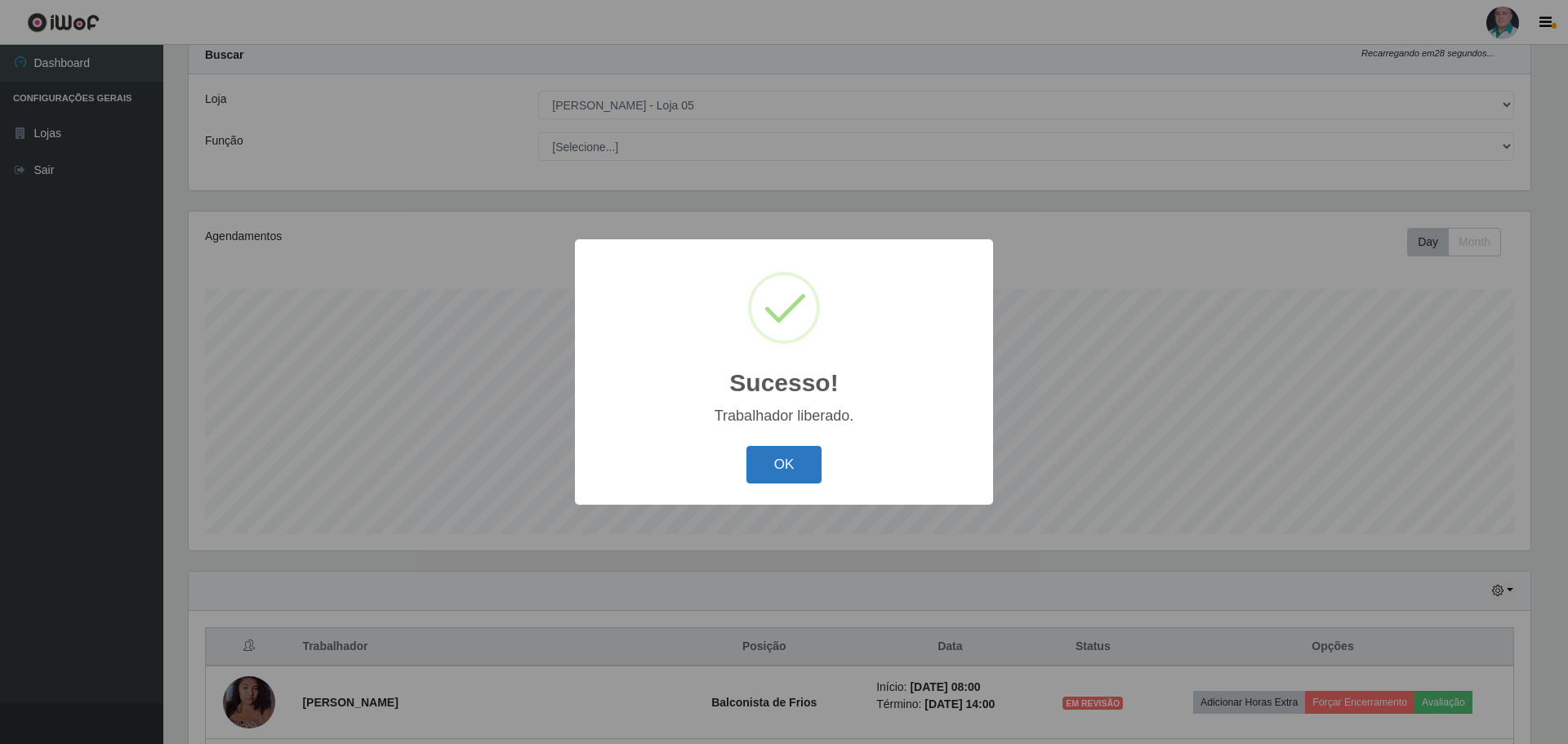
click at [761, 464] on button "OK" at bounding box center [784, 465] width 76 height 38
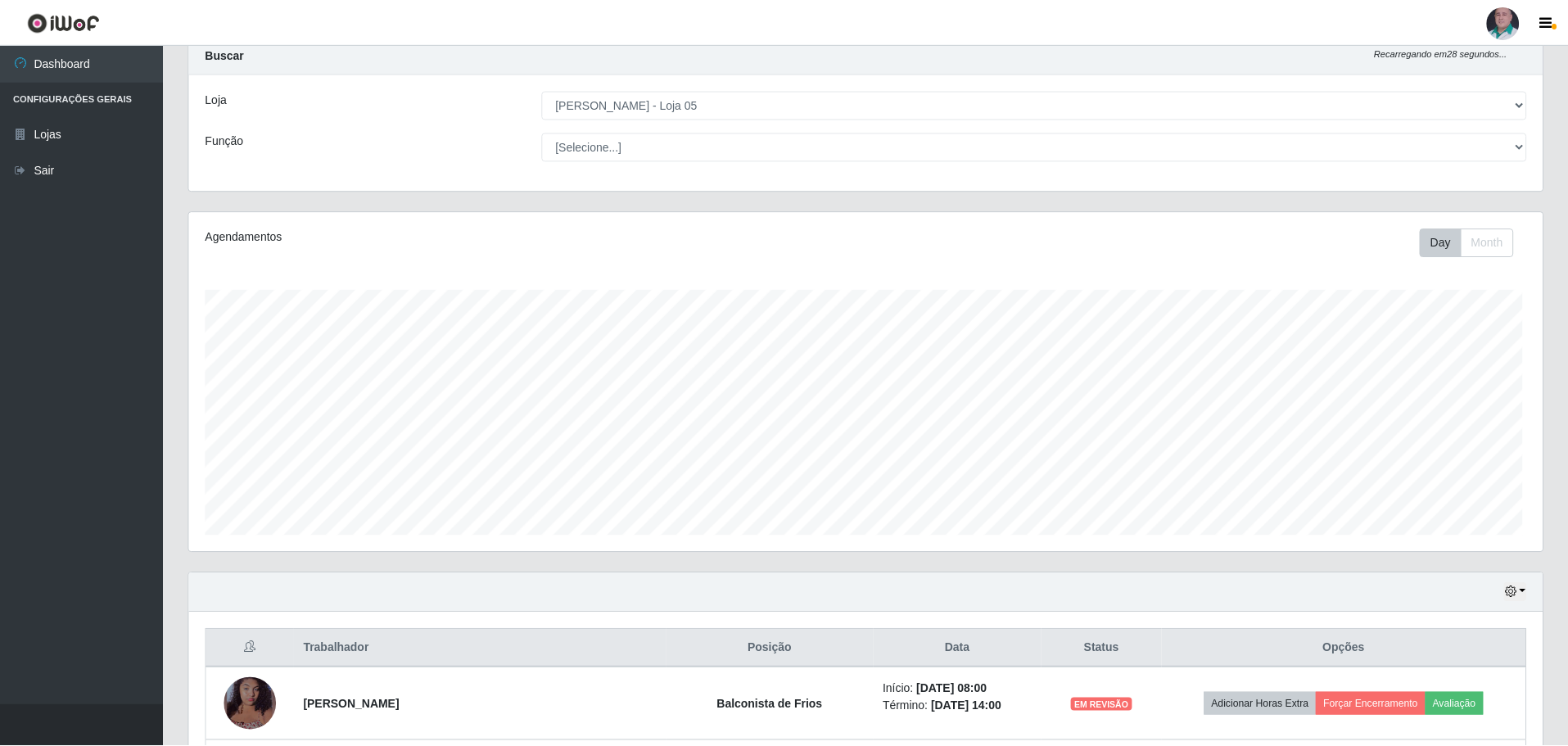
scroll to position [206, 0]
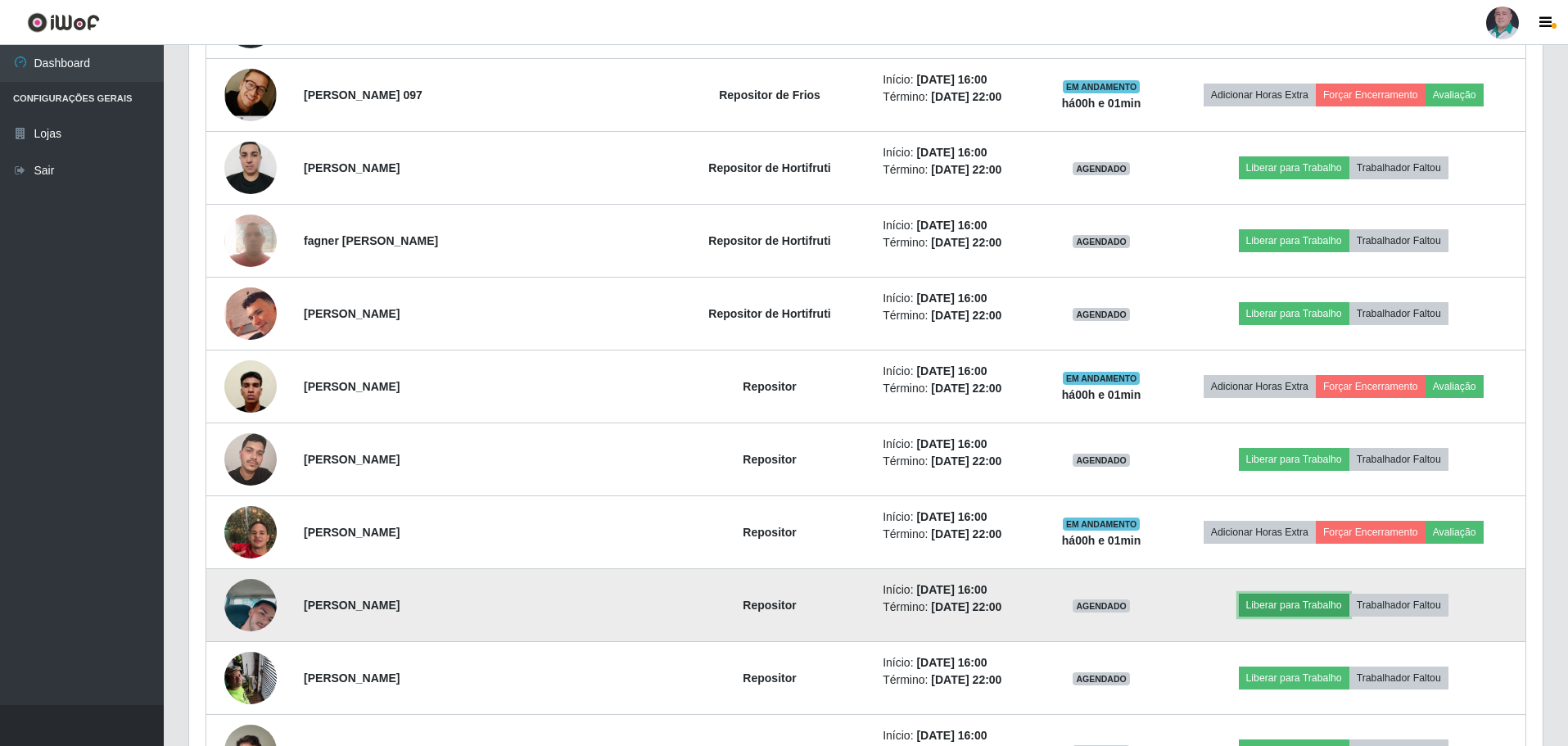
click at [1267, 603] on button "Liberar para Trabalho" at bounding box center [1294, 605] width 110 height 23
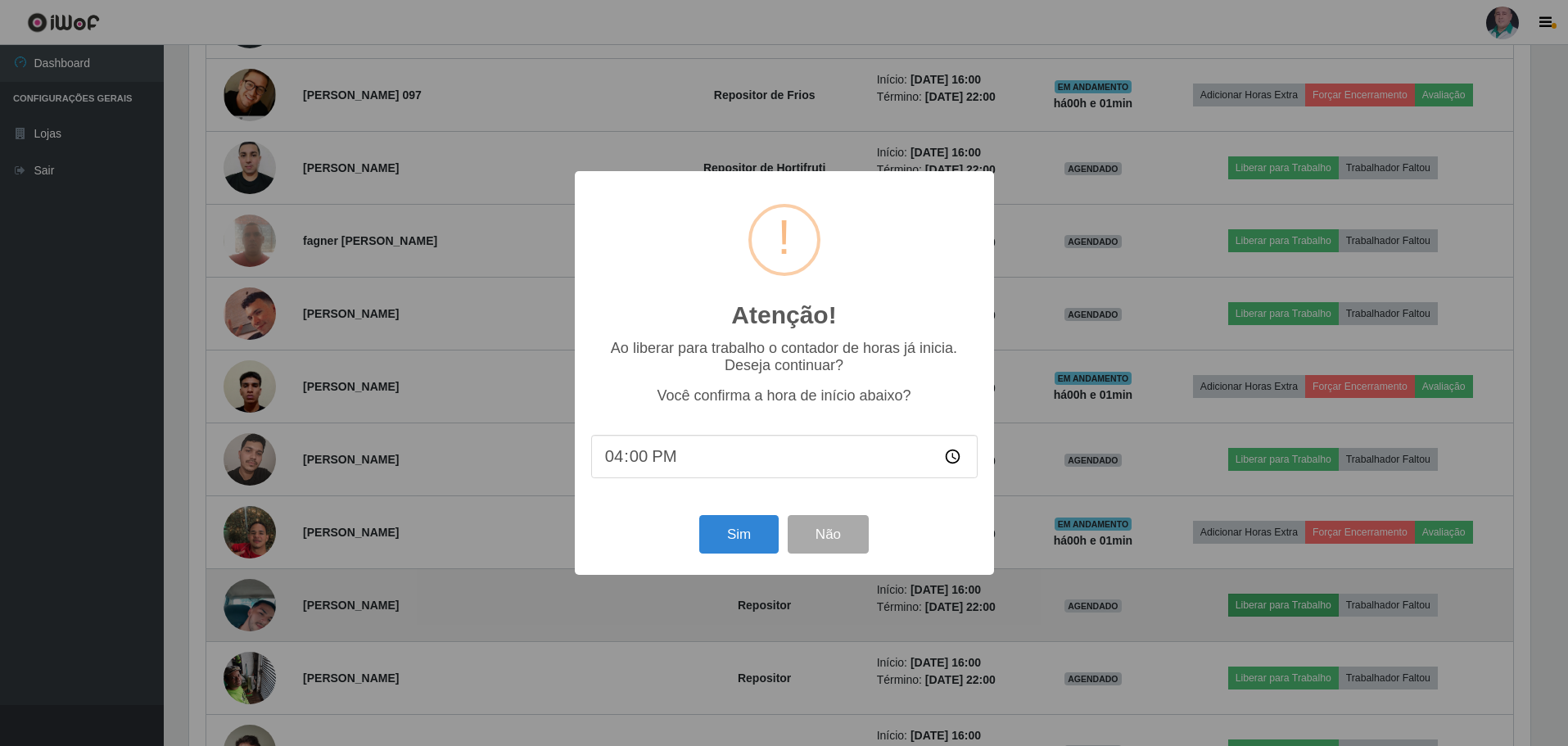
scroll to position [340, 1345]
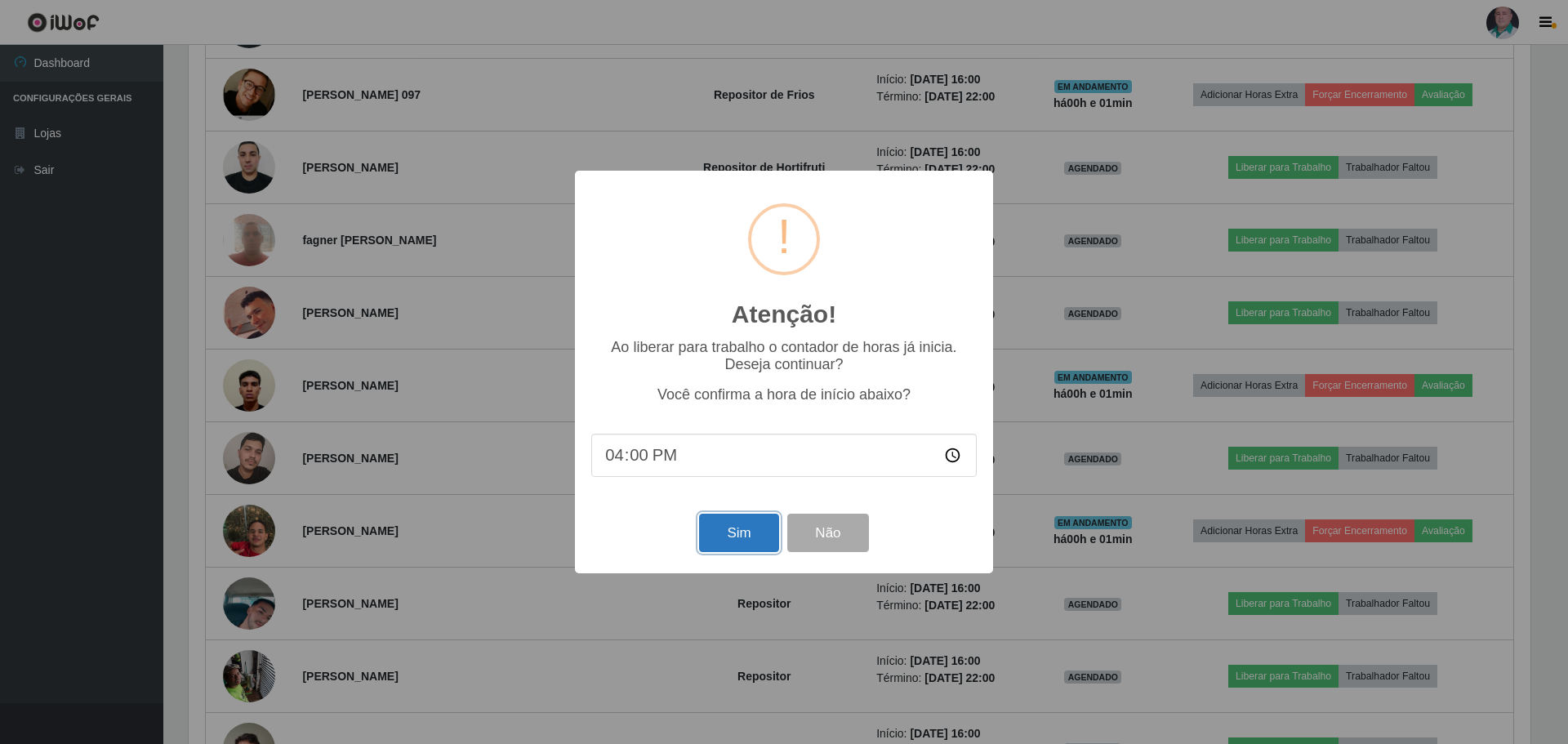
click at [752, 540] on button "Sim" at bounding box center [739, 532] width 79 height 38
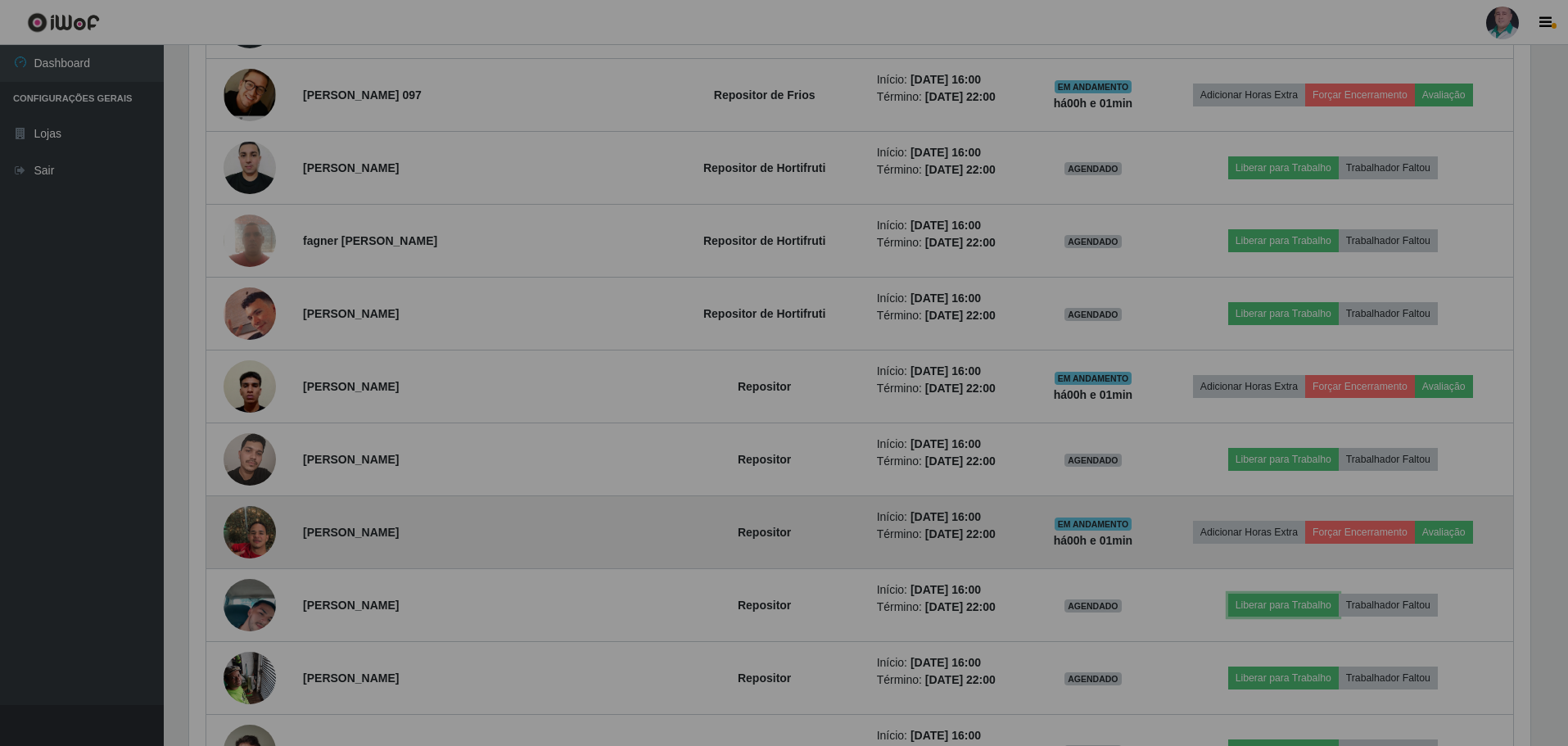
scroll to position [340, 1353]
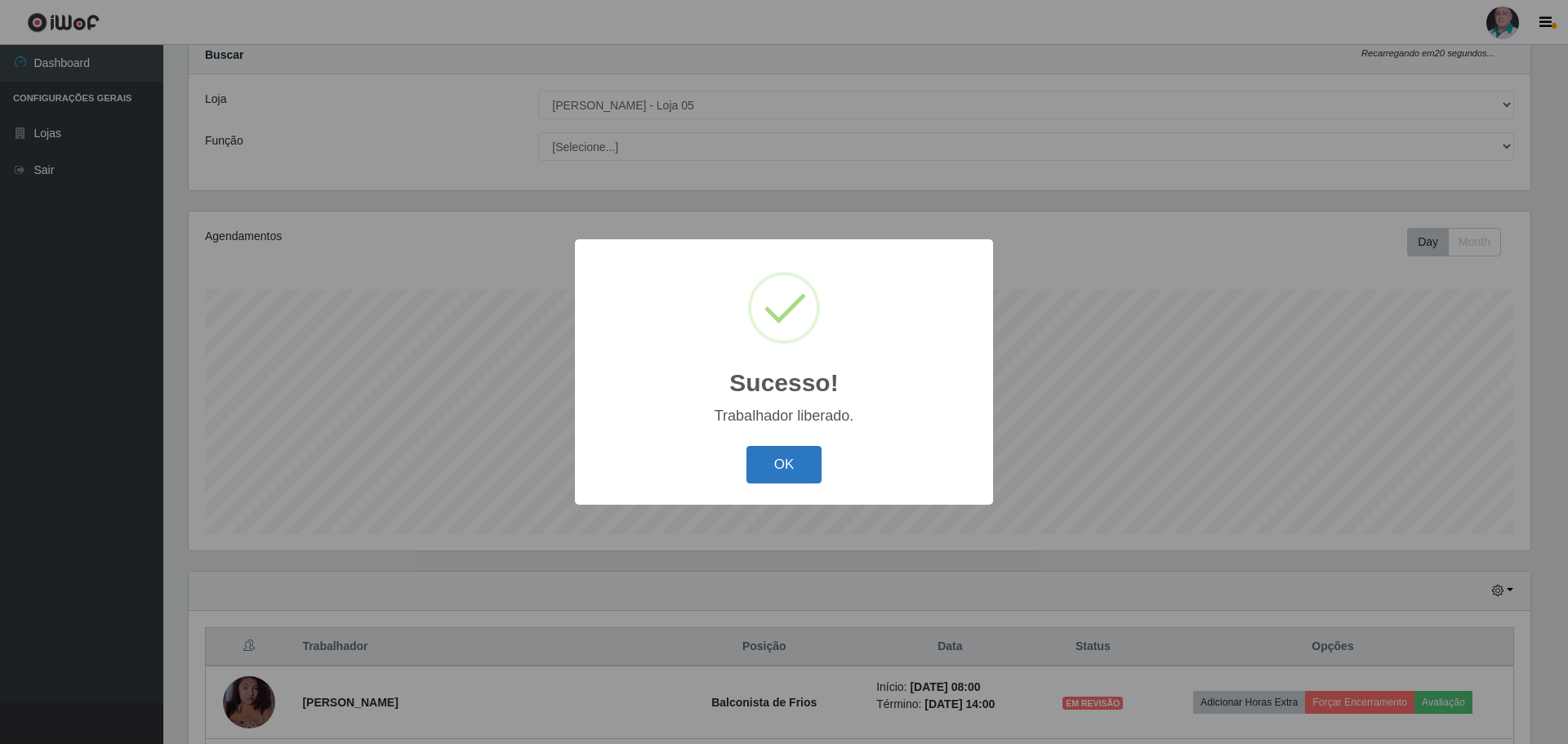
click at [799, 456] on button "OK" at bounding box center [784, 465] width 76 height 38
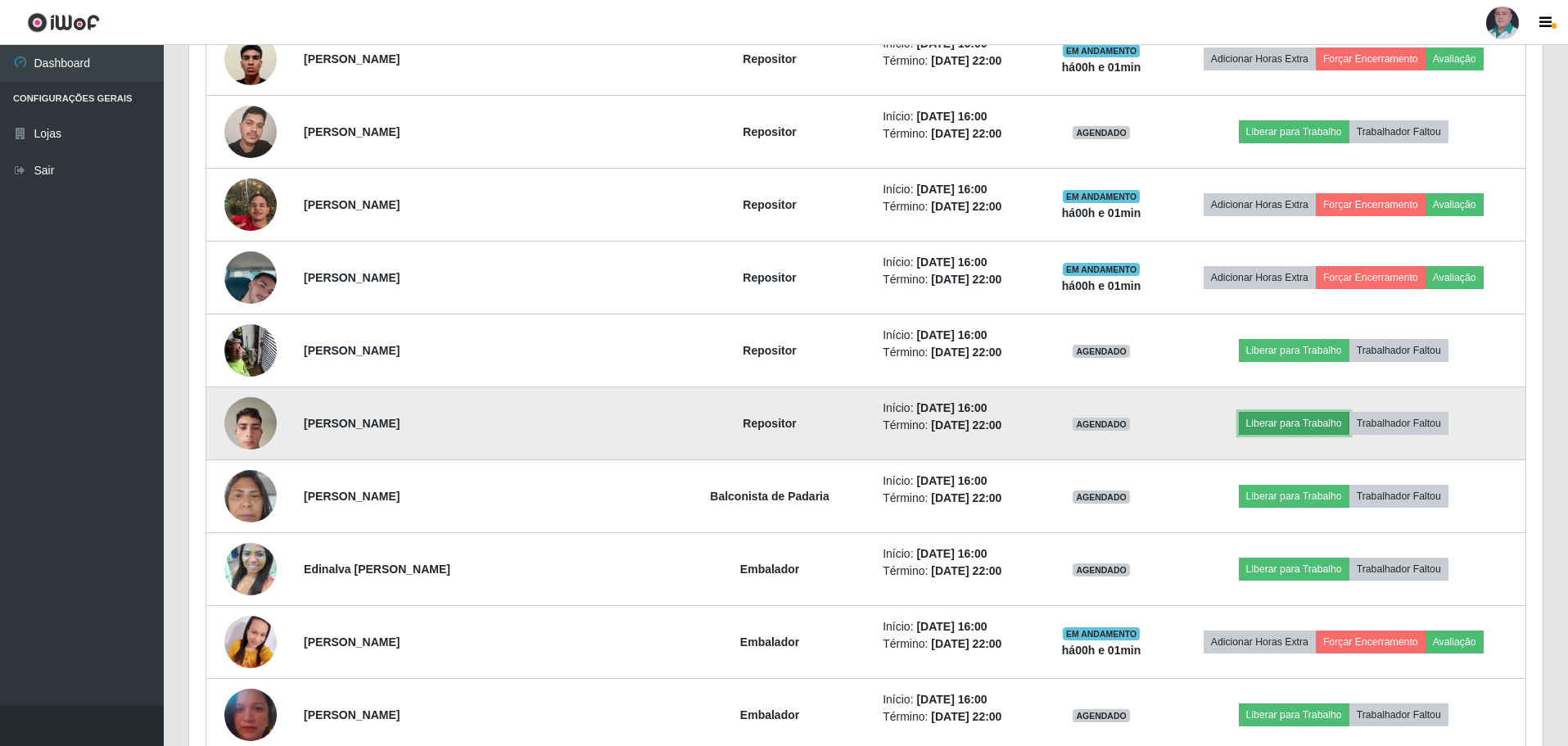
click at [1299, 414] on button "Liberar para Trabalho" at bounding box center [1294, 424] width 110 height 23
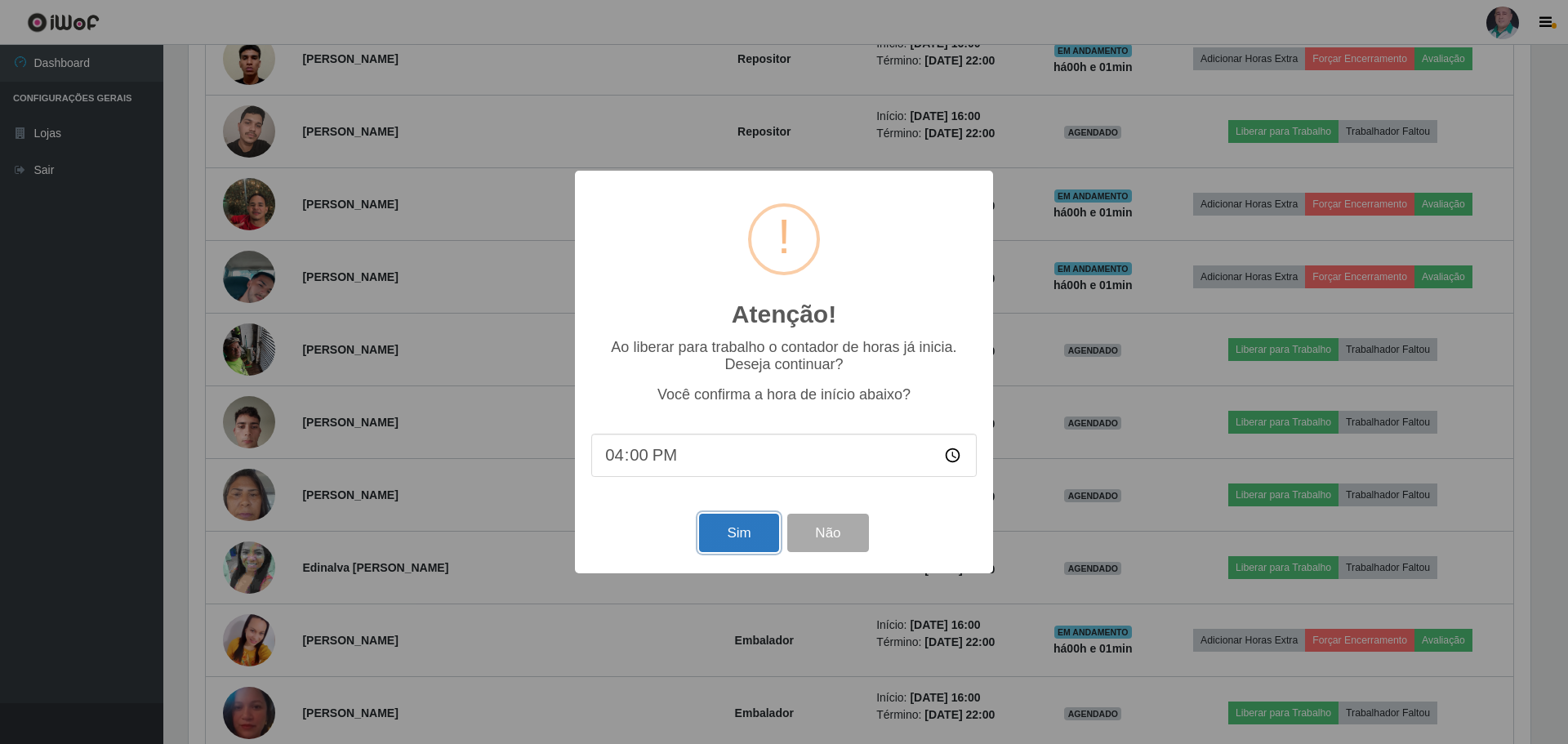
click at [727, 531] on button "Sim" at bounding box center [739, 532] width 79 height 38
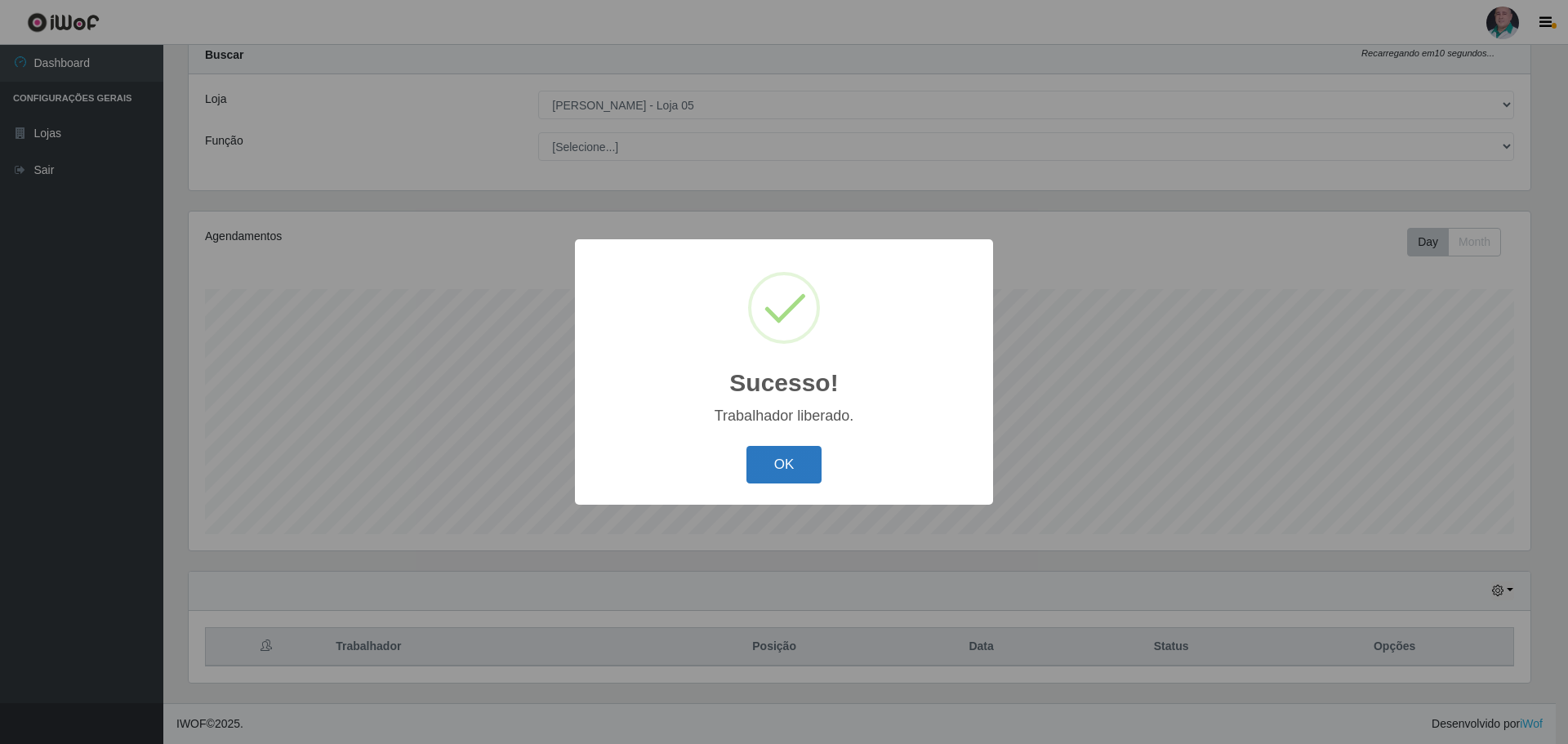
click at [773, 460] on button "OK" at bounding box center [784, 465] width 76 height 38
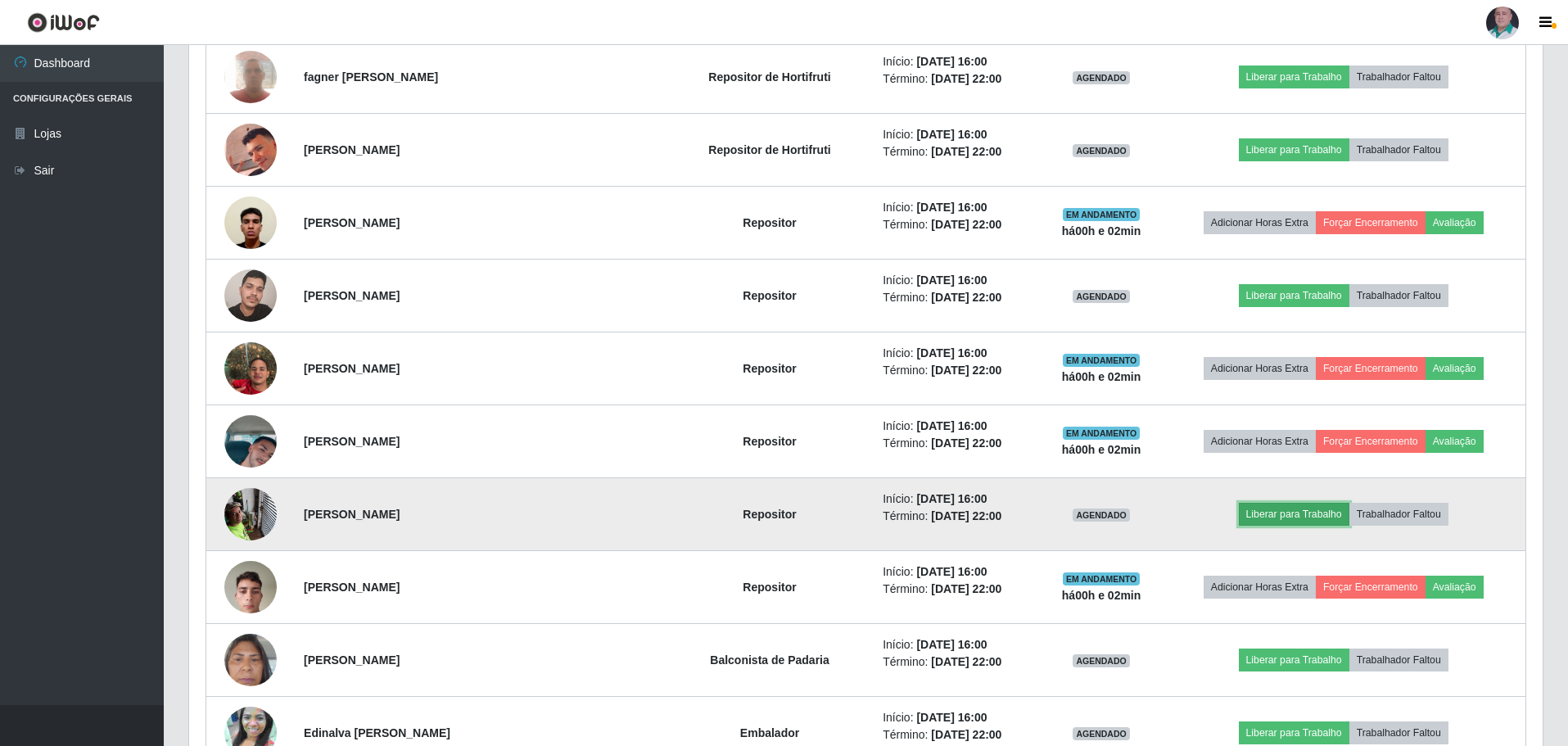
click at [1253, 508] on button "Liberar para Trabalho" at bounding box center [1294, 515] width 110 height 23
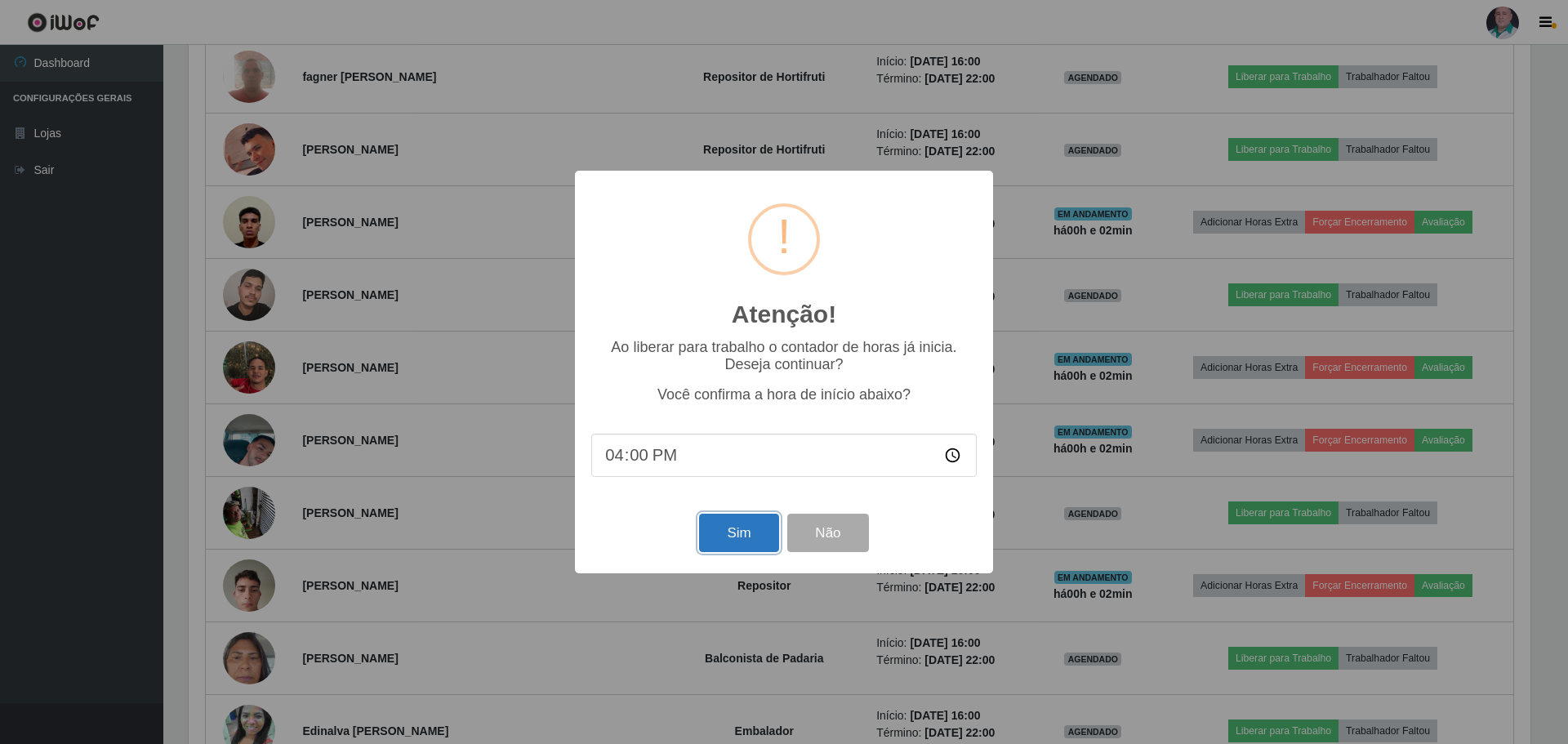
click at [761, 538] on button "Sim" at bounding box center [739, 532] width 79 height 38
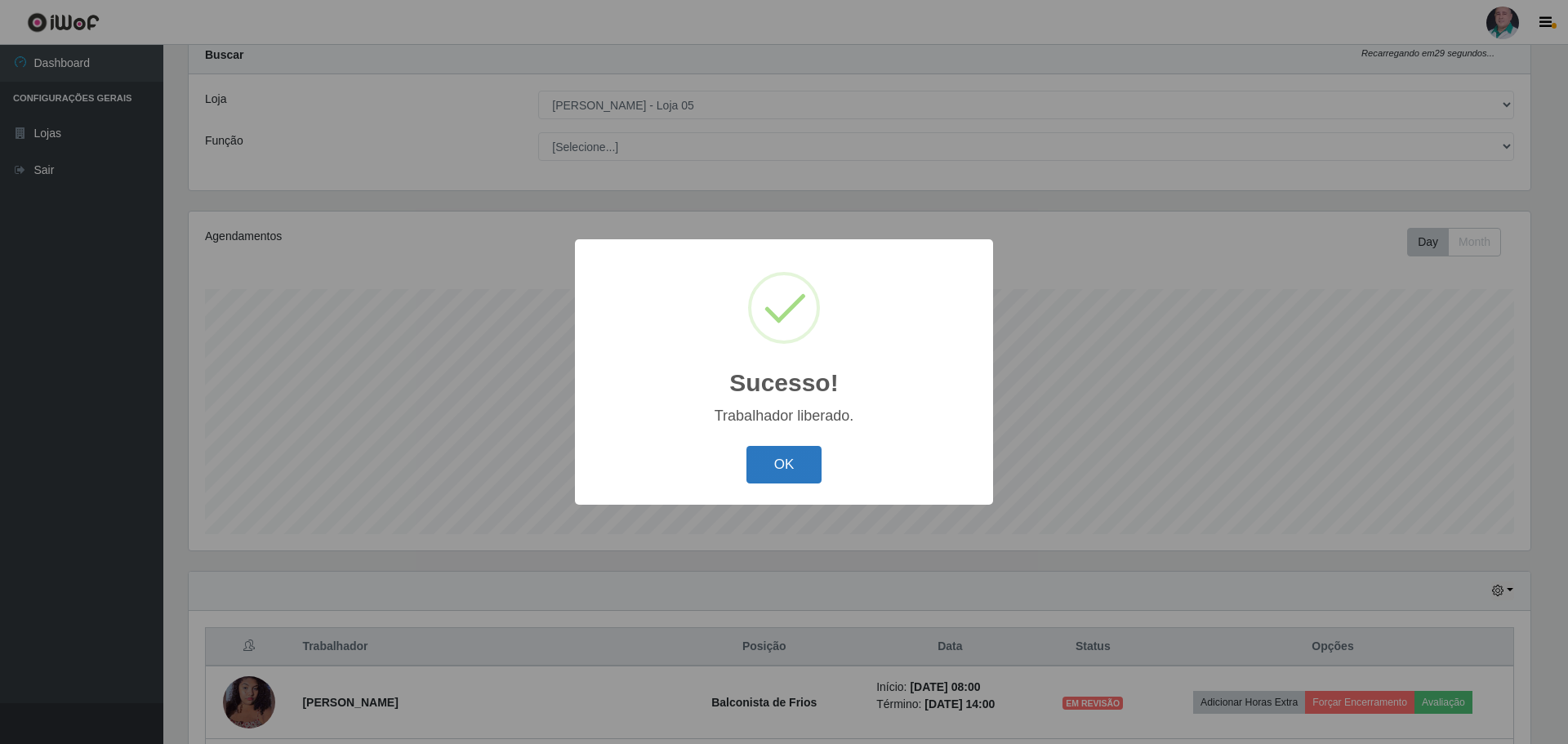
click at [784, 470] on button "OK" at bounding box center [784, 465] width 76 height 38
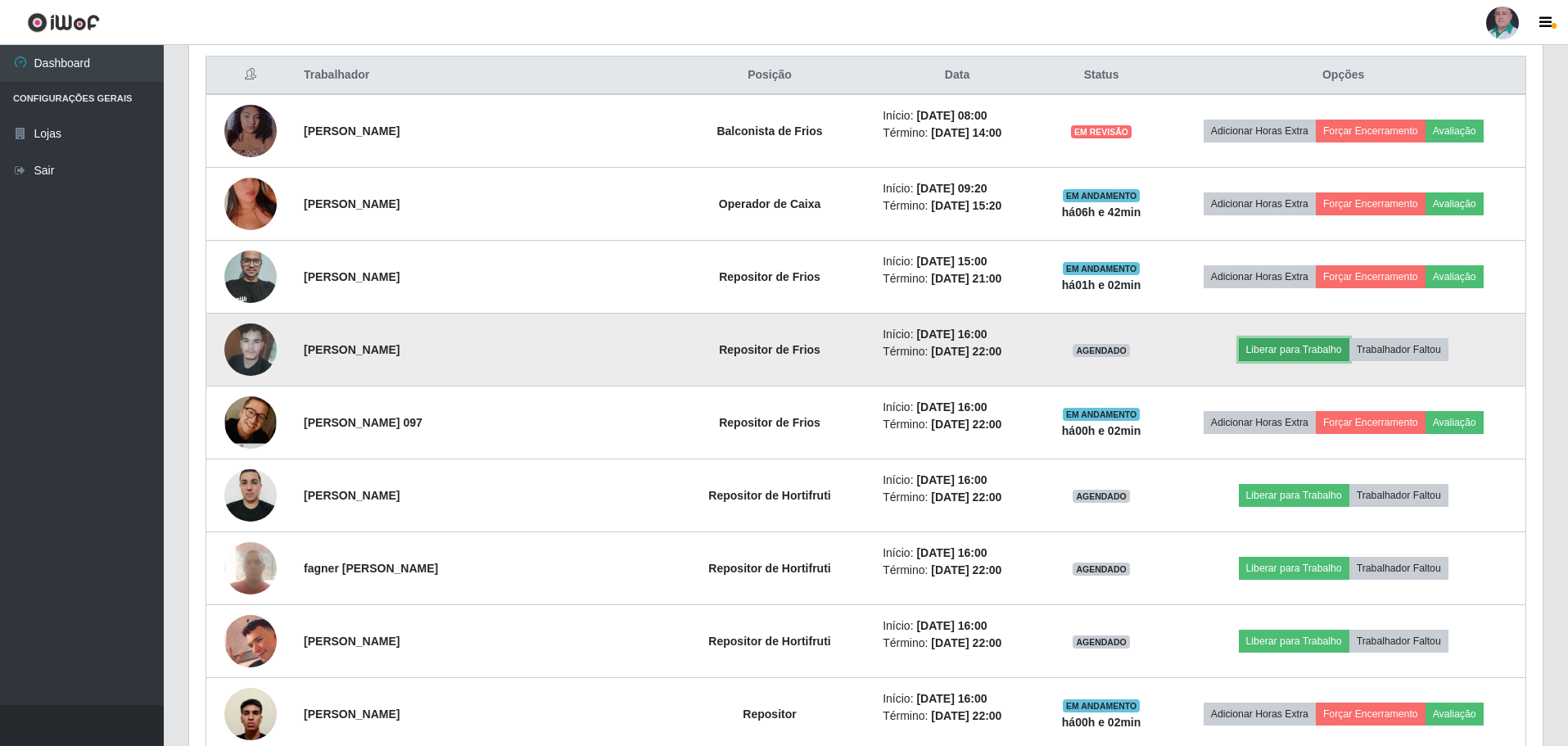
click at [1269, 348] on button "Liberar para Trabalho" at bounding box center [1294, 350] width 110 height 23
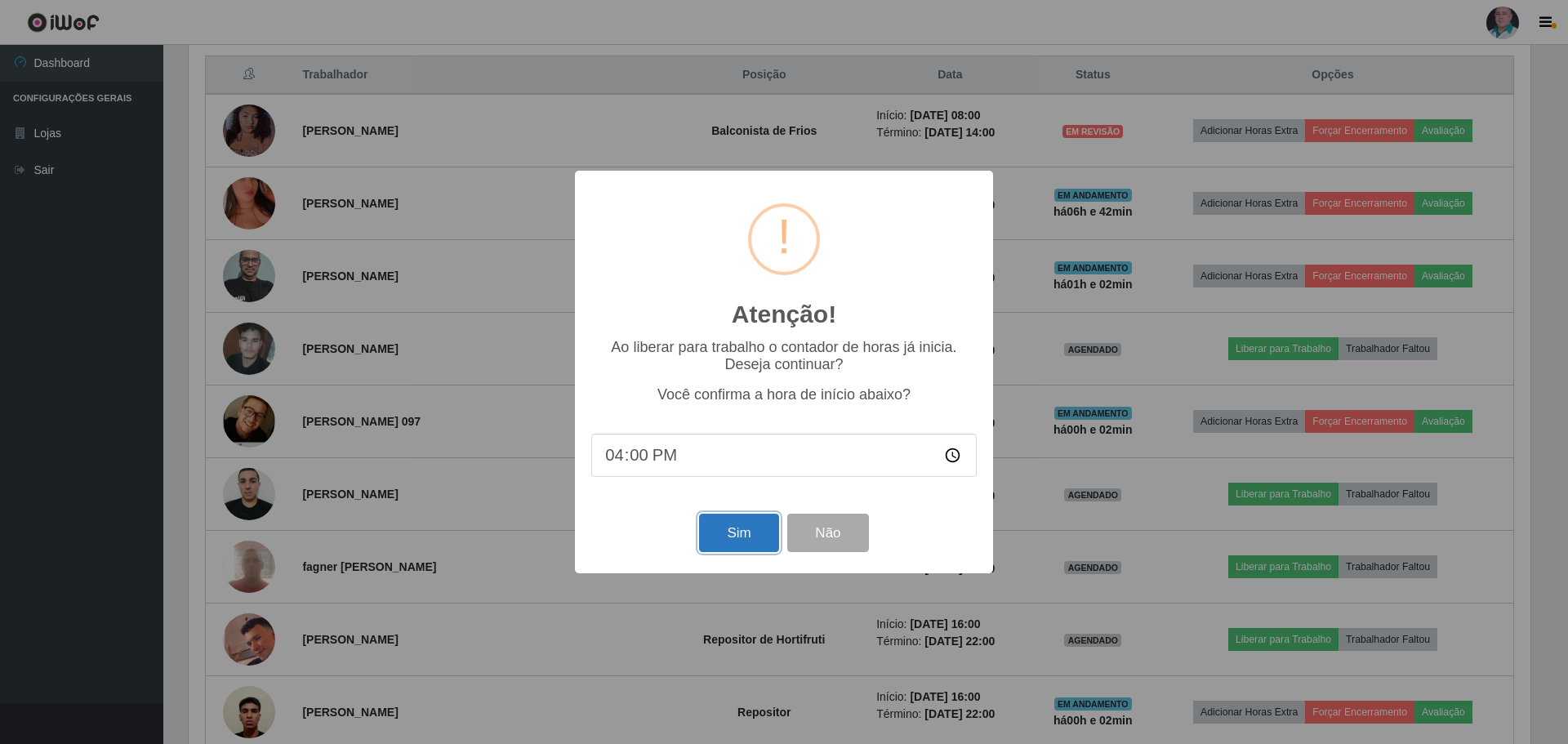
click at [747, 525] on button "Sim" at bounding box center [739, 532] width 79 height 38
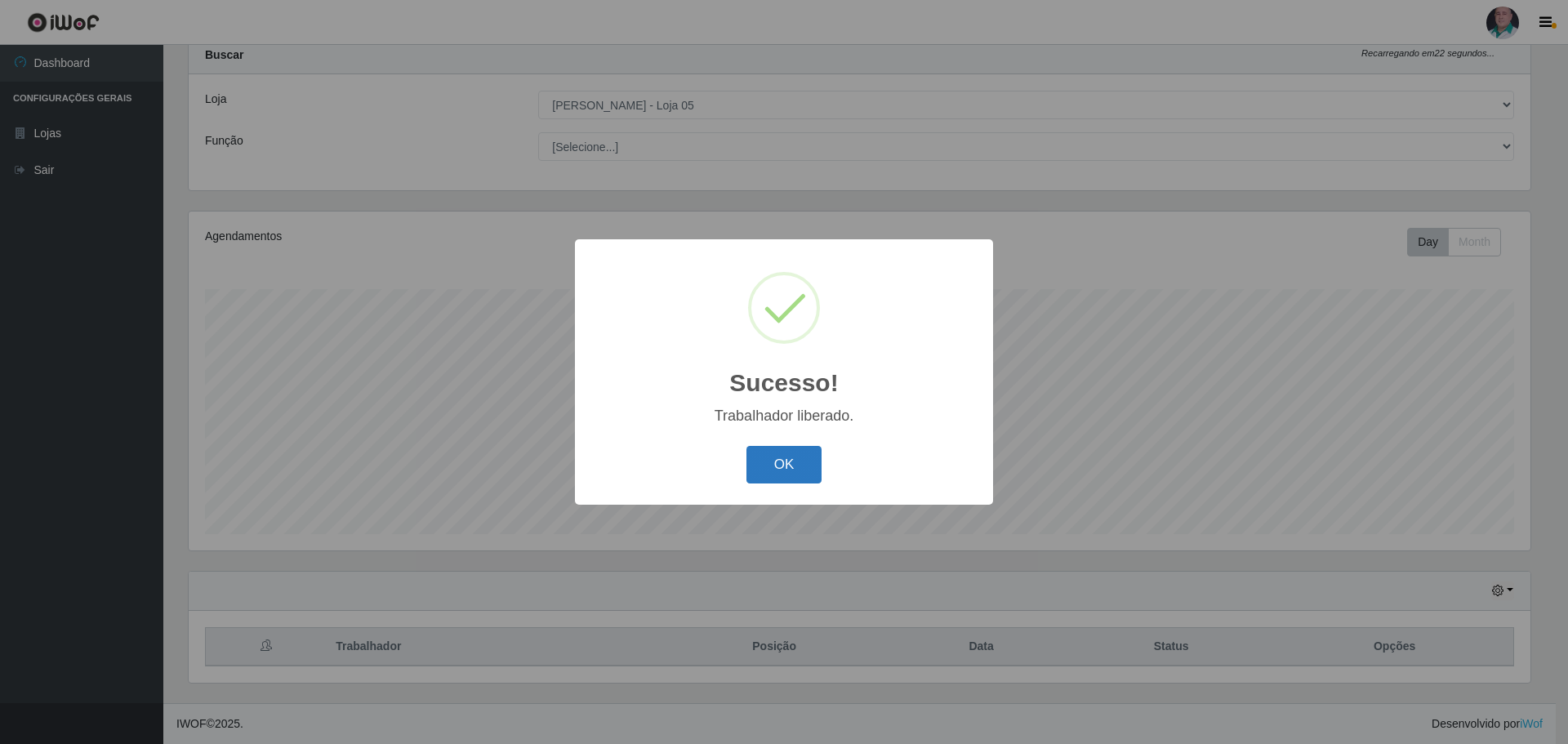
click at [783, 458] on button "OK" at bounding box center [784, 465] width 76 height 38
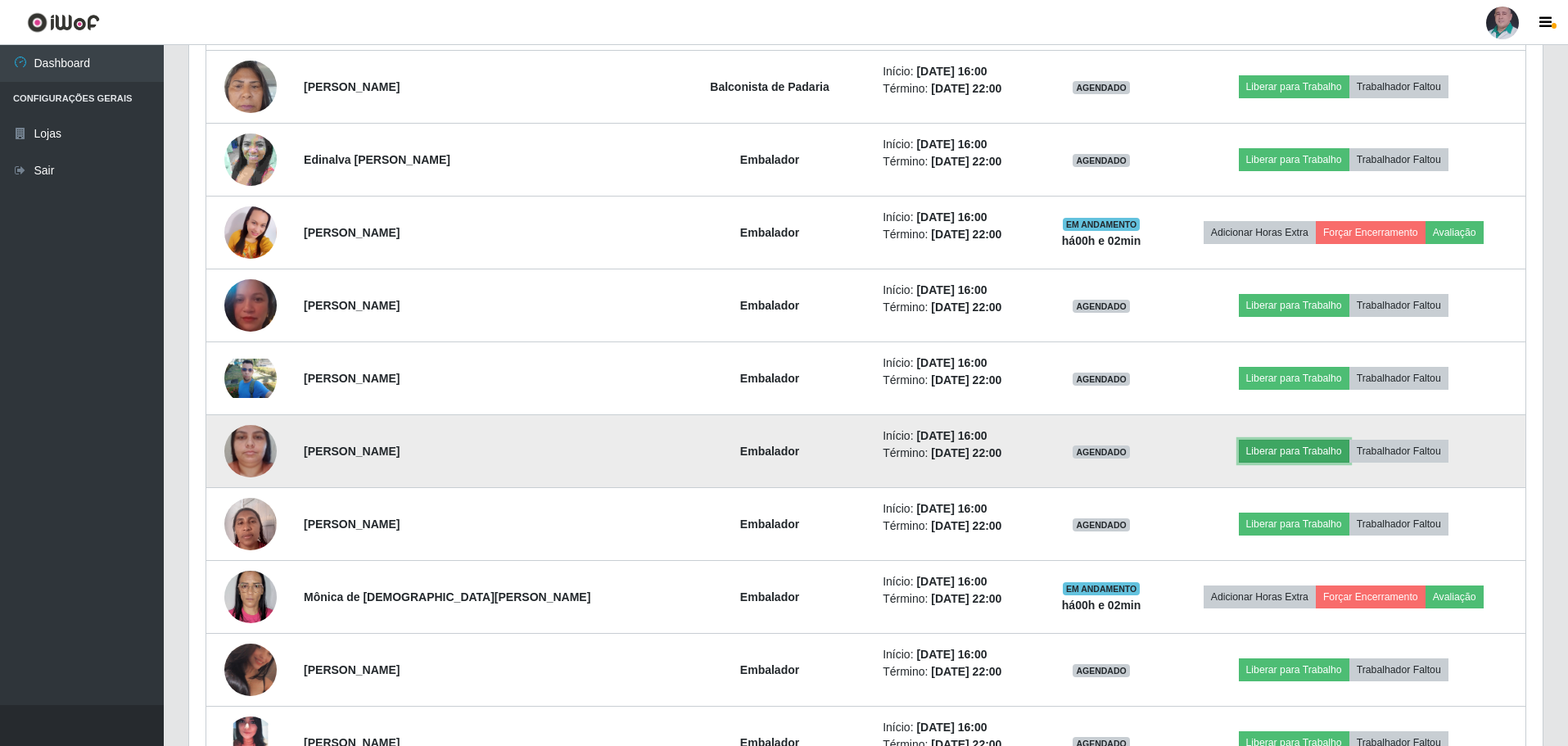
click at [1252, 450] on button "Liberar para Trabalho" at bounding box center [1294, 451] width 110 height 23
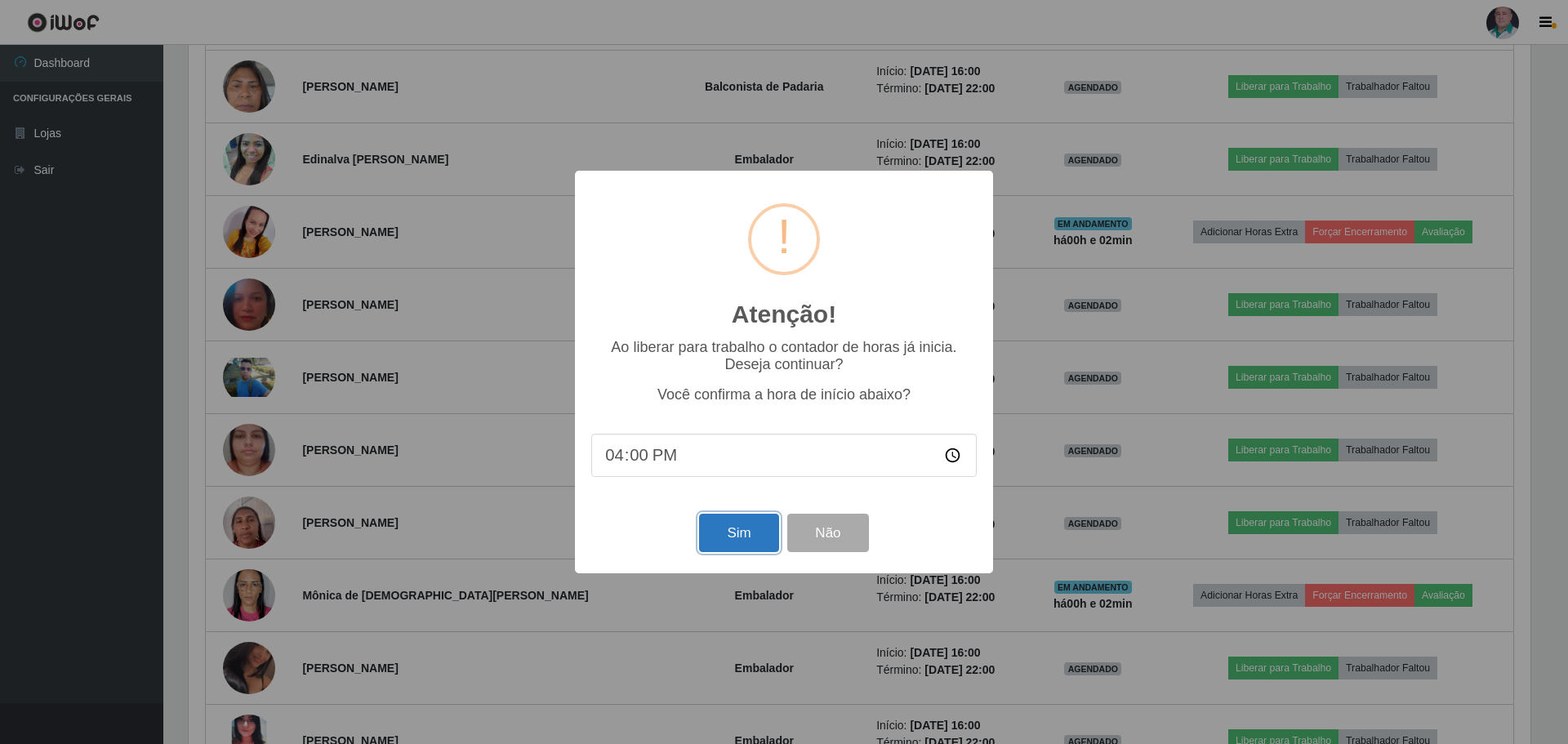
click at [744, 532] on button "Sim" at bounding box center [739, 532] width 79 height 38
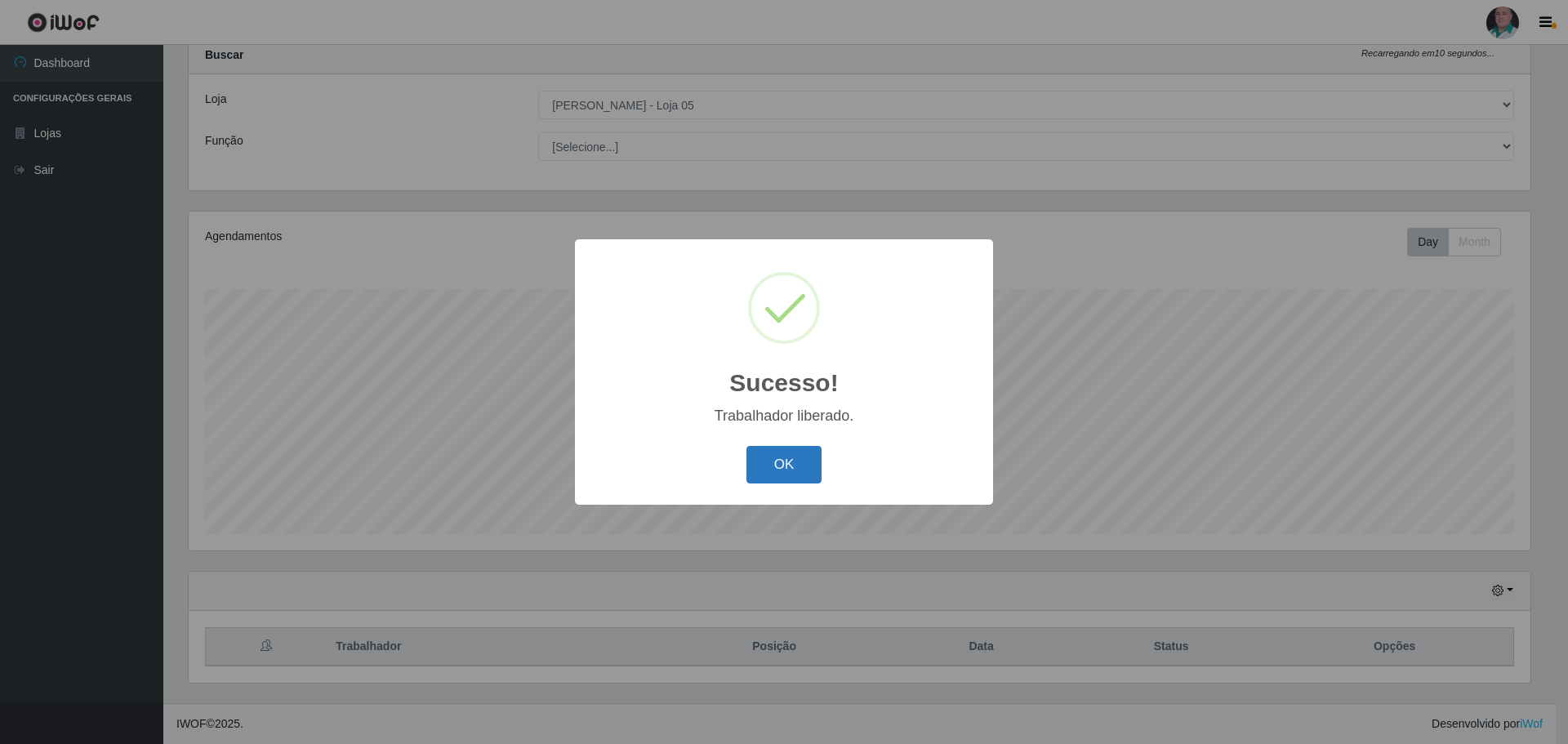
click at [789, 464] on button "OK" at bounding box center [784, 465] width 76 height 38
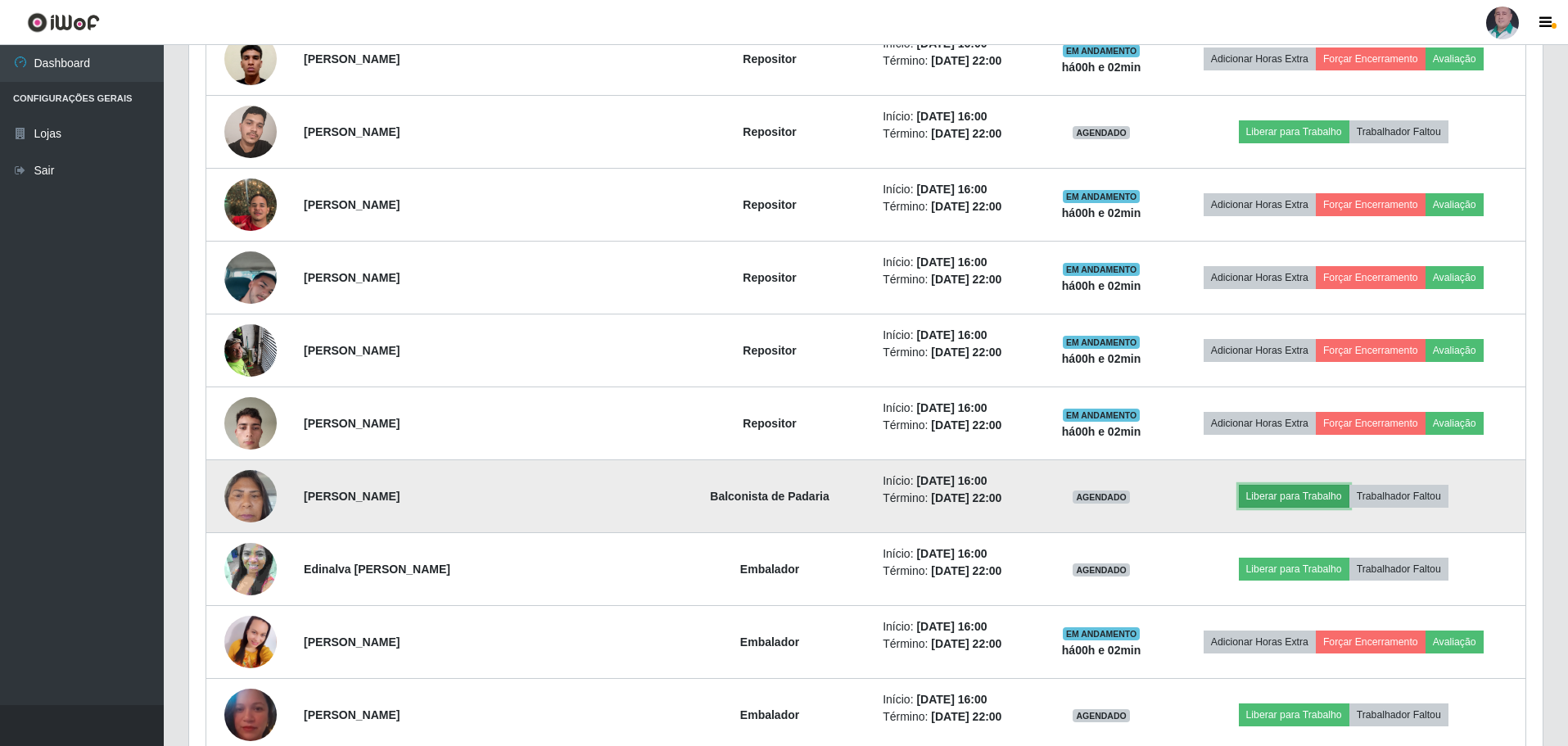
click at [1267, 491] on button "Liberar para Trabalho" at bounding box center [1294, 497] width 110 height 23
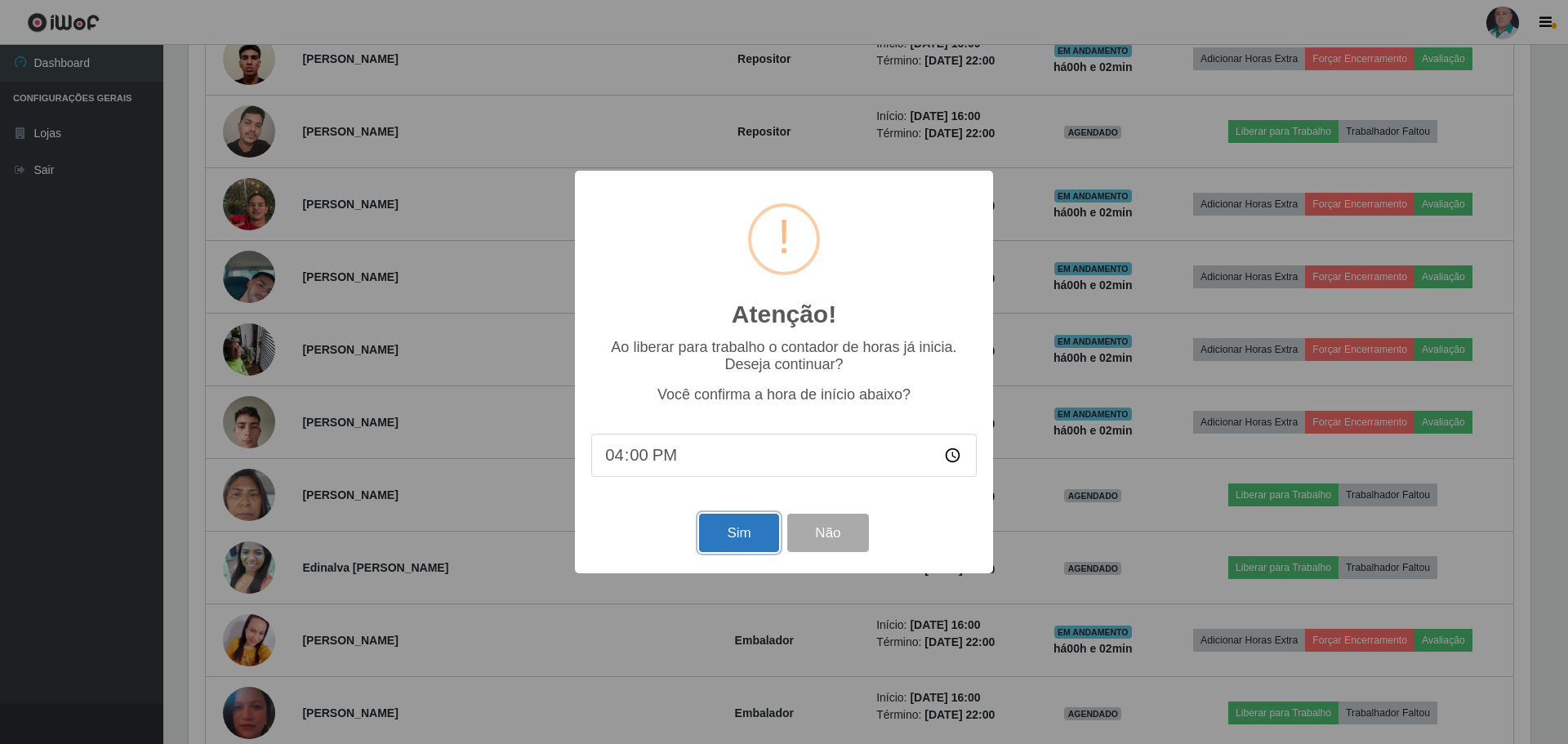
click at [727, 527] on button "Sim" at bounding box center [739, 532] width 79 height 38
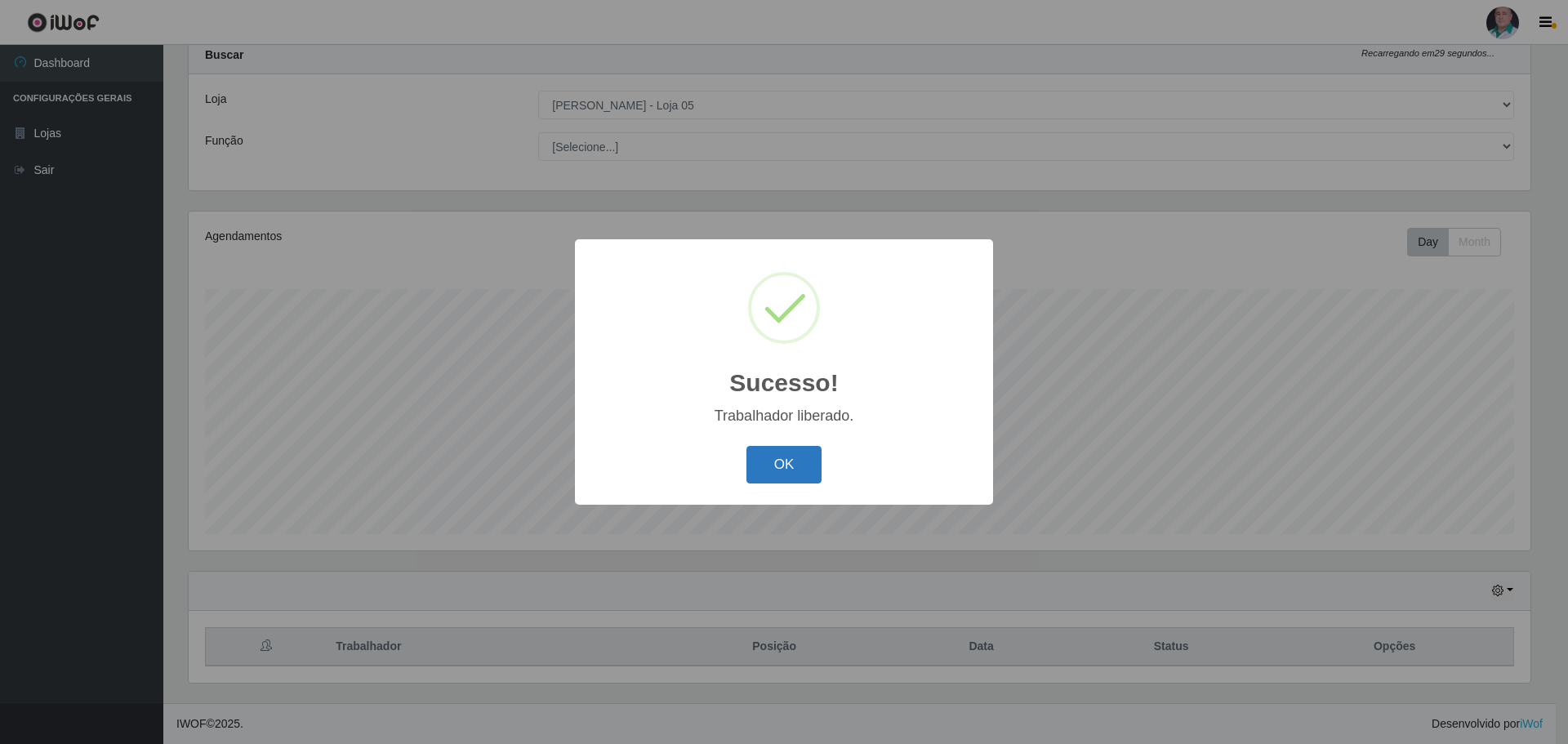
click at [761, 471] on button "OK" at bounding box center [784, 465] width 76 height 38
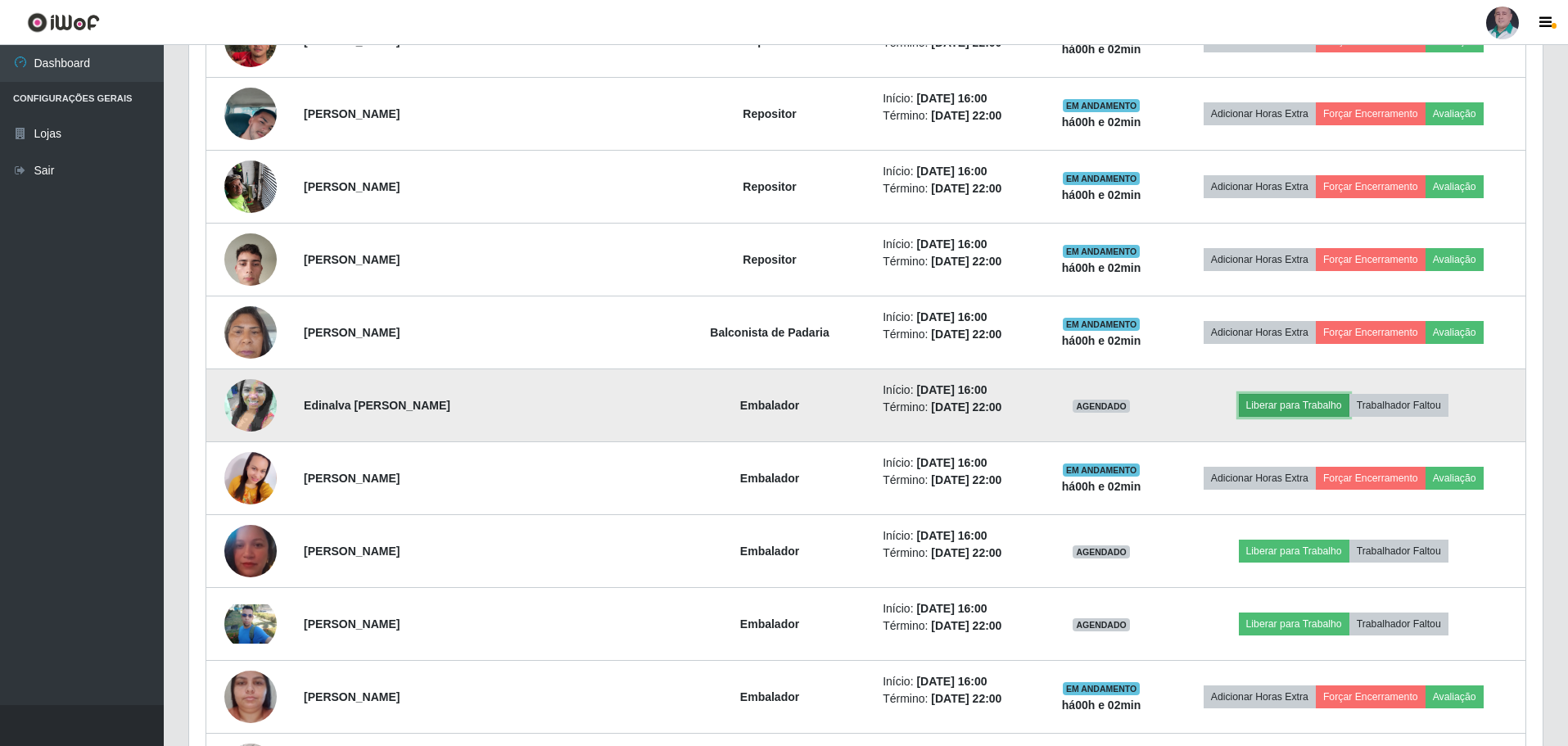
click at [1290, 400] on button "Liberar para Trabalho" at bounding box center [1294, 405] width 110 height 23
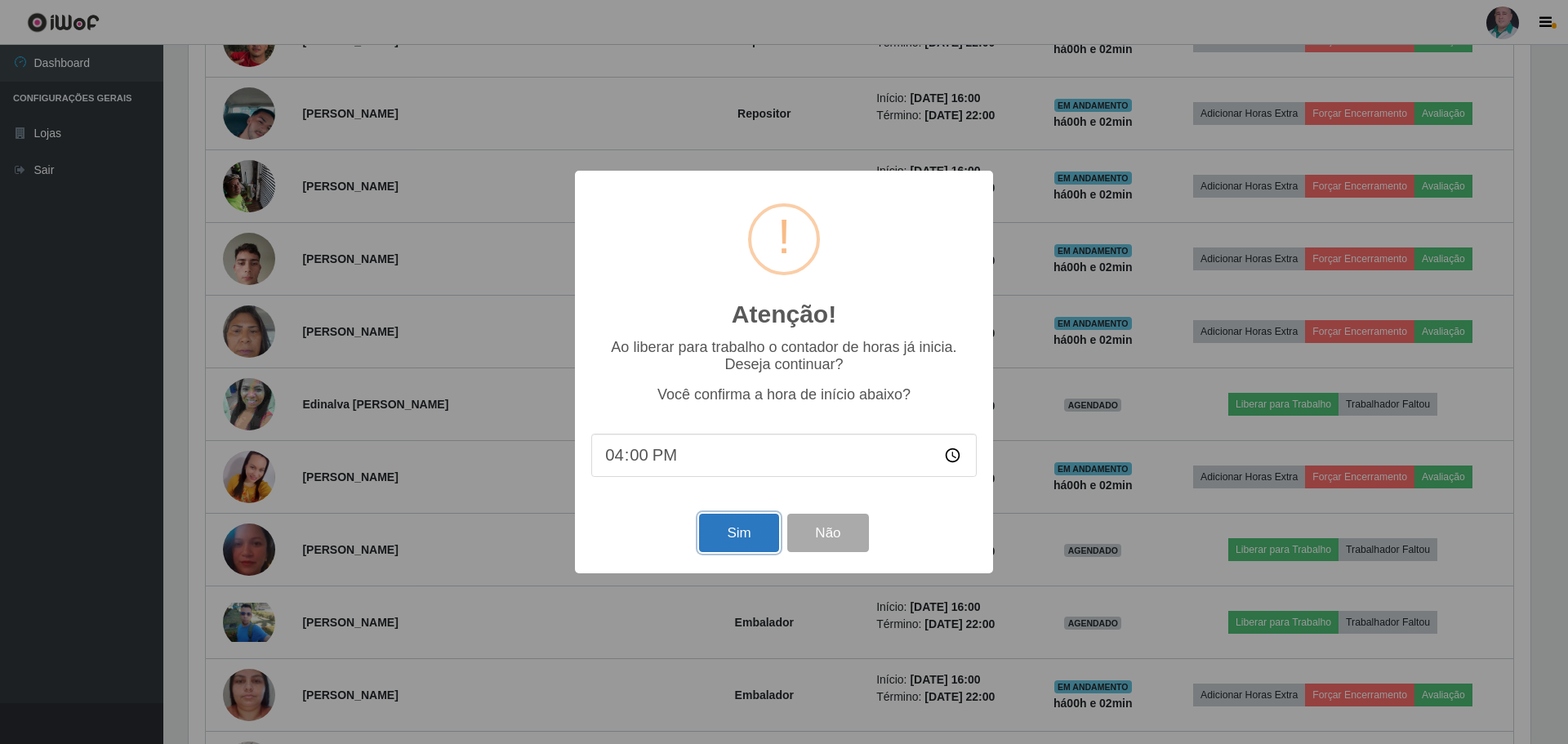
click at [726, 536] on button "Sim" at bounding box center [739, 532] width 79 height 38
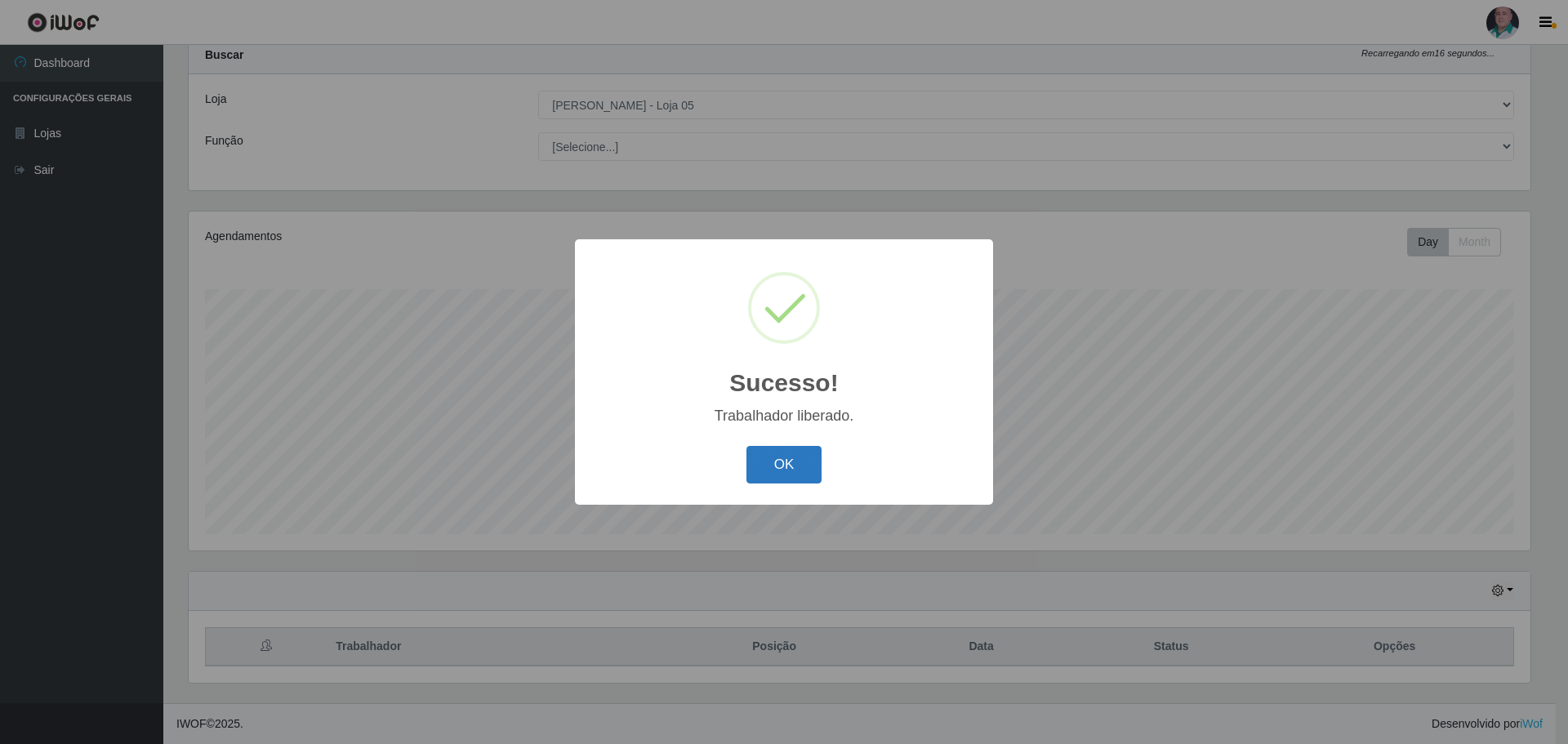
click at [791, 461] on button "OK" at bounding box center [784, 465] width 76 height 38
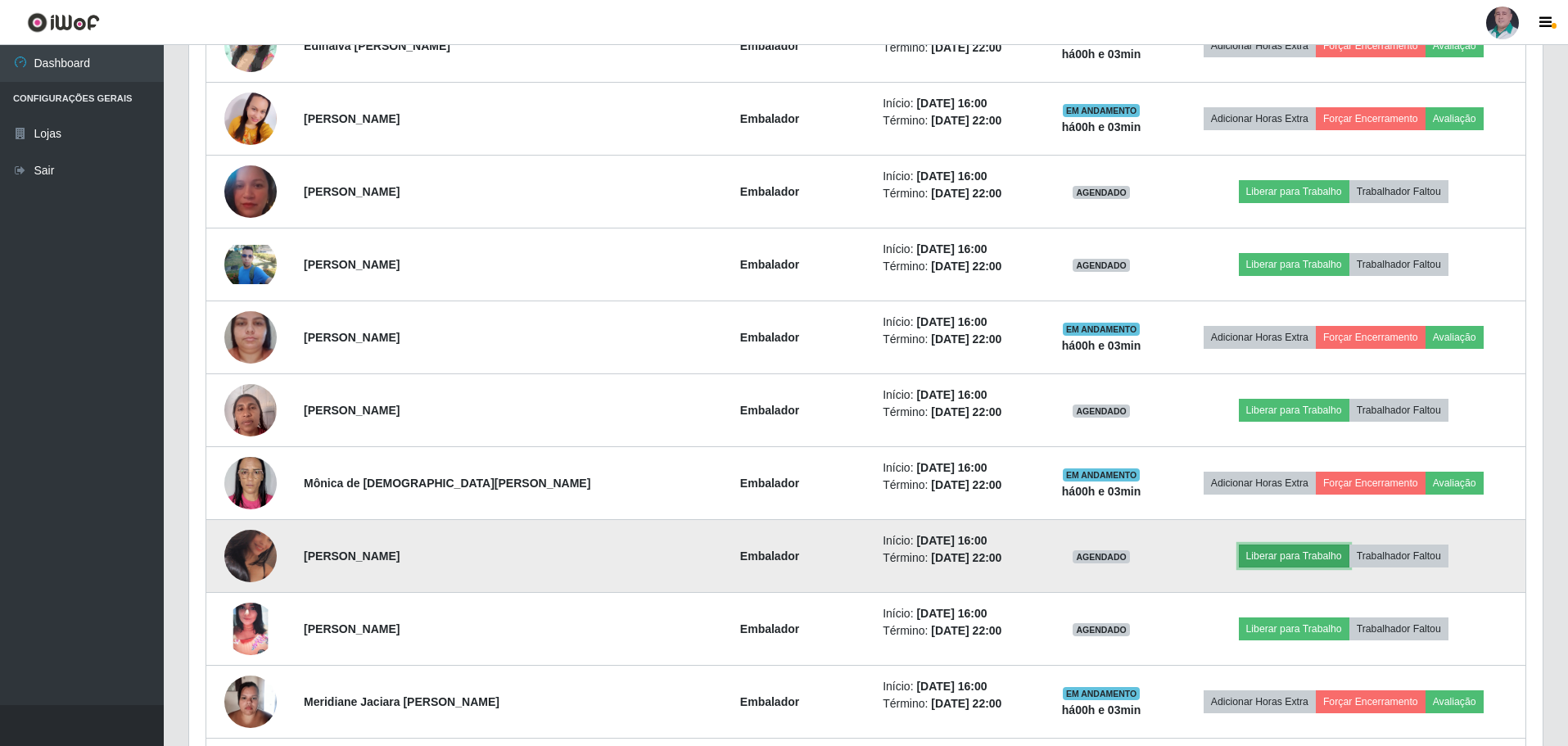
click at [1277, 551] on button "Liberar para Trabalho" at bounding box center [1294, 556] width 110 height 23
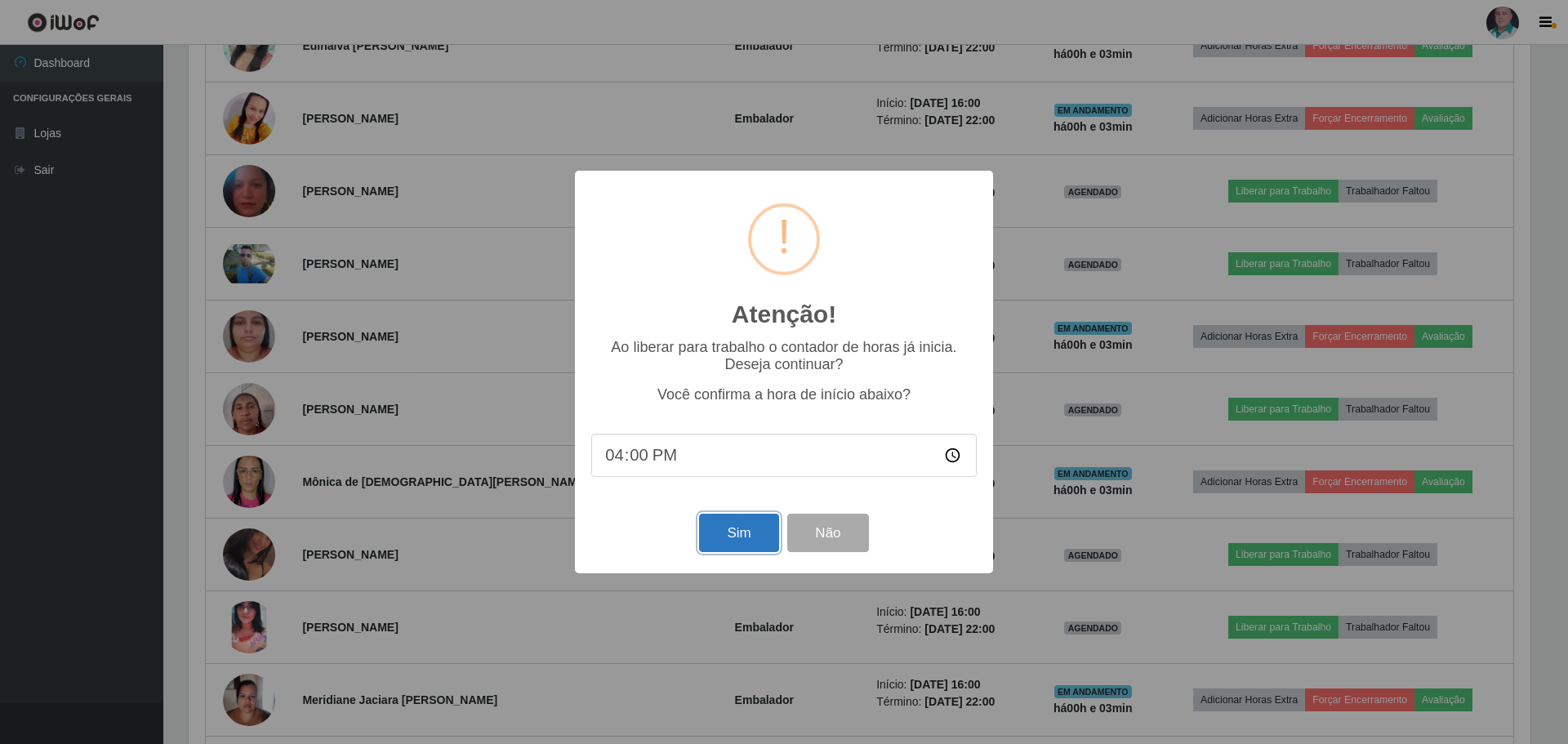
click at [709, 537] on button "Sim" at bounding box center [739, 532] width 79 height 38
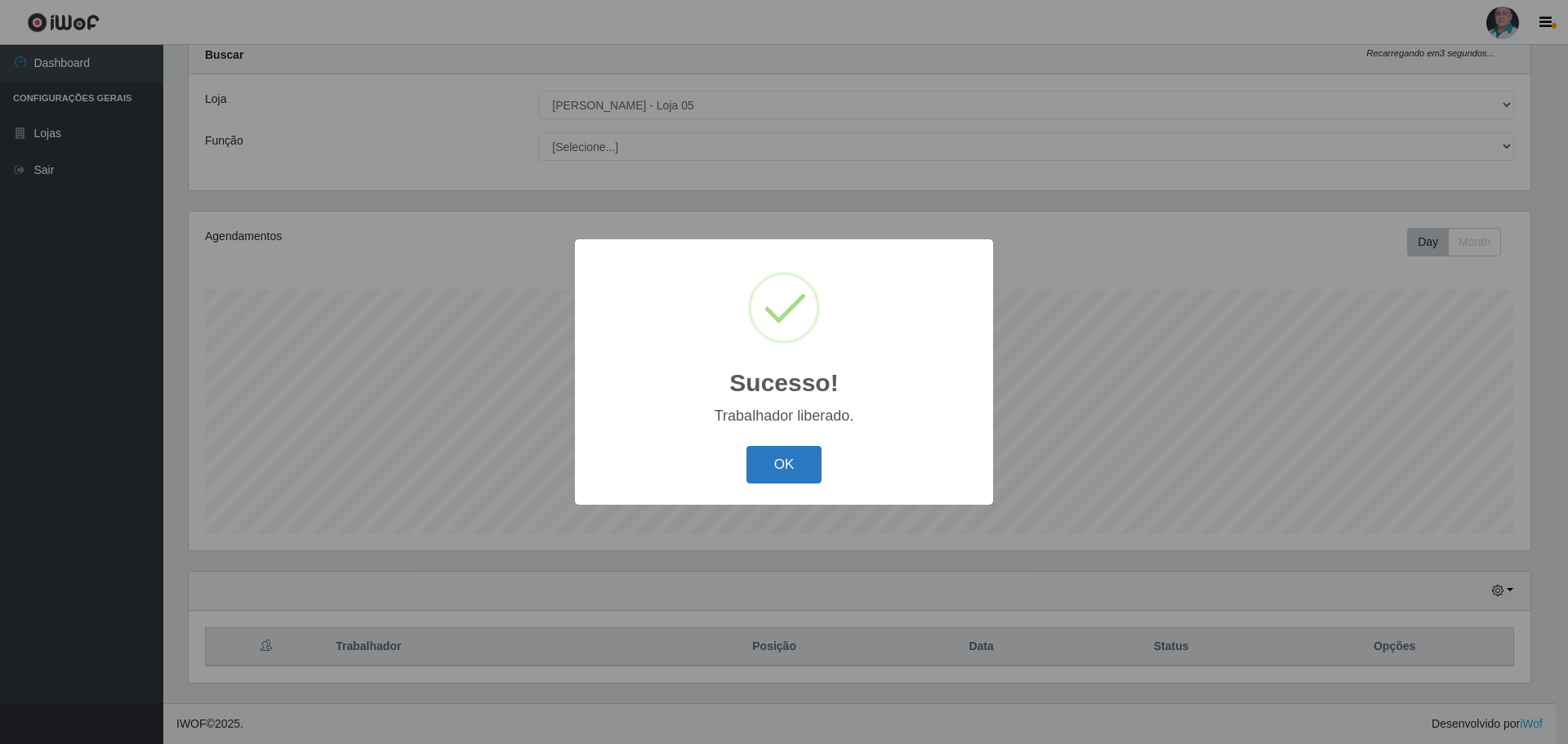
click at [765, 455] on button "OK" at bounding box center [784, 465] width 76 height 38
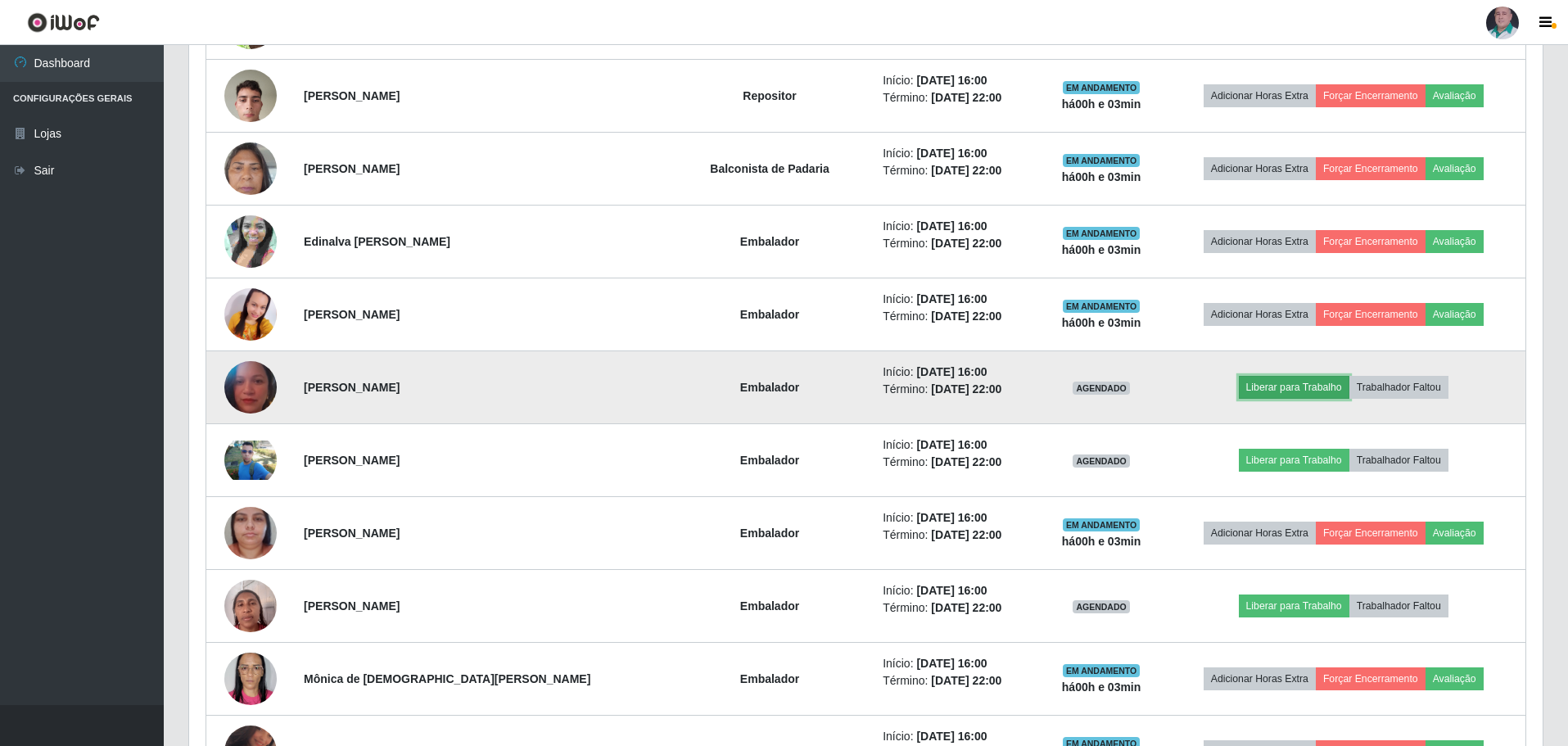
click at [1298, 384] on button "Liberar para Trabalho" at bounding box center [1294, 387] width 110 height 23
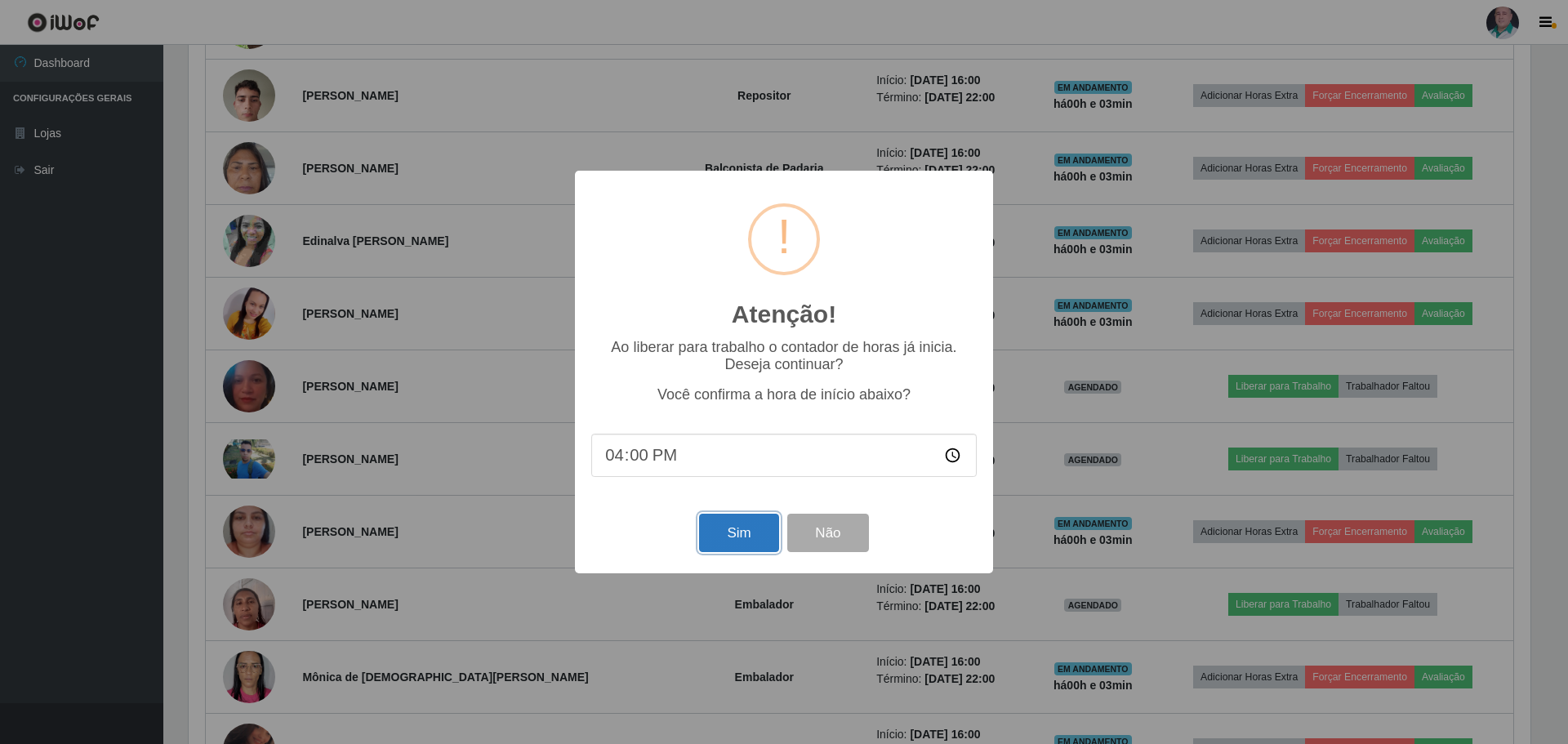
click at [750, 529] on button "Sim" at bounding box center [739, 532] width 79 height 38
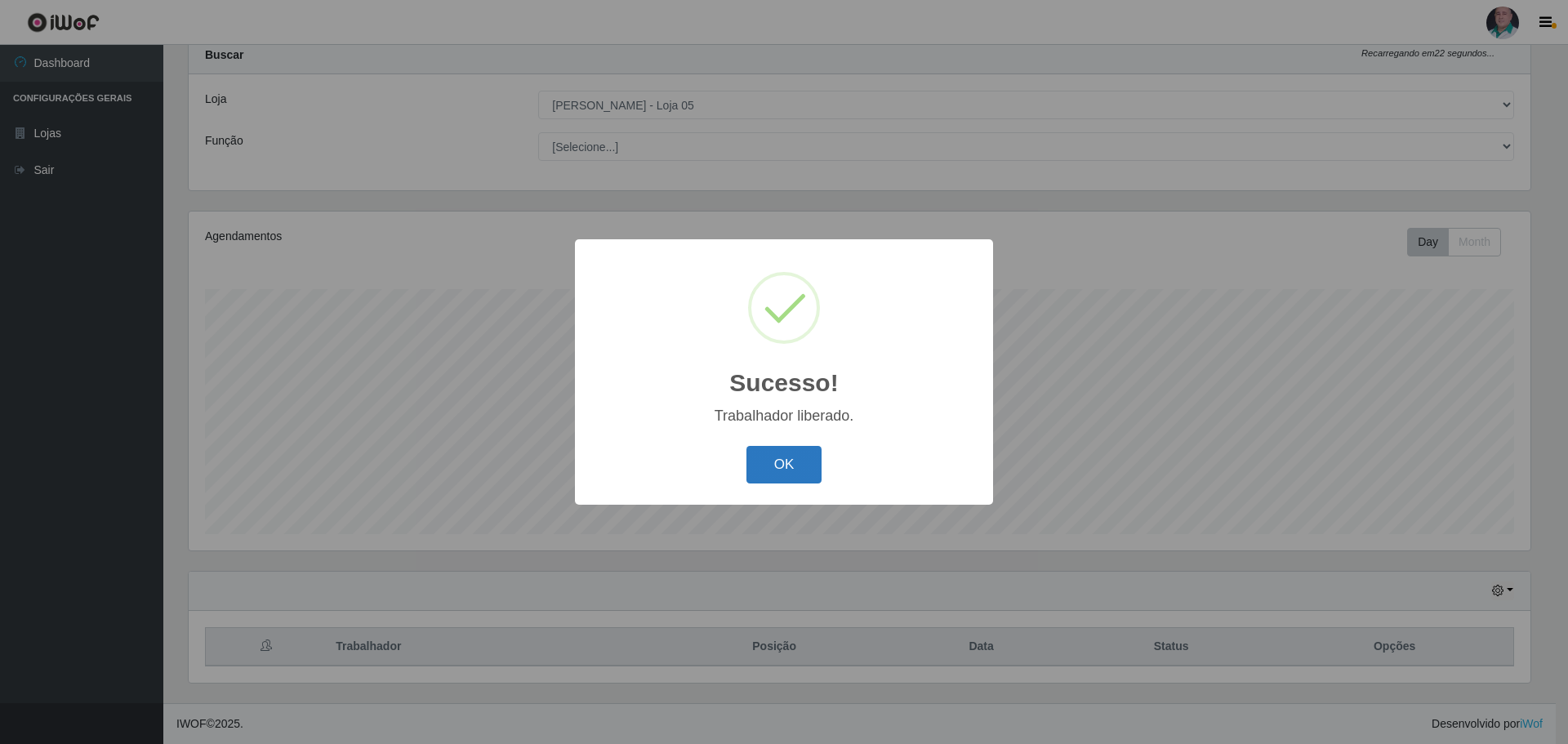
click at [789, 451] on button "OK" at bounding box center [784, 465] width 76 height 38
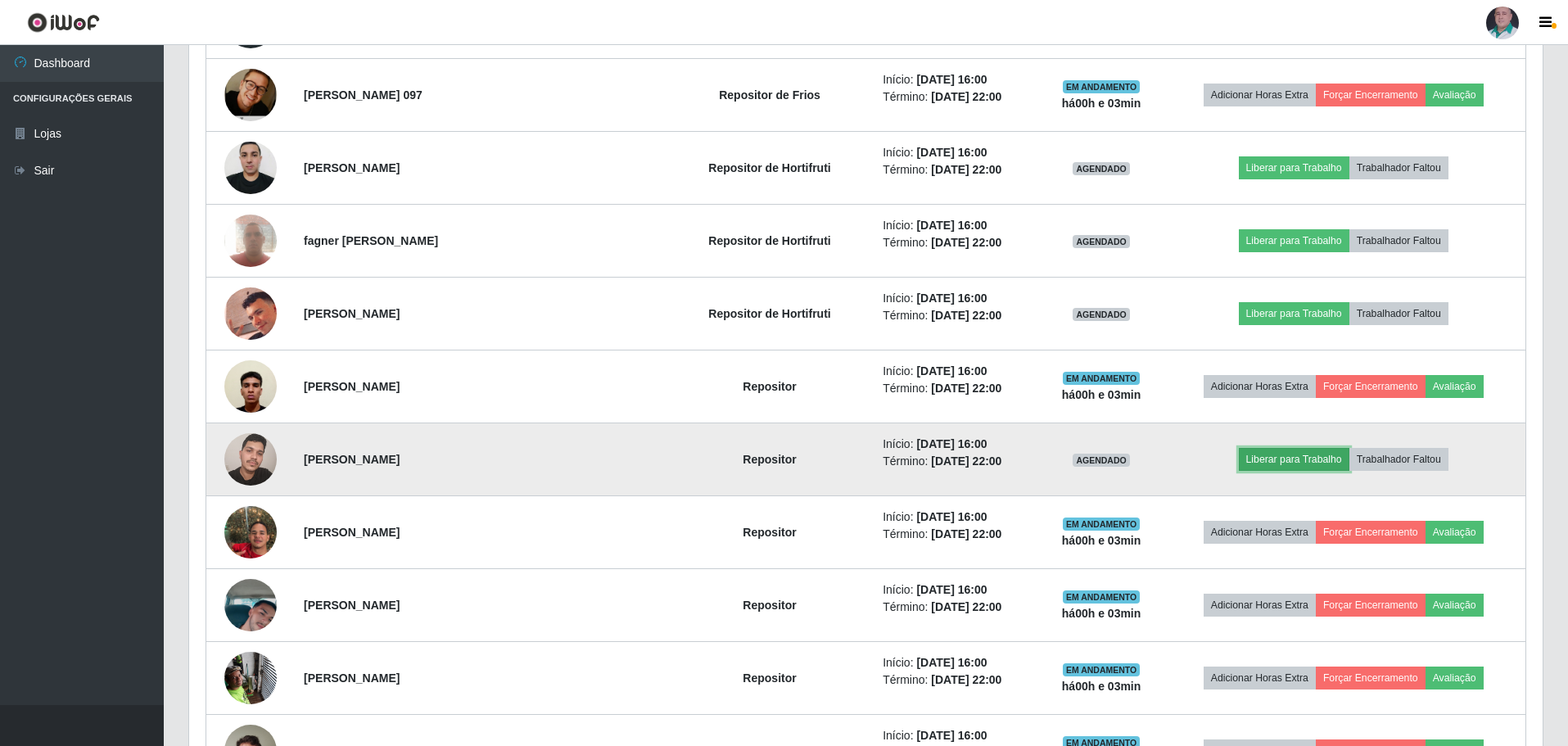
click at [1285, 453] on button "Liberar para Trabalho" at bounding box center [1294, 459] width 110 height 23
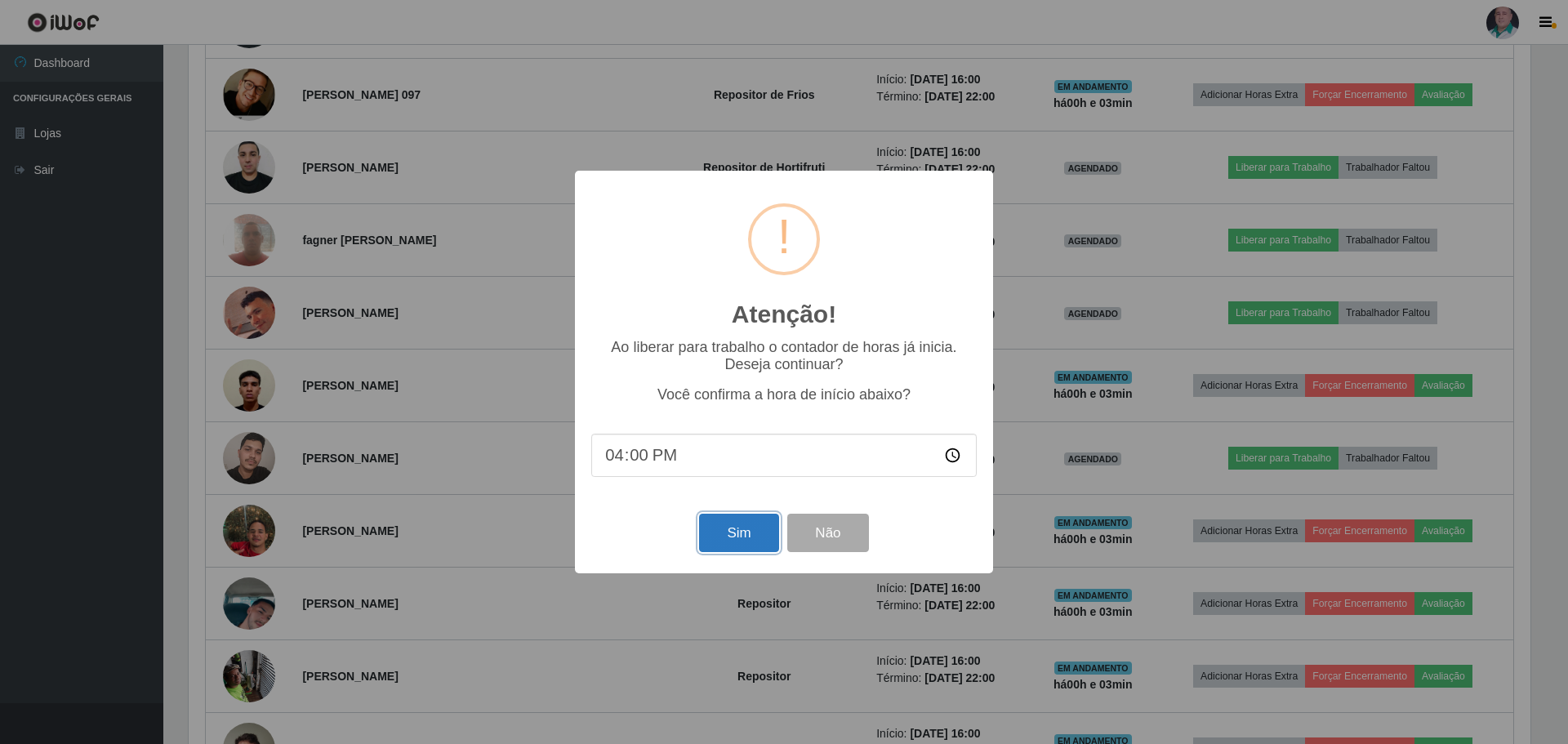
click at [732, 533] on button "Sim" at bounding box center [739, 532] width 79 height 38
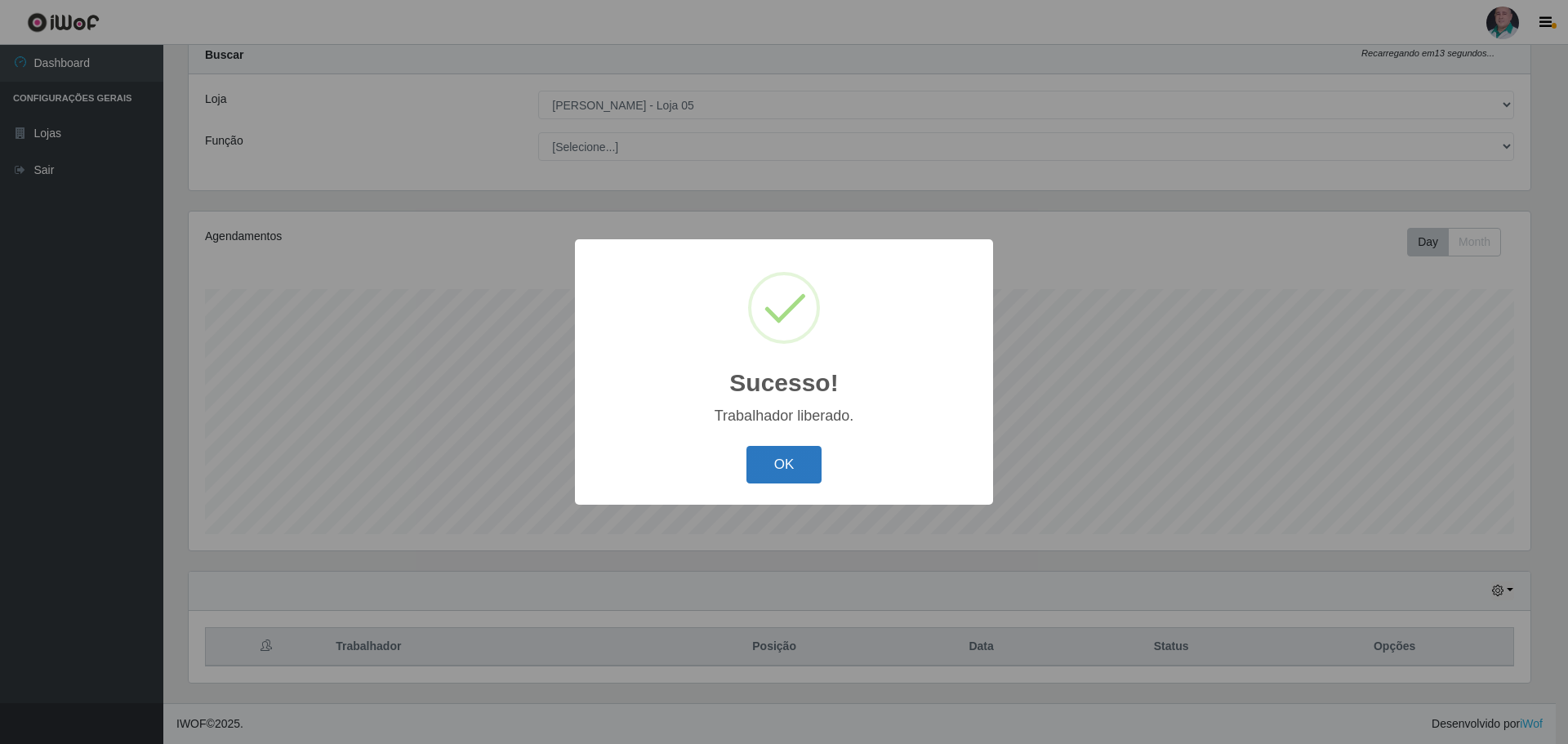
click at [817, 463] on button "OK" at bounding box center [784, 465] width 76 height 38
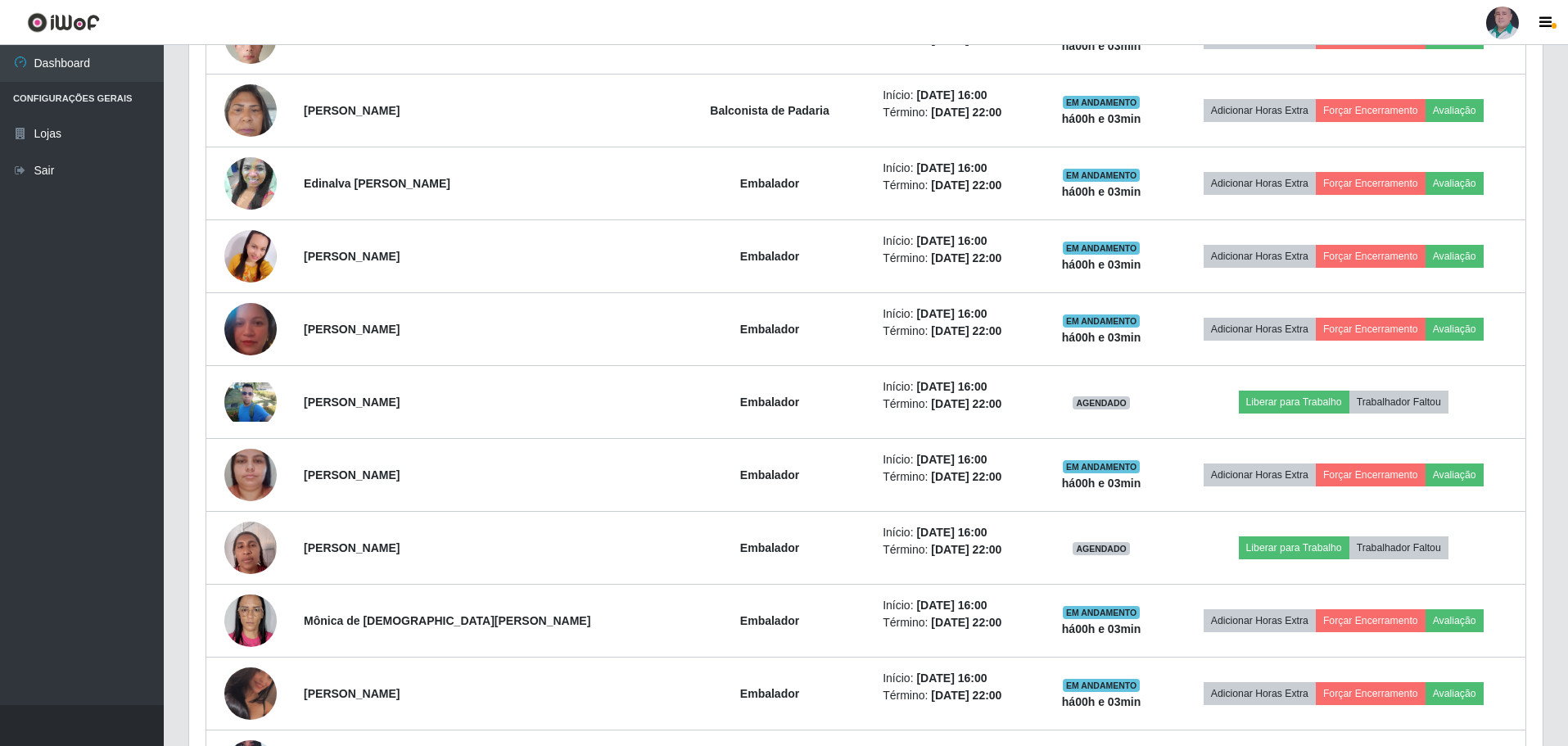
scroll to position [1688, 0]
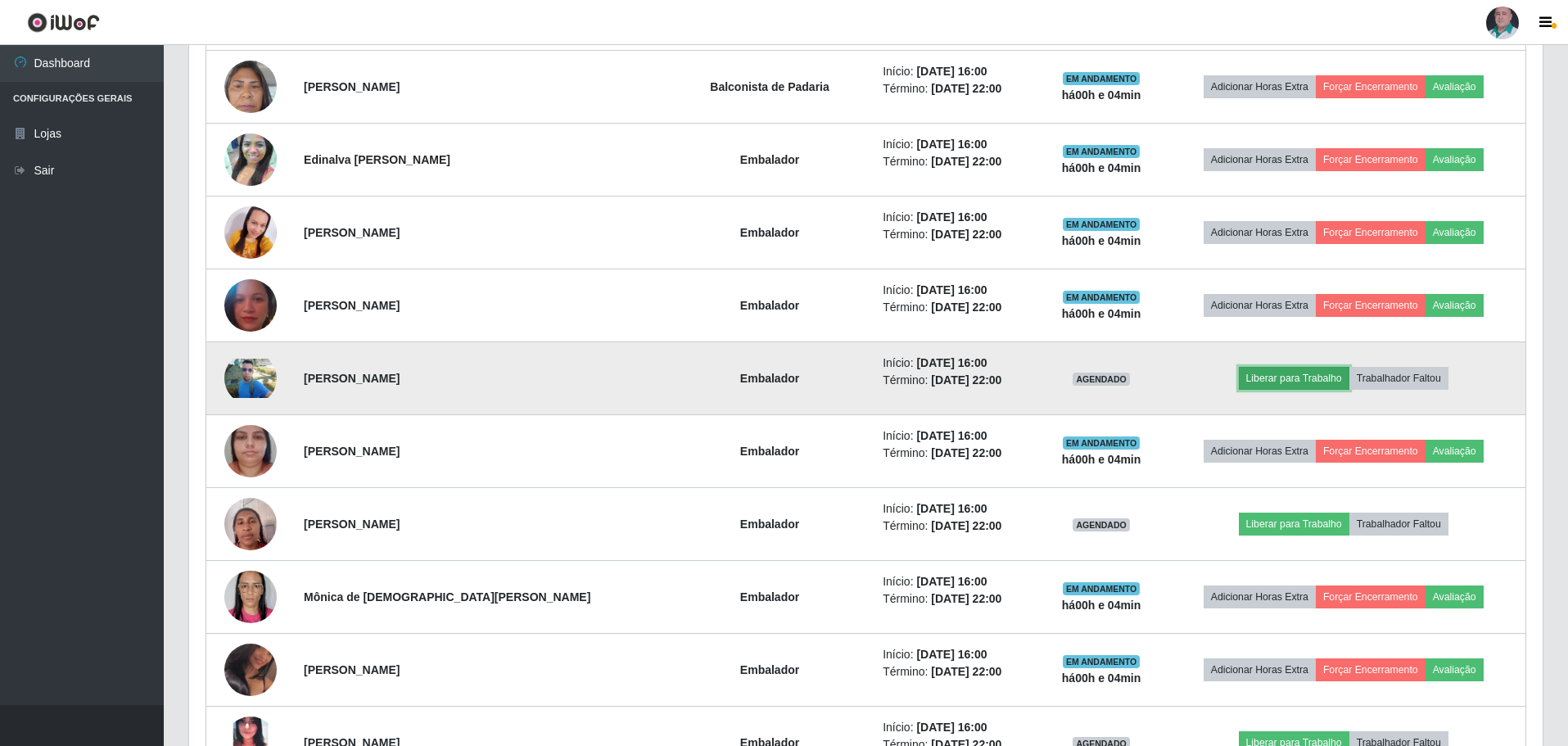
click at [1261, 377] on button "Liberar para Trabalho" at bounding box center [1294, 379] width 110 height 23
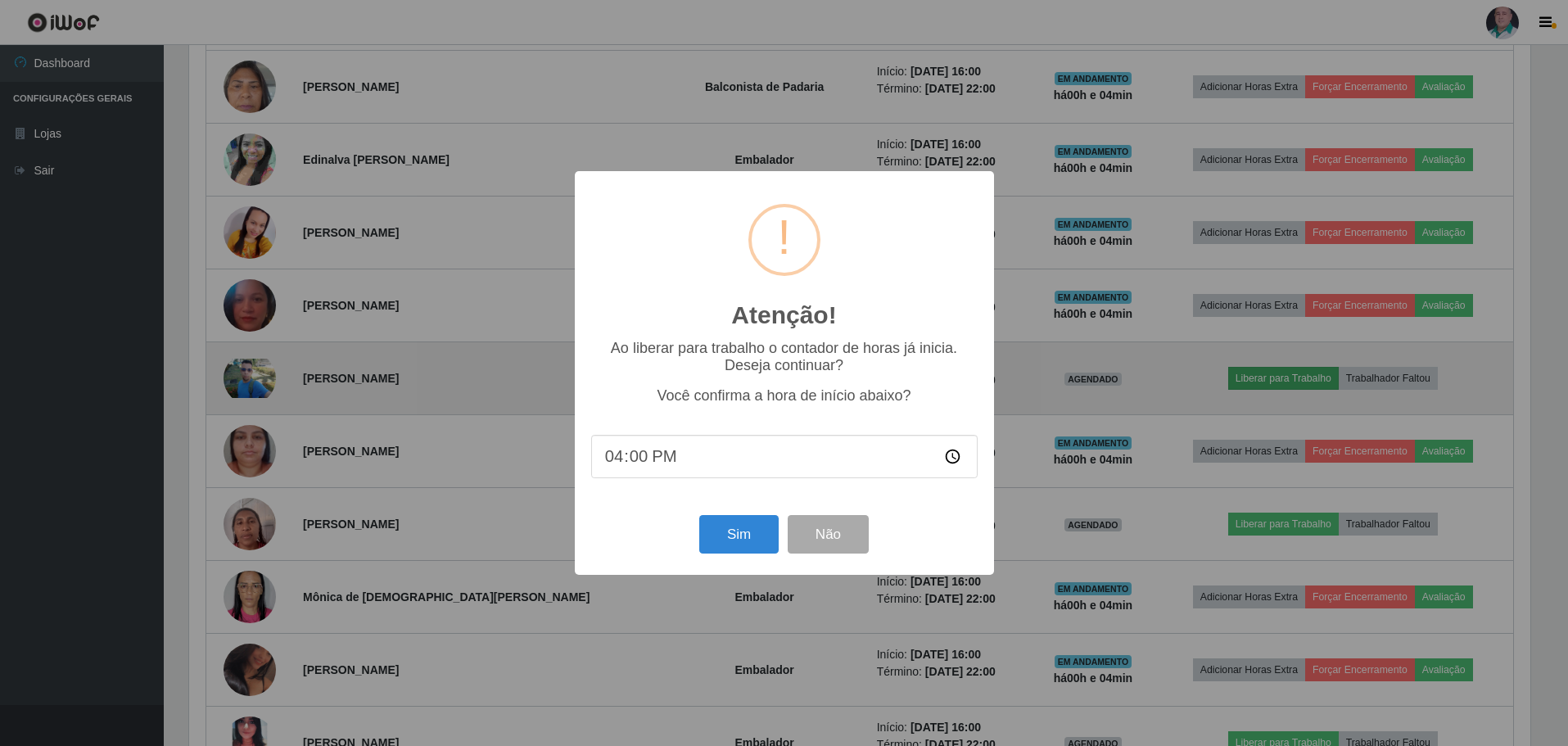
scroll to position [340, 1345]
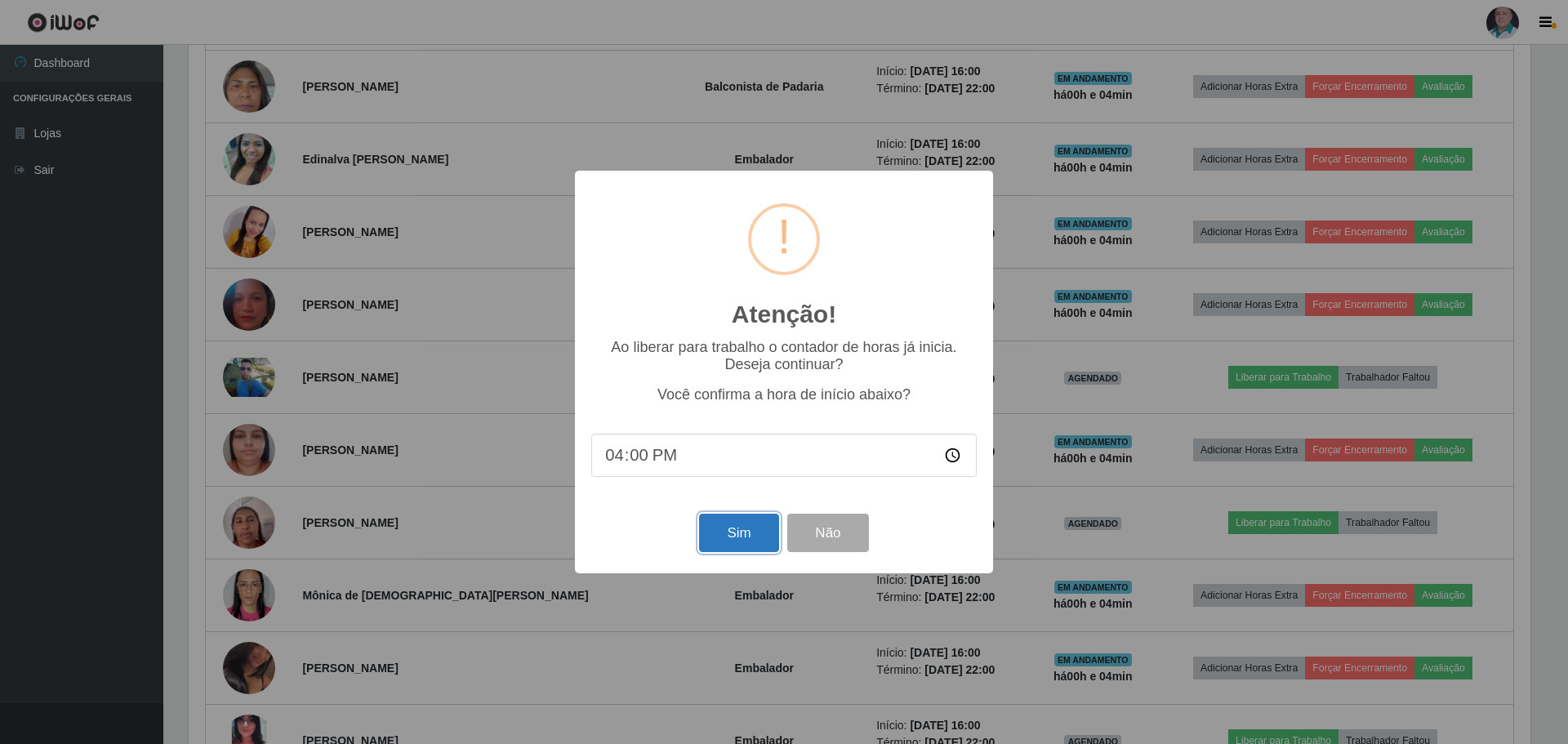
click at [742, 538] on button "Sim" at bounding box center [739, 532] width 79 height 38
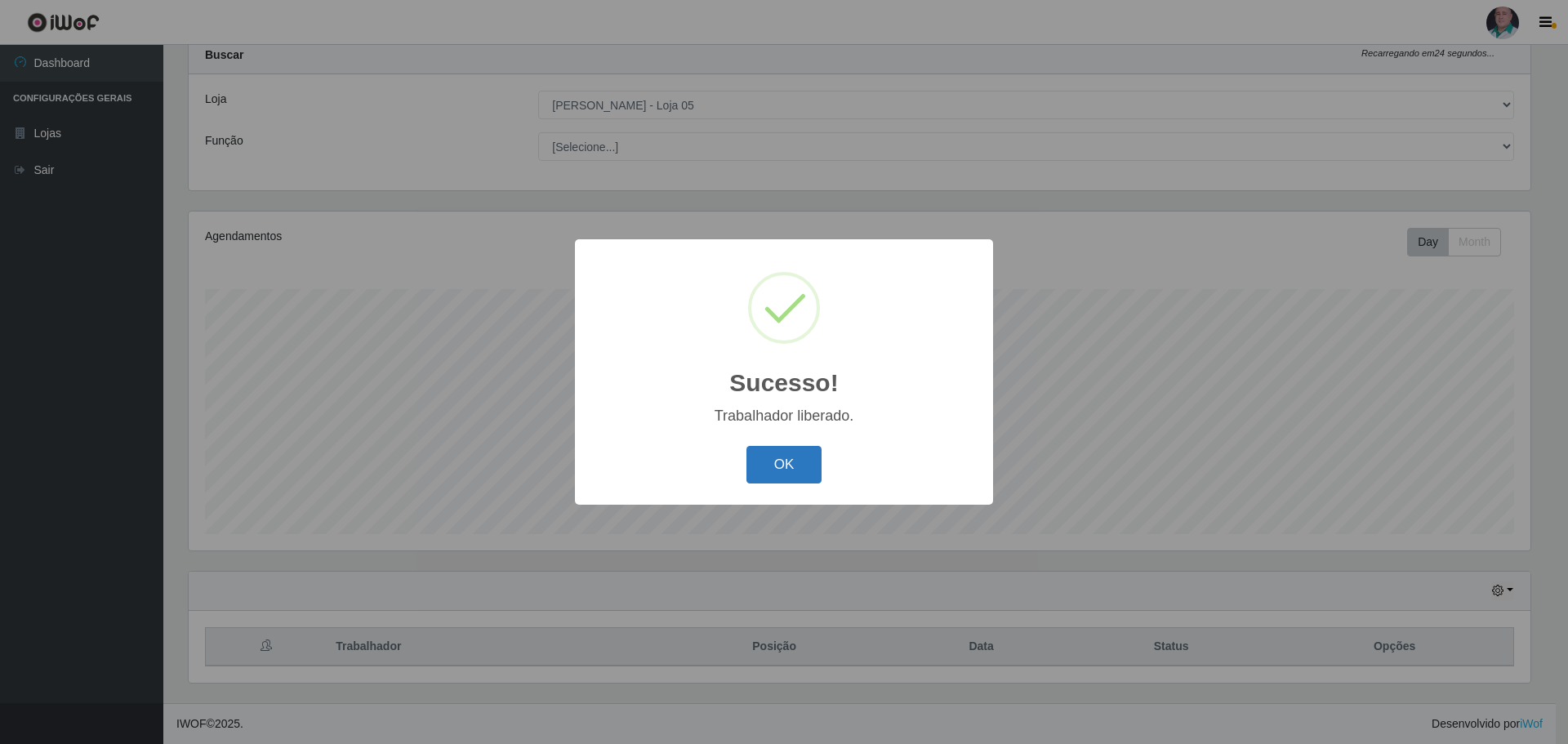
click at [779, 460] on button "OK" at bounding box center [784, 465] width 76 height 38
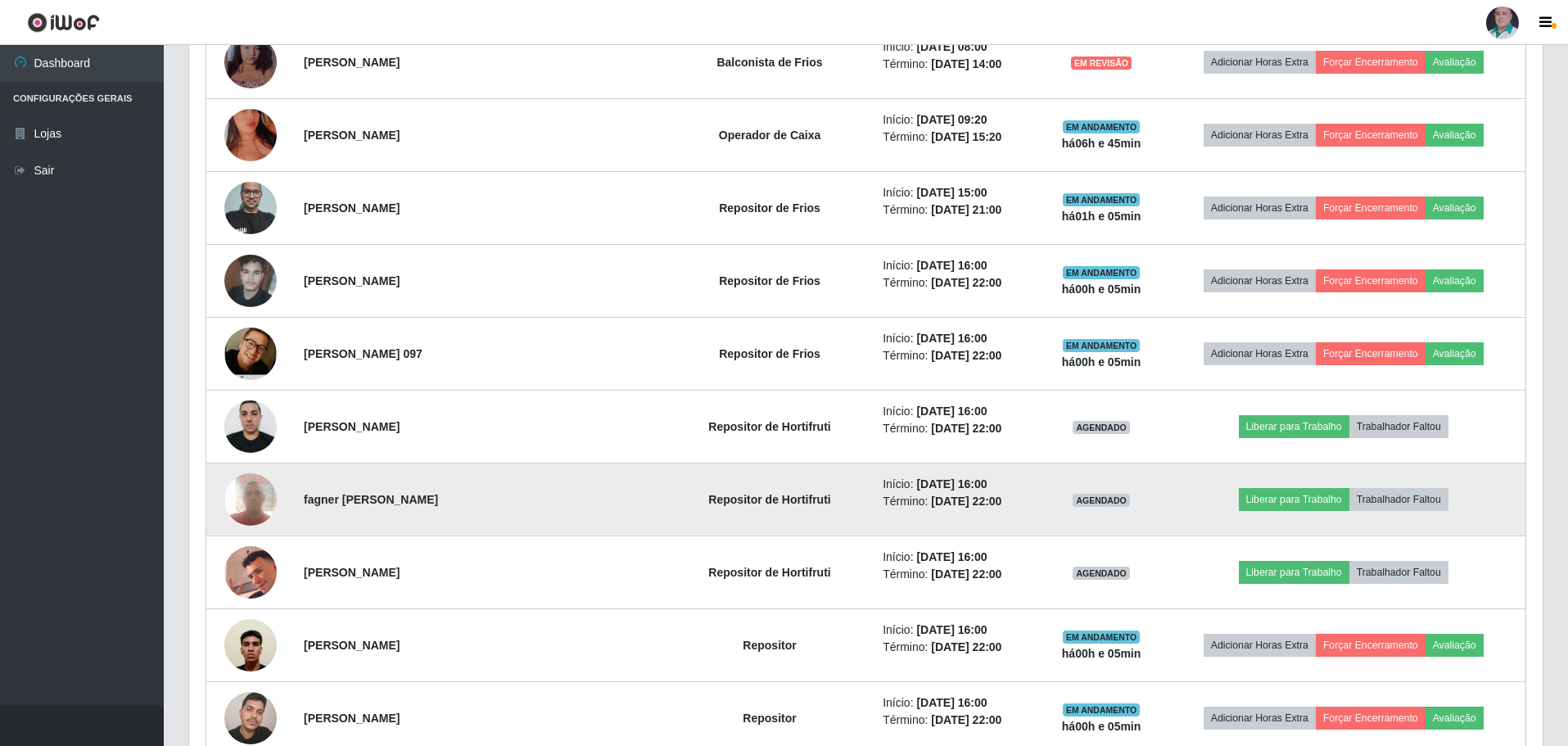
scroll to position [787, 0]
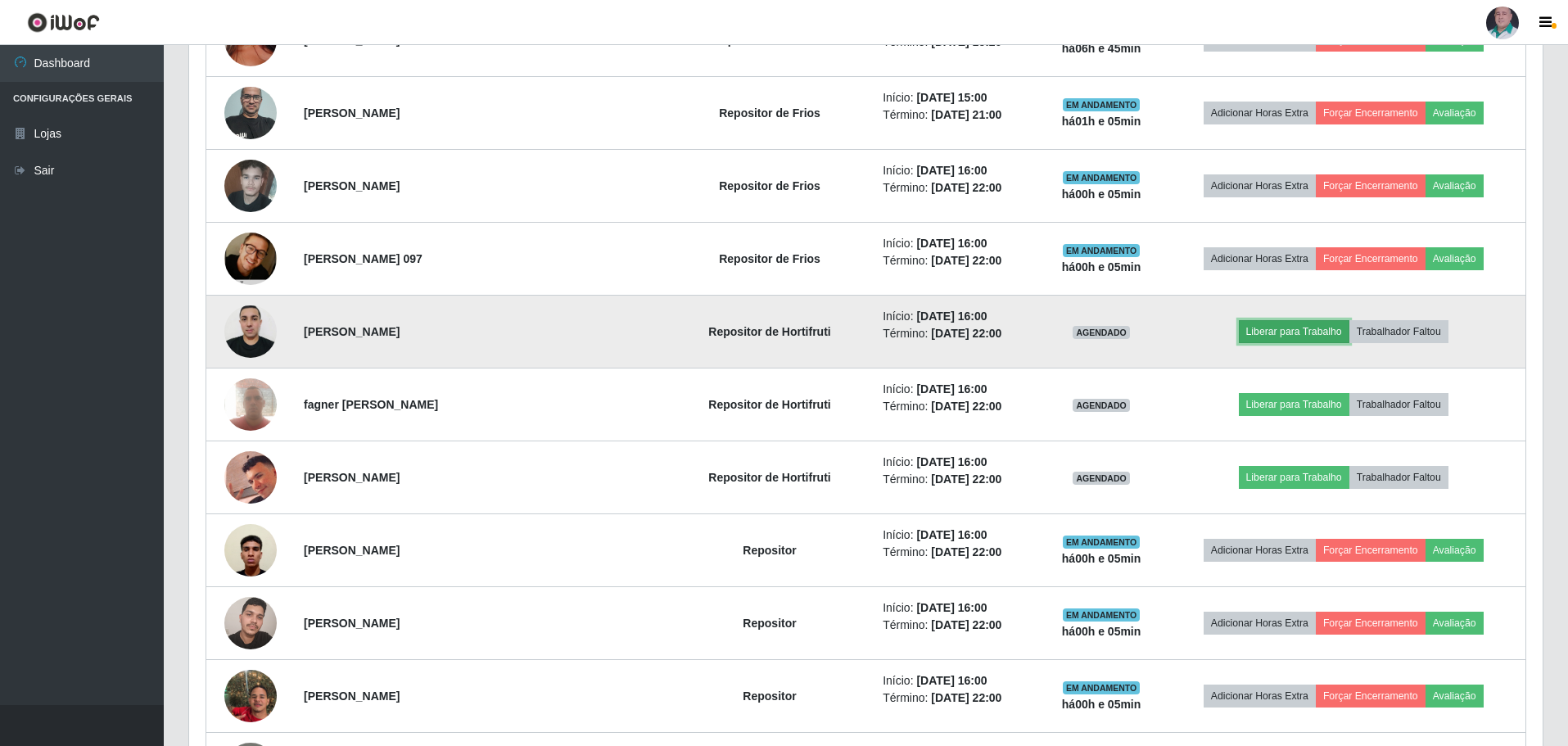
click at [1269, 328] on button "Liberar para Trabalho" at bounding box center [1294, 332] width 110 height 23
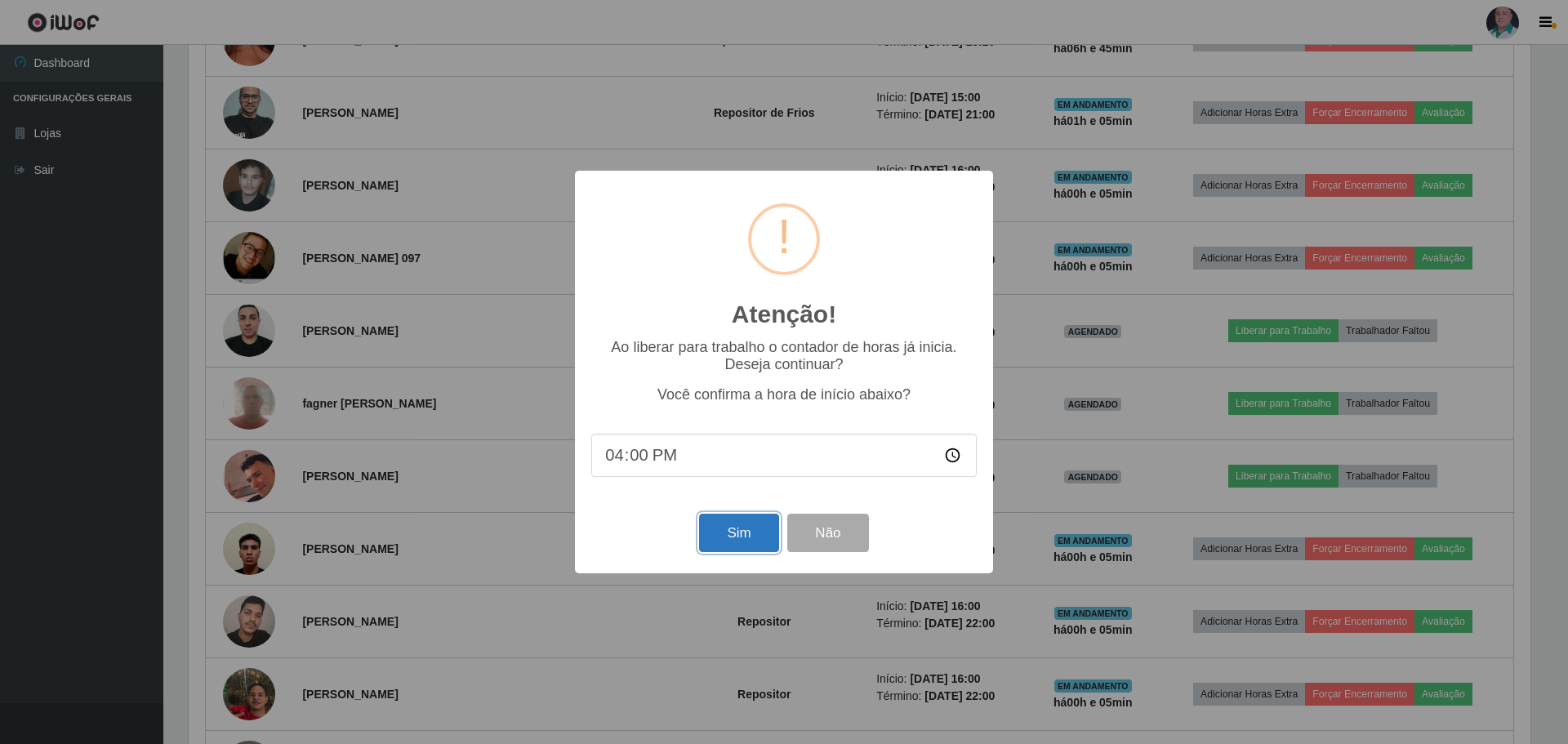
click at [744, 533] on button "Sim" at bounding box center [739, 532] width 79 height 38
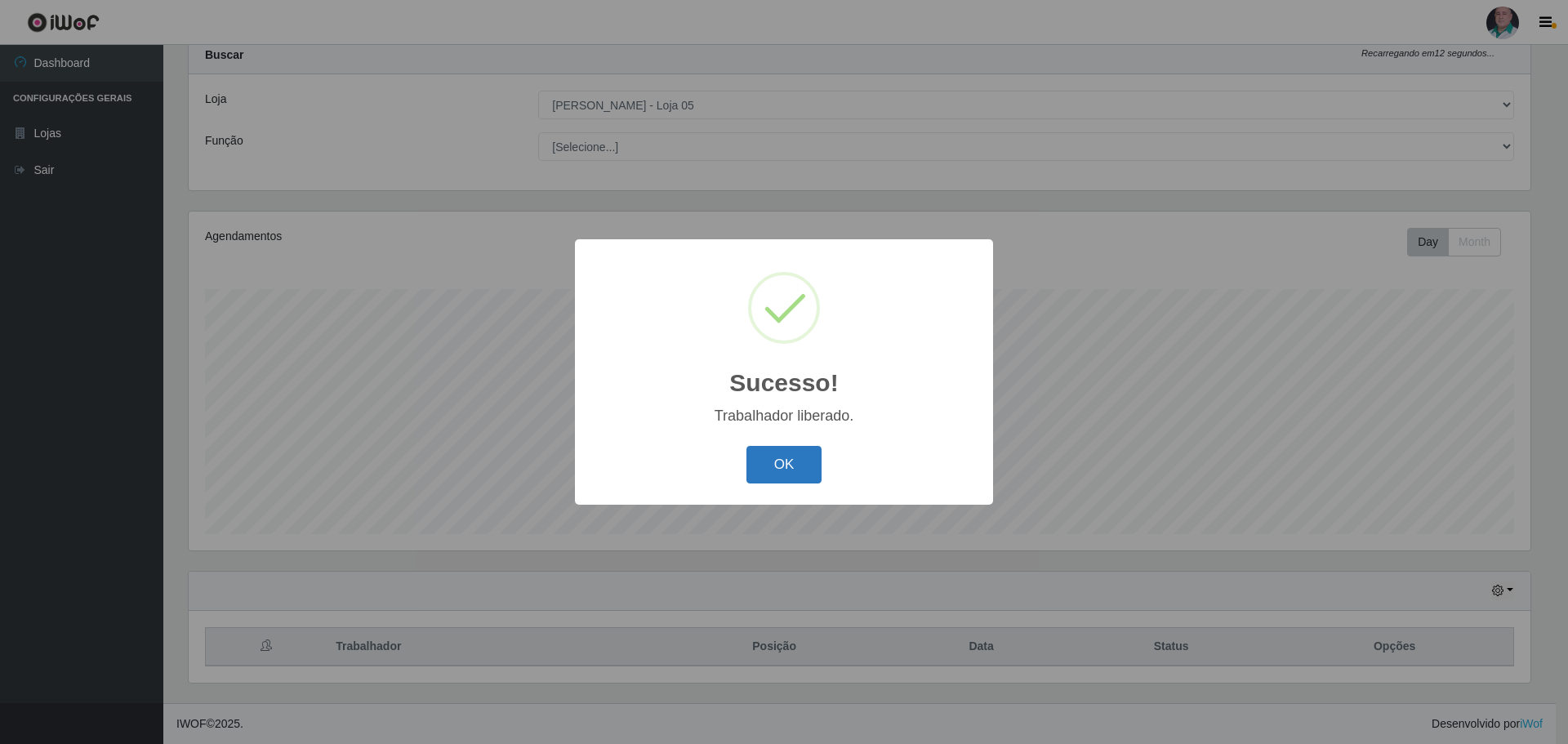
click at [767, 462] on button "OK" at bounding box center [784, 465] width 76 height 38
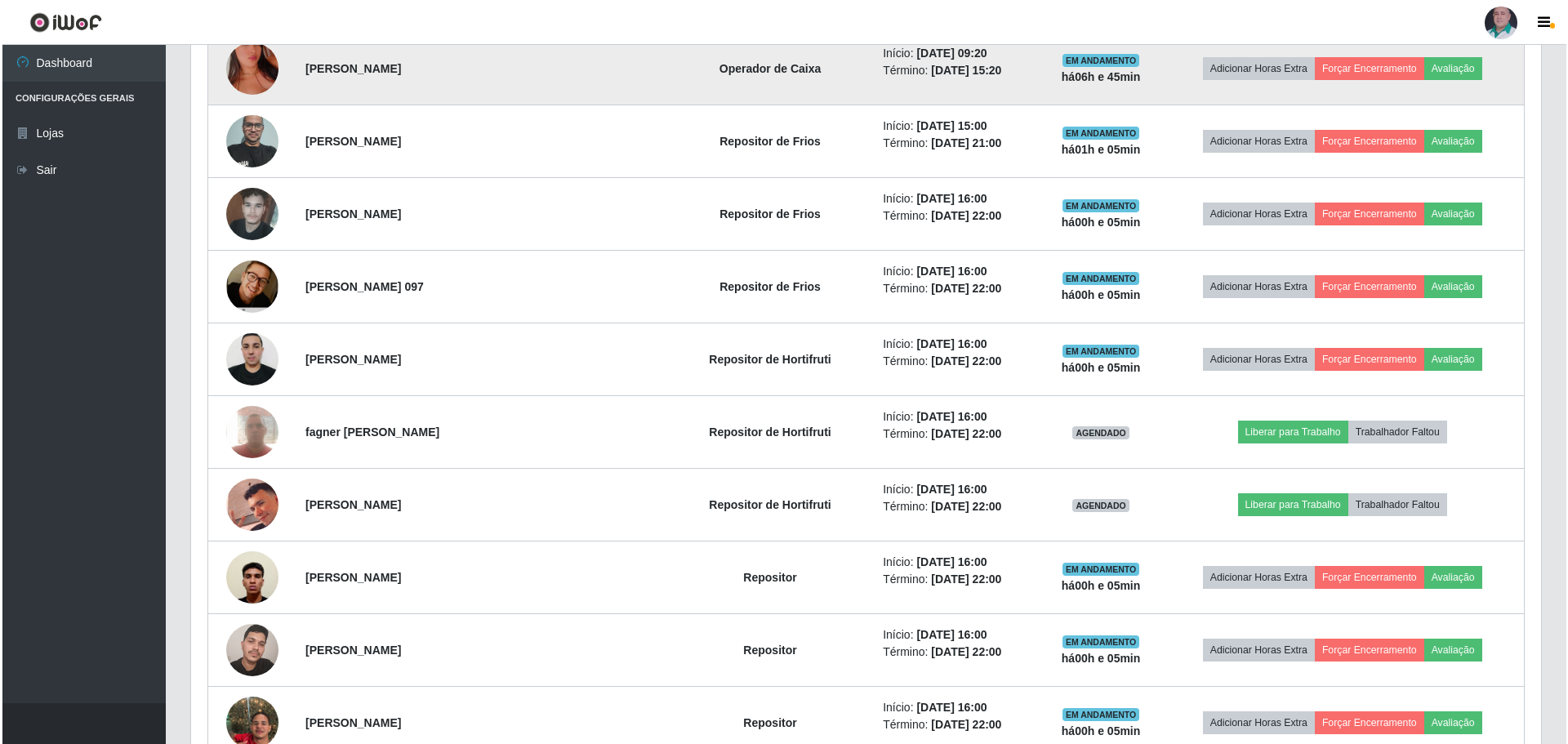
scroll to position [785, 0]
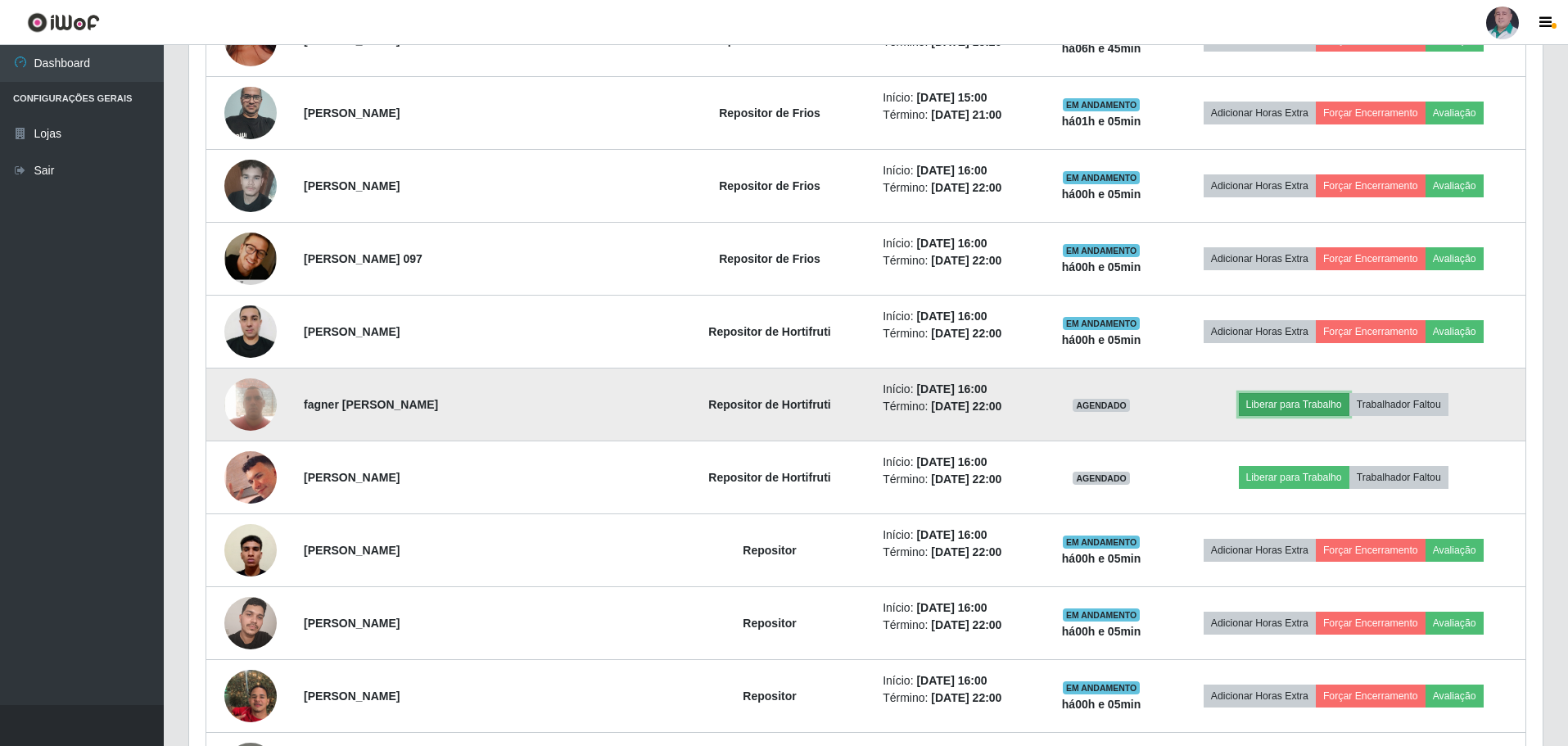
click at [1286, 402] on button "Liberar para Trabalho" at bounding box center [1294, 404] width 110 height 23
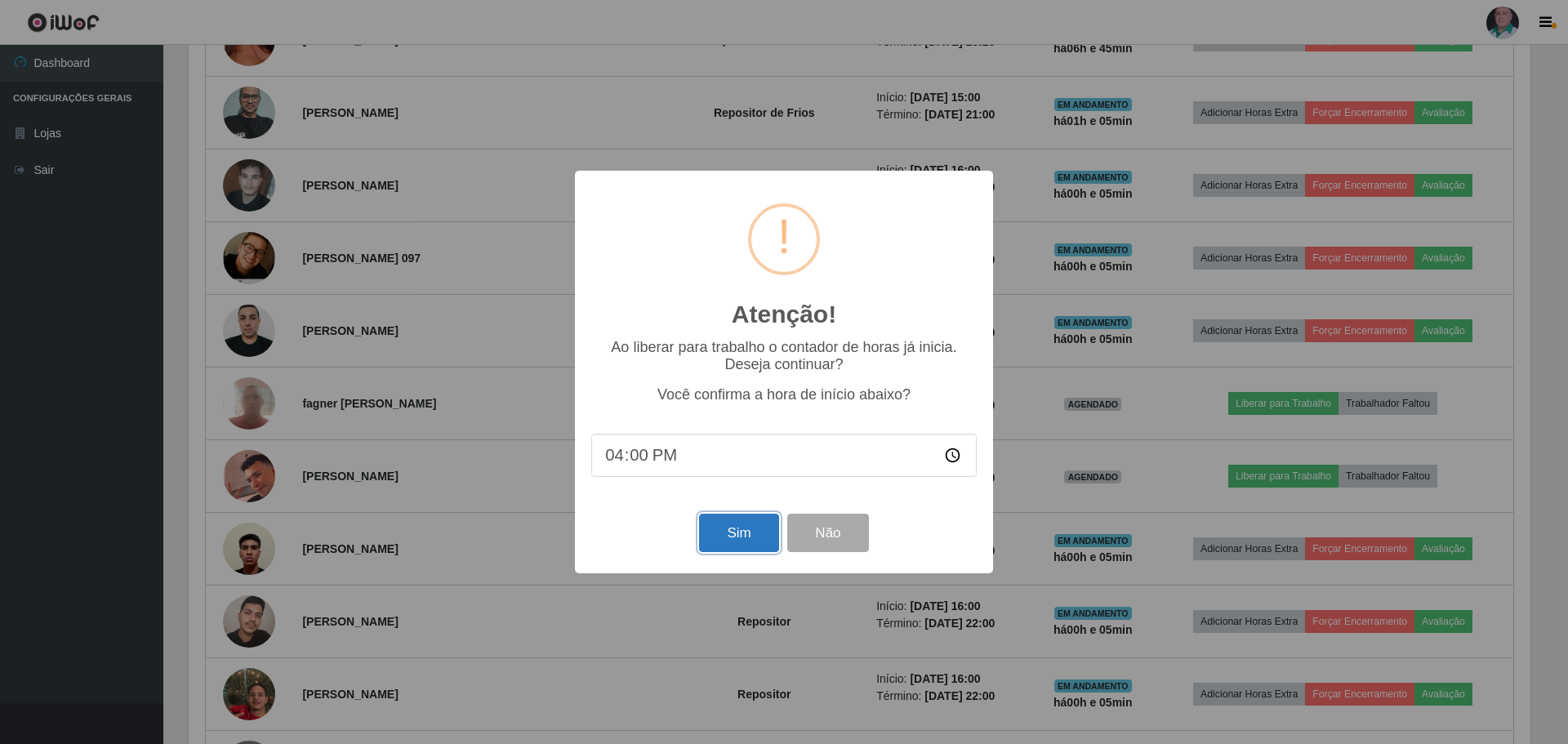
click at [728, 532] on button "Sim" at bounding box center [739, 532] width 79 height 38
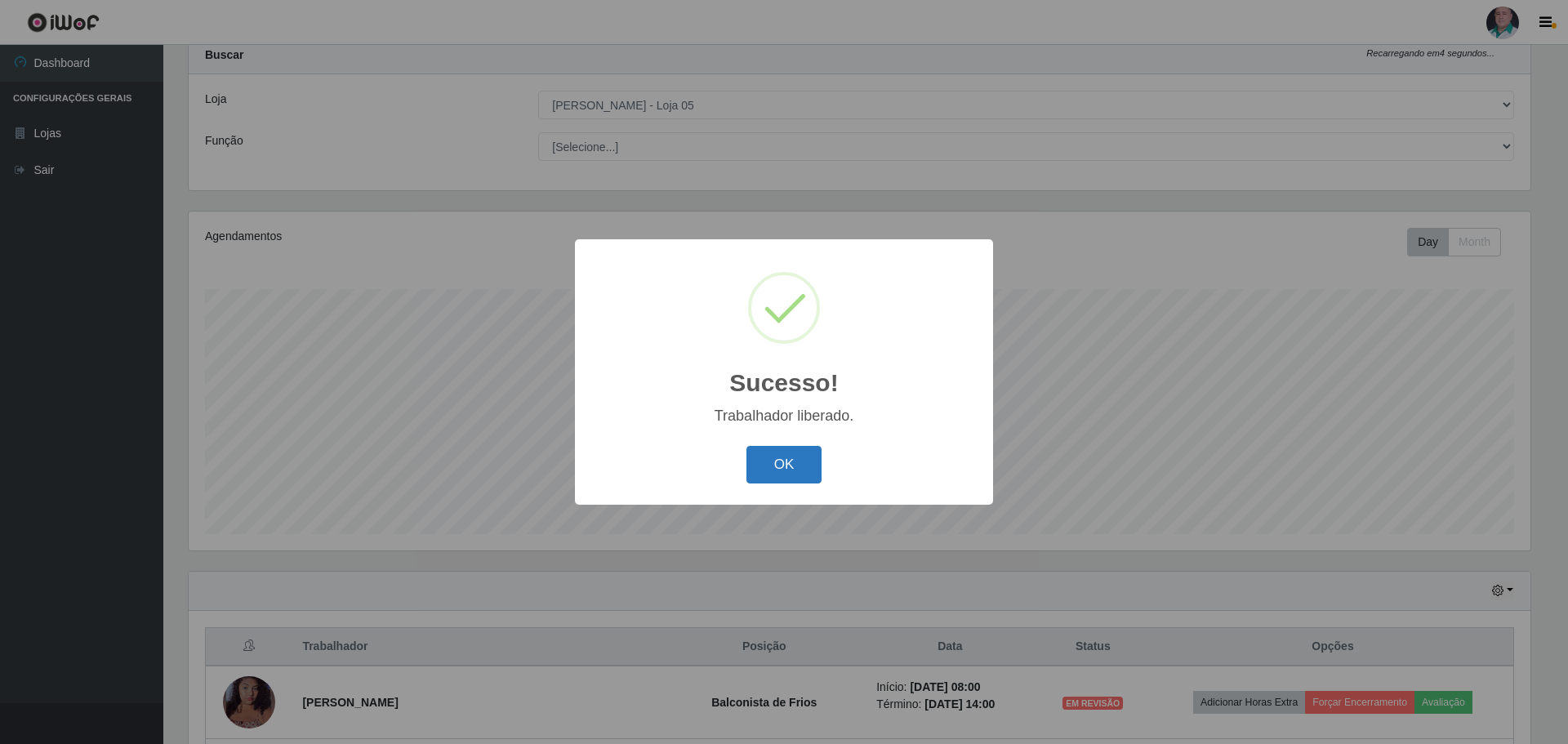
click at [802, 470] on button "OK" at bounding box center [784, 465] width 76 height 38
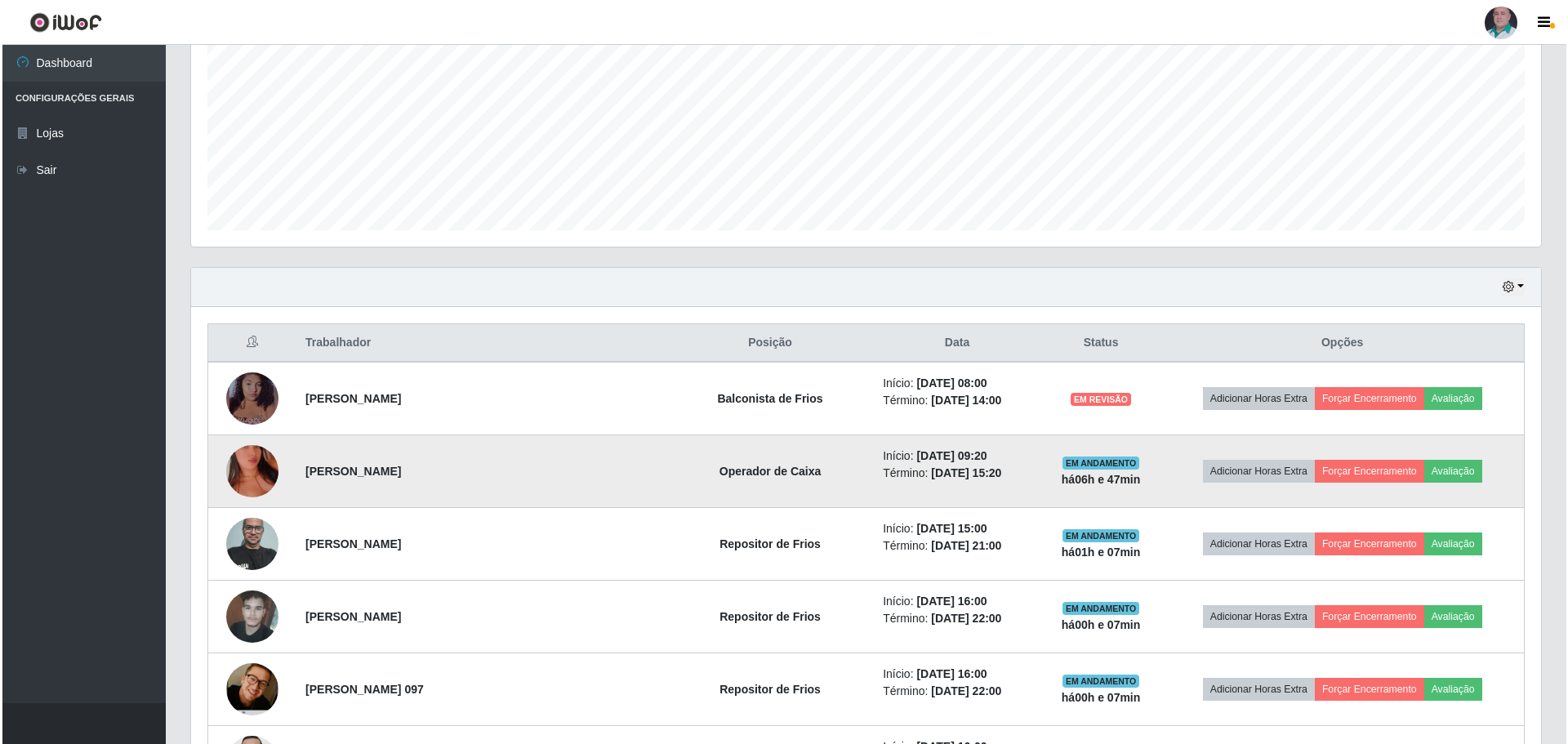
scroll to position [376, 0]
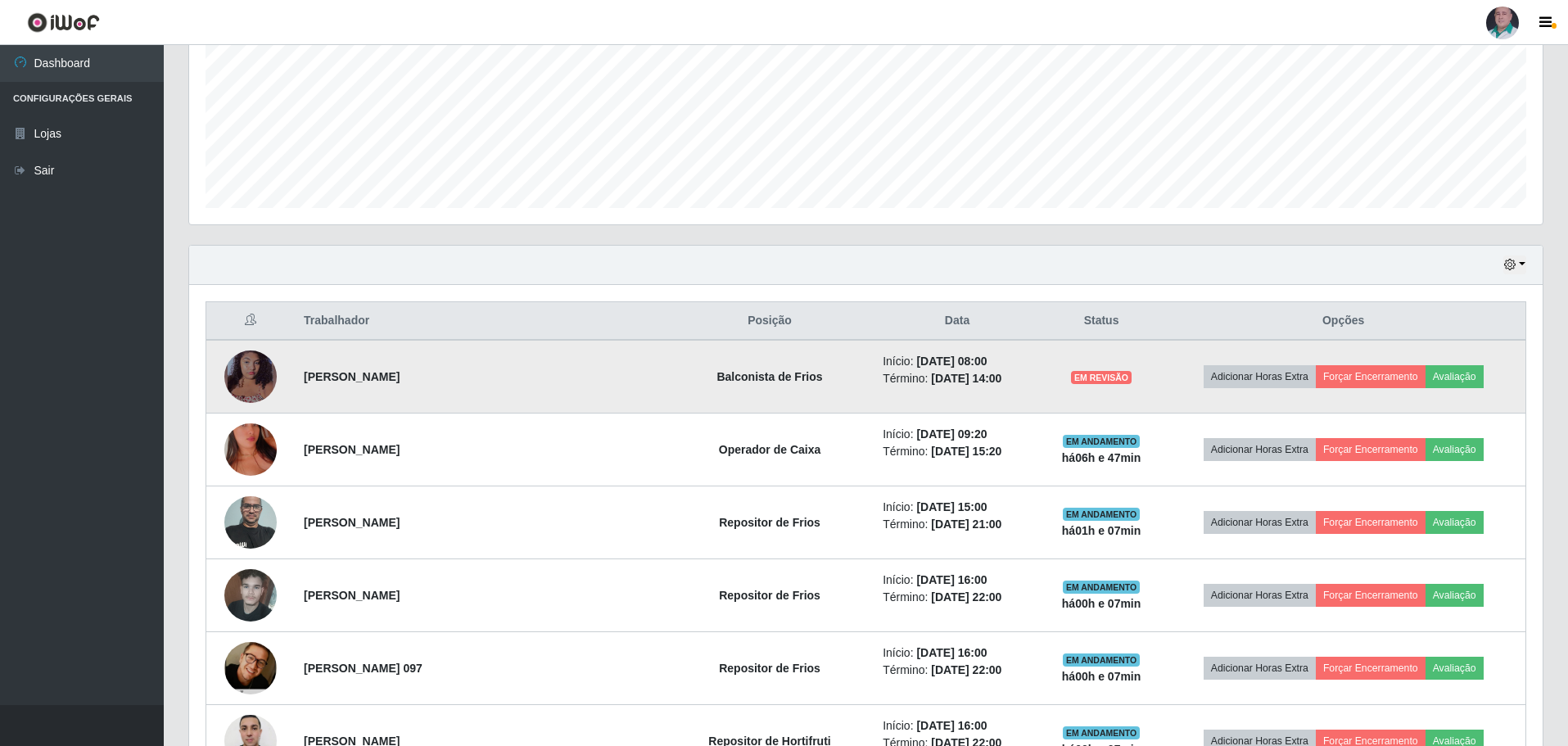
click at [261, 378] on img at bounding box center [250, 376] width 52 height 61
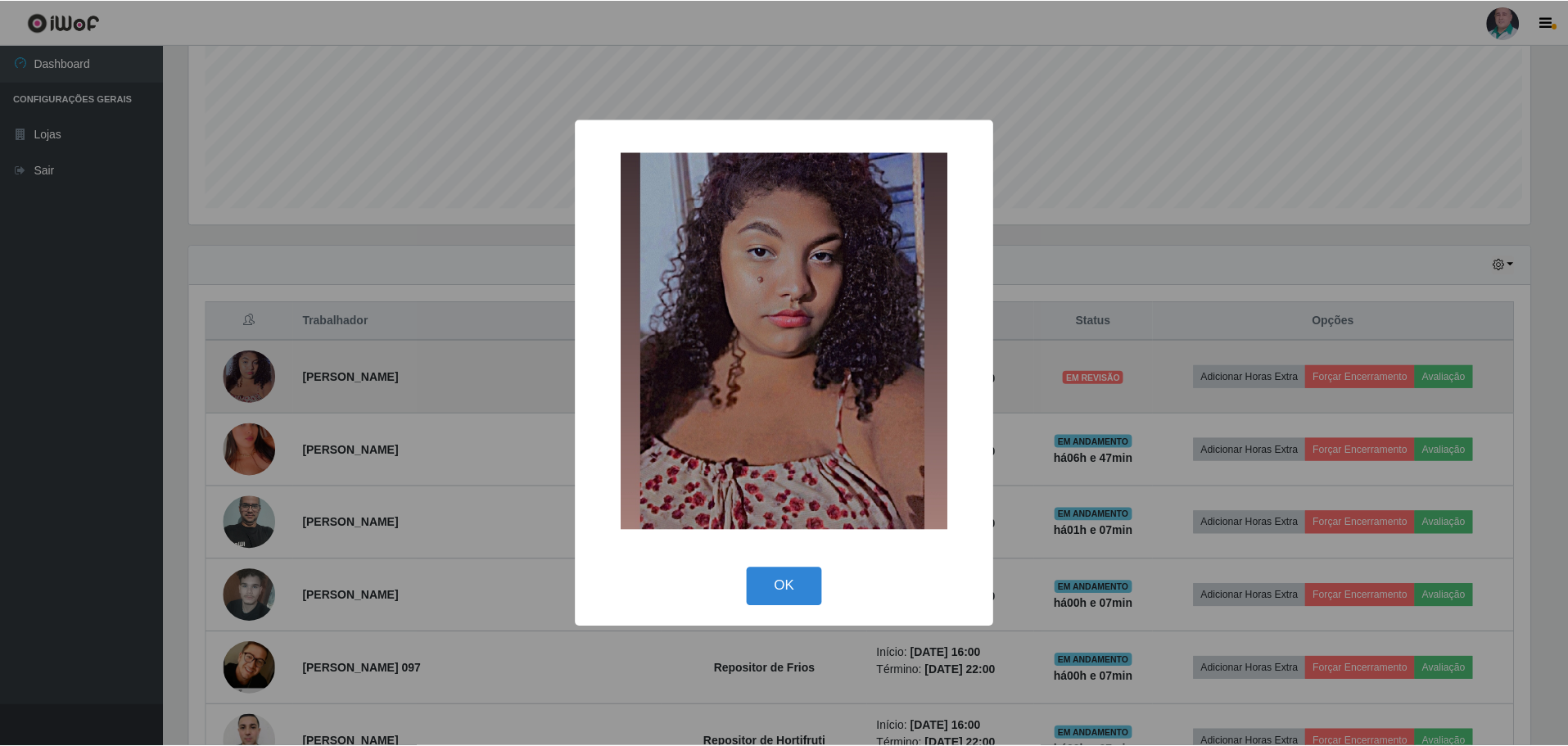
scroll to position [340, 1345]
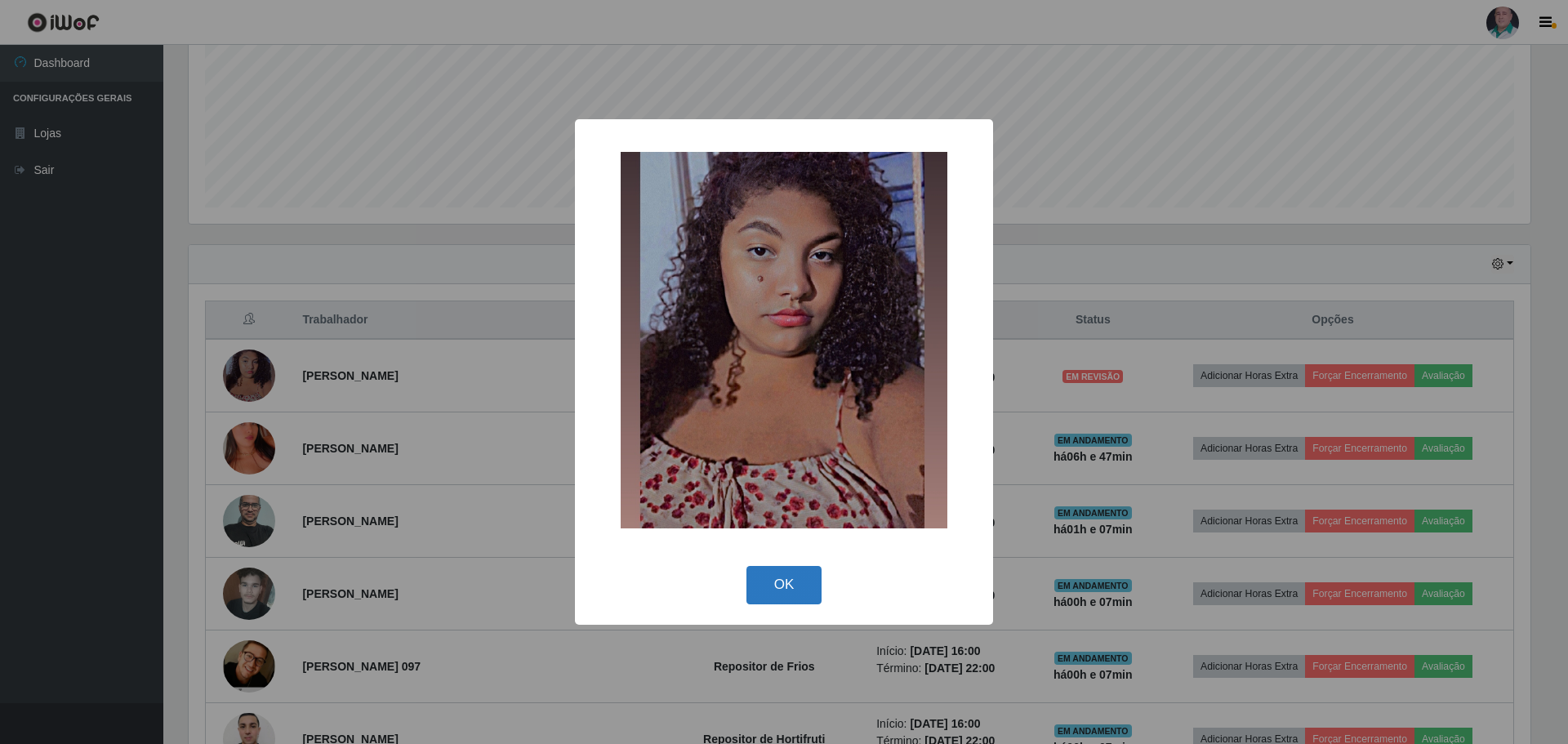
click at [772, 586] on button "OK" at bounding box center [784, 585] width 76 height 38
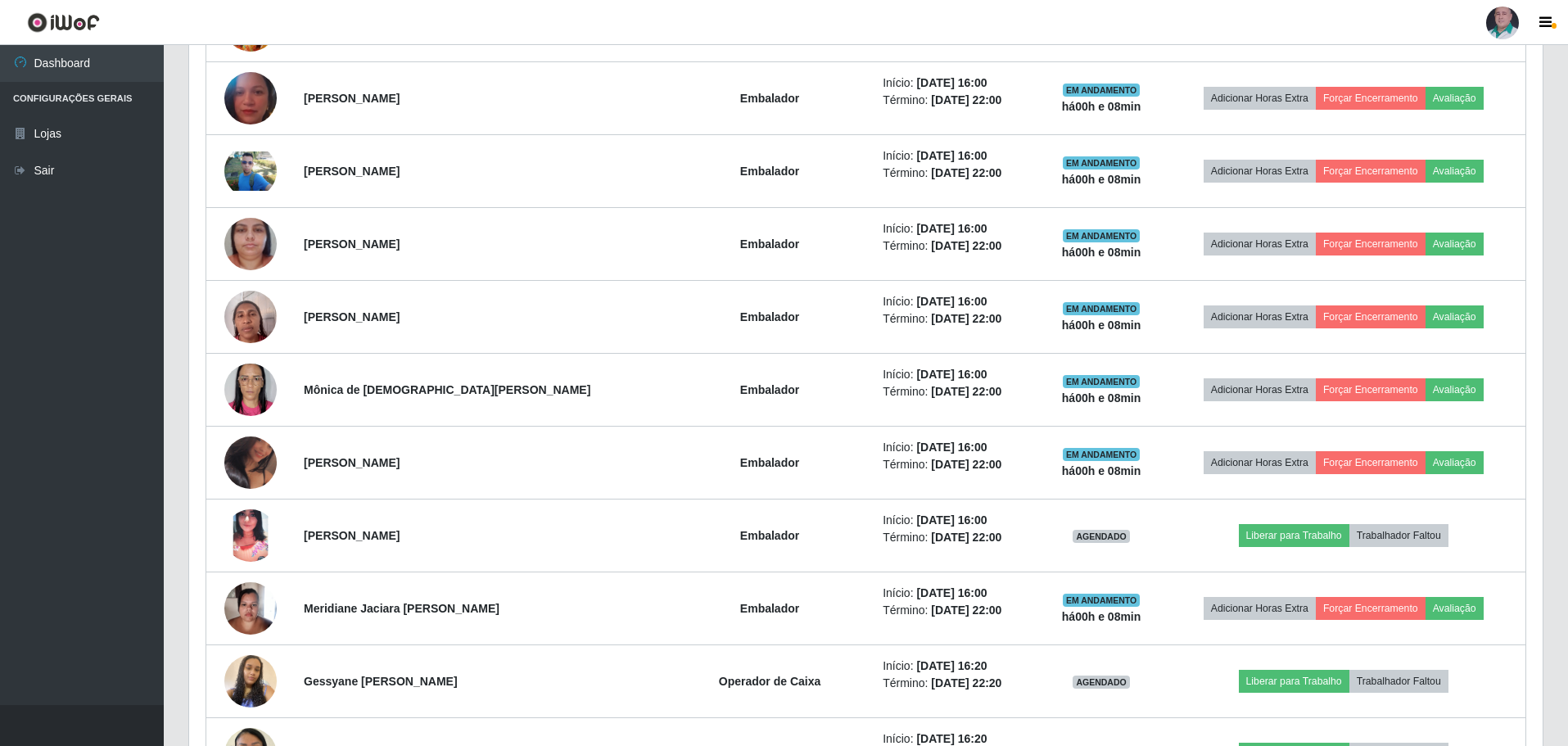
scroll to position [1921, 0]
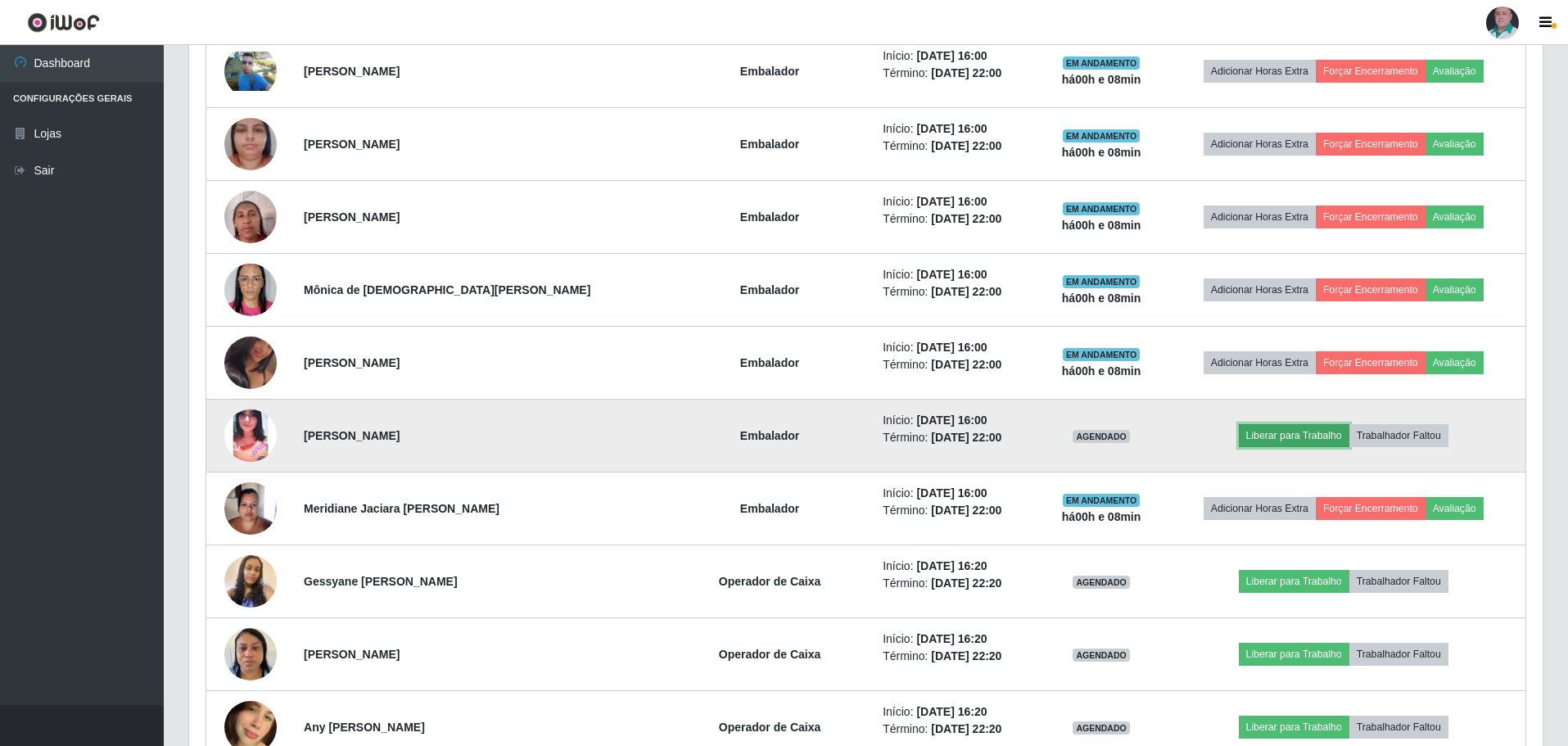
click at [1265, 435] on button "Liberar para Trabalho" at bounding box center [1294, 436] width 110 height 23
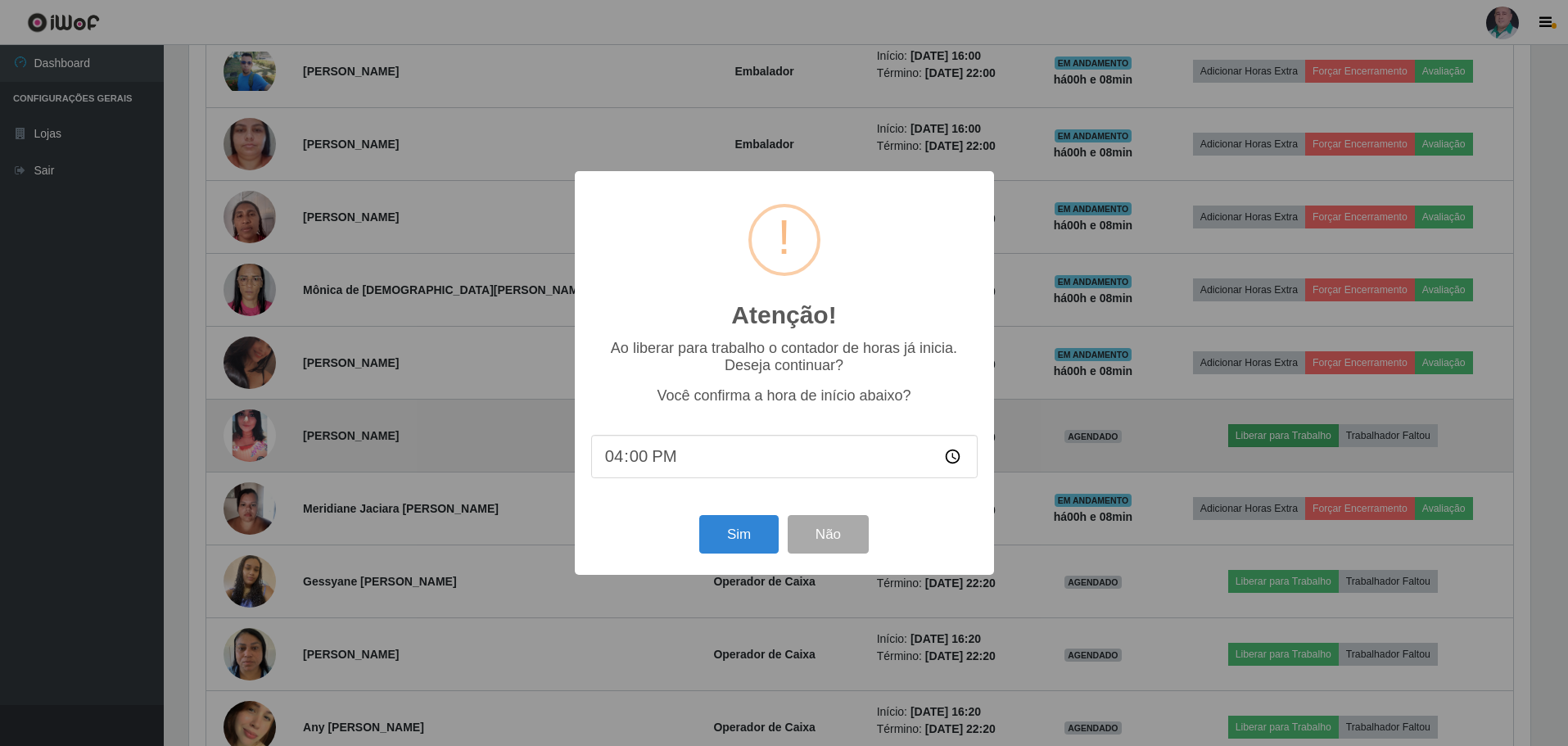
scroll to position [340, 1345]
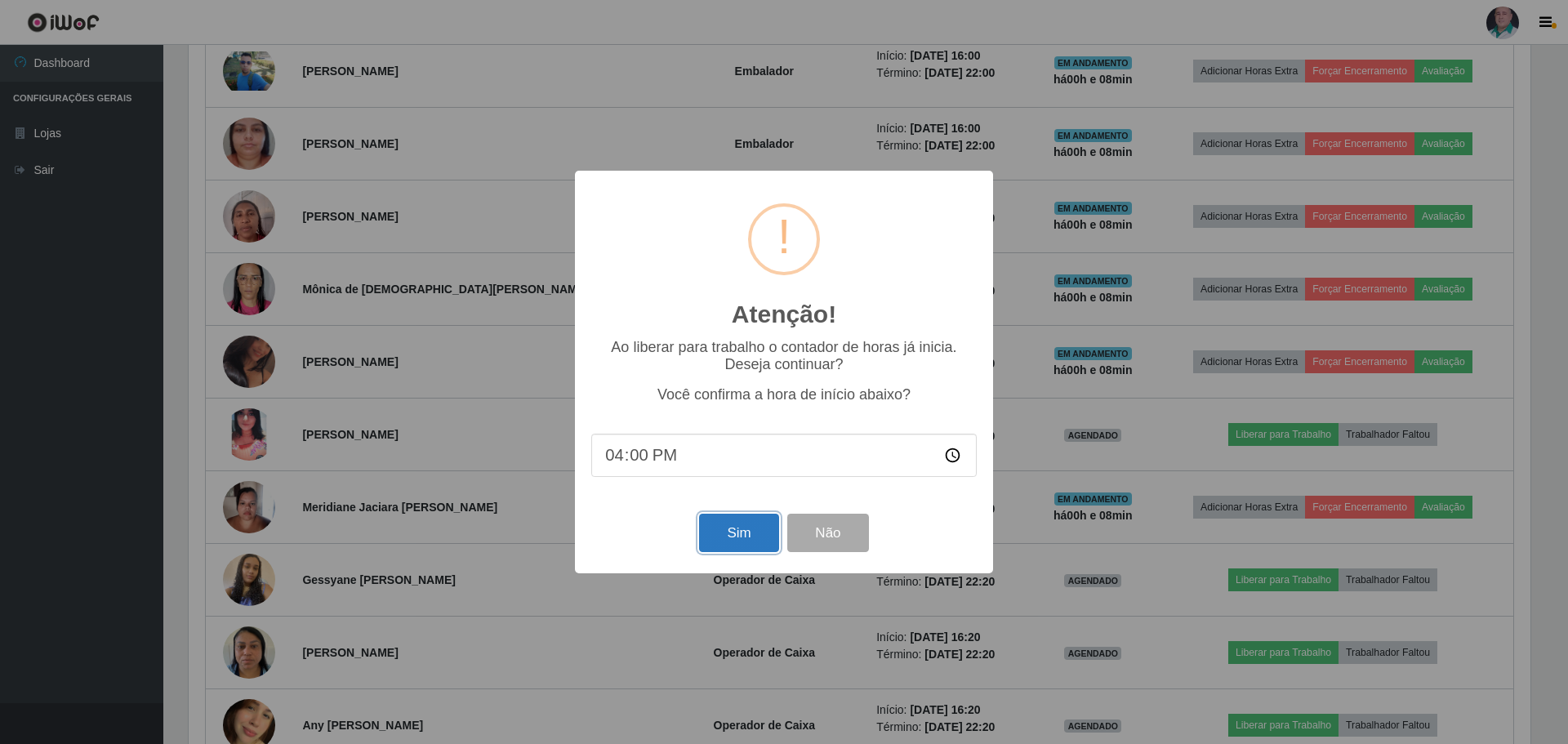
click at [727, 527] on button "Sim" at bounding box center [739, 532] width 79 height 38
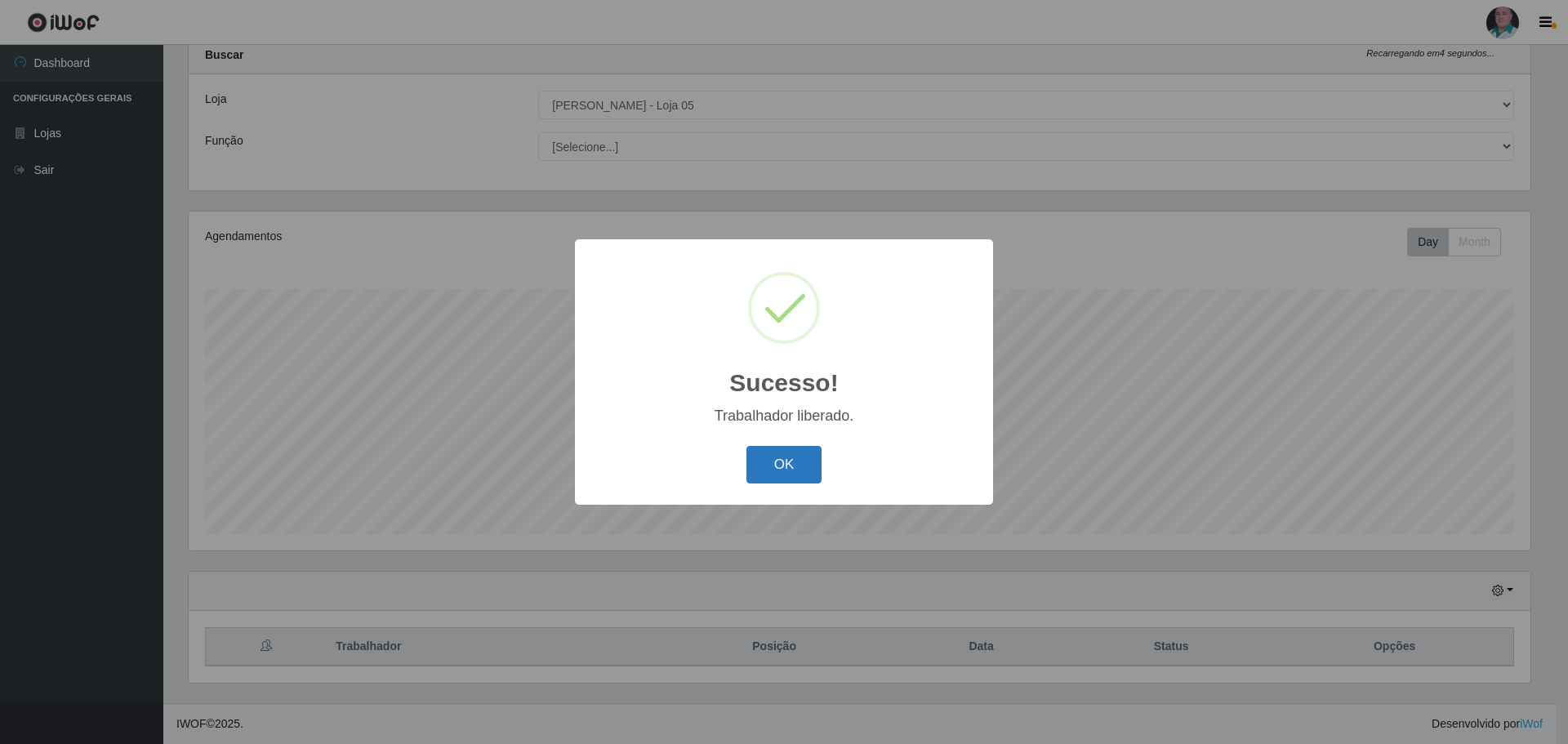
click at [803, 465] on button "OK" at bounding box center [784, 465] width 76 height 38
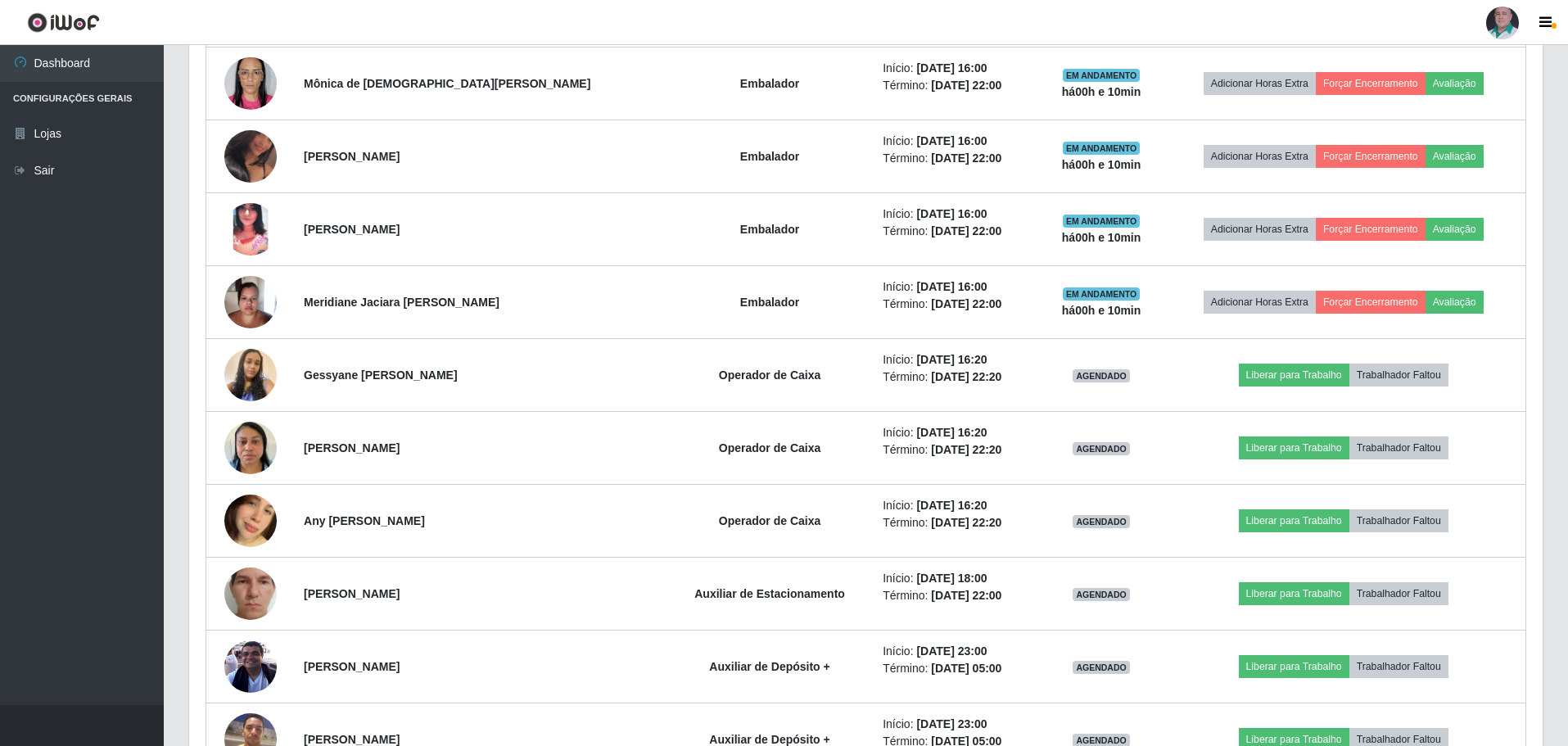
scroll to position [2260, 0]
